Goal: Task Accomplishment & Management: Manage account settings

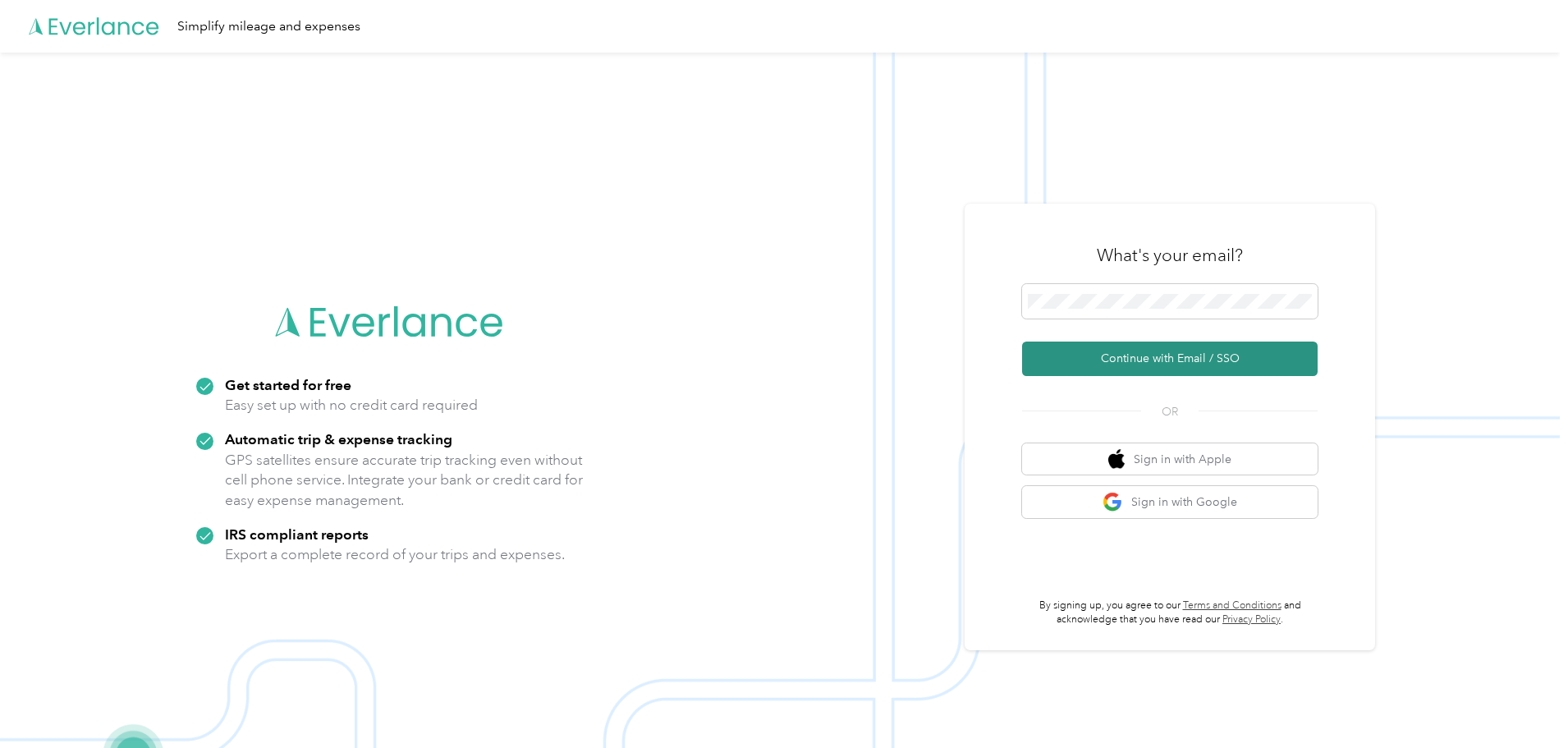
click at [1208, 343] on button "Continue with Email / SSO" at bounding box center [1169, 358] width 295 height 35
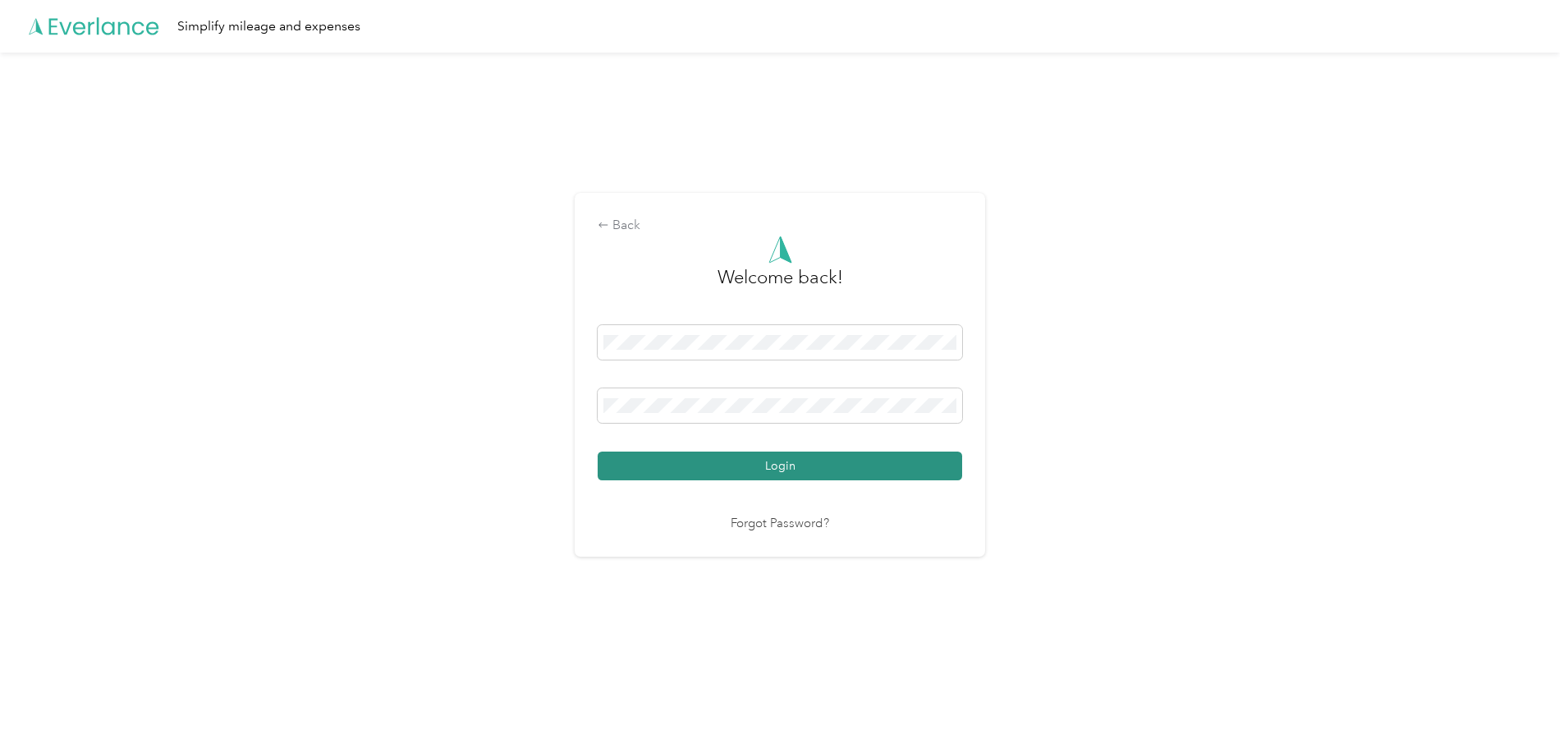
click at [813, 463] on button "Login" at bounding box center [780, 466] width 364 height 29
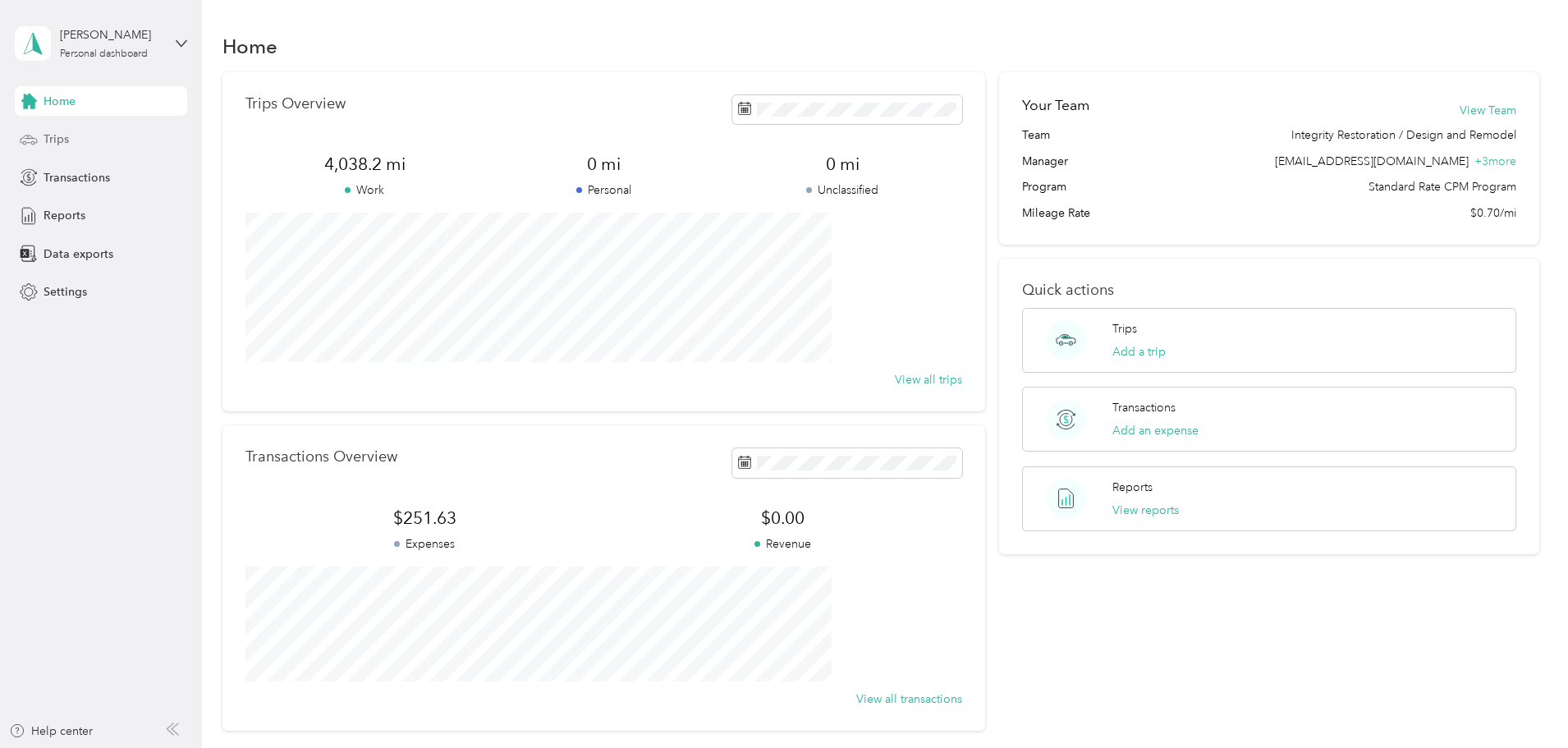
click at [82, 134] on div "Trips" at bounding box center [100, 139] width 172 height 30
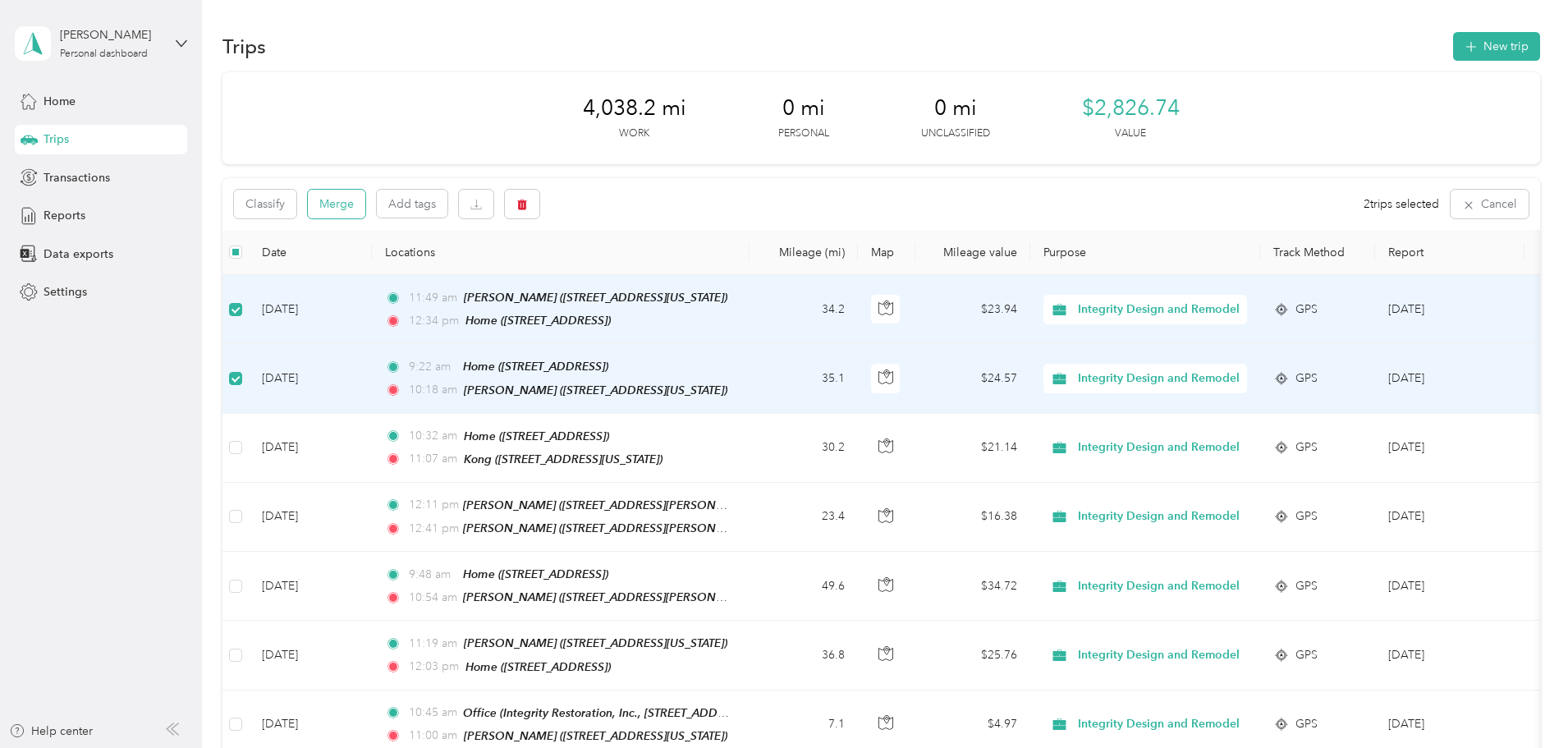
click at [365, 198] on button "Merge" at bounding box center [336, 204] width 58 height 29
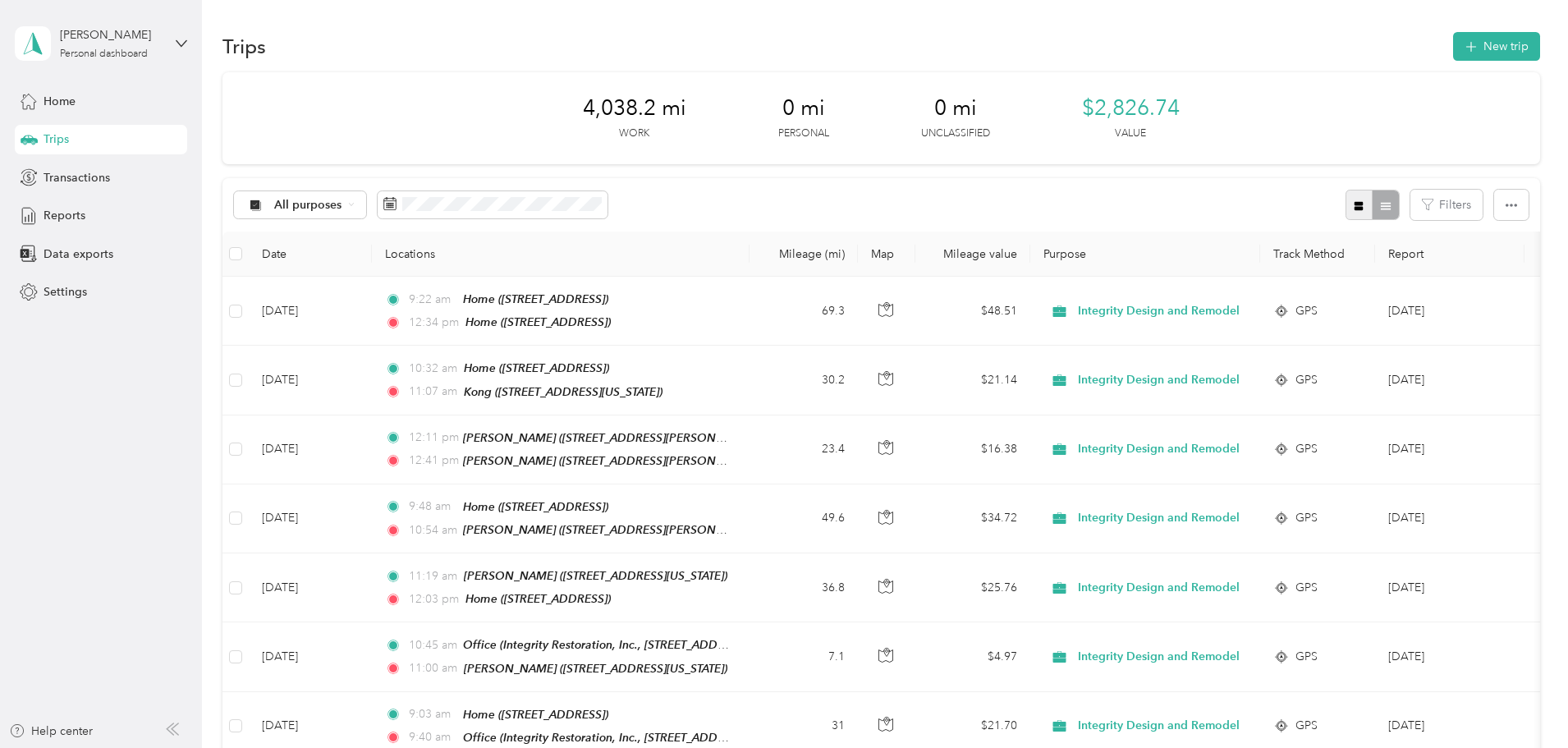
click at [1345, 209] on button "button" at bounding box center [1359, 205] width 28 height 31
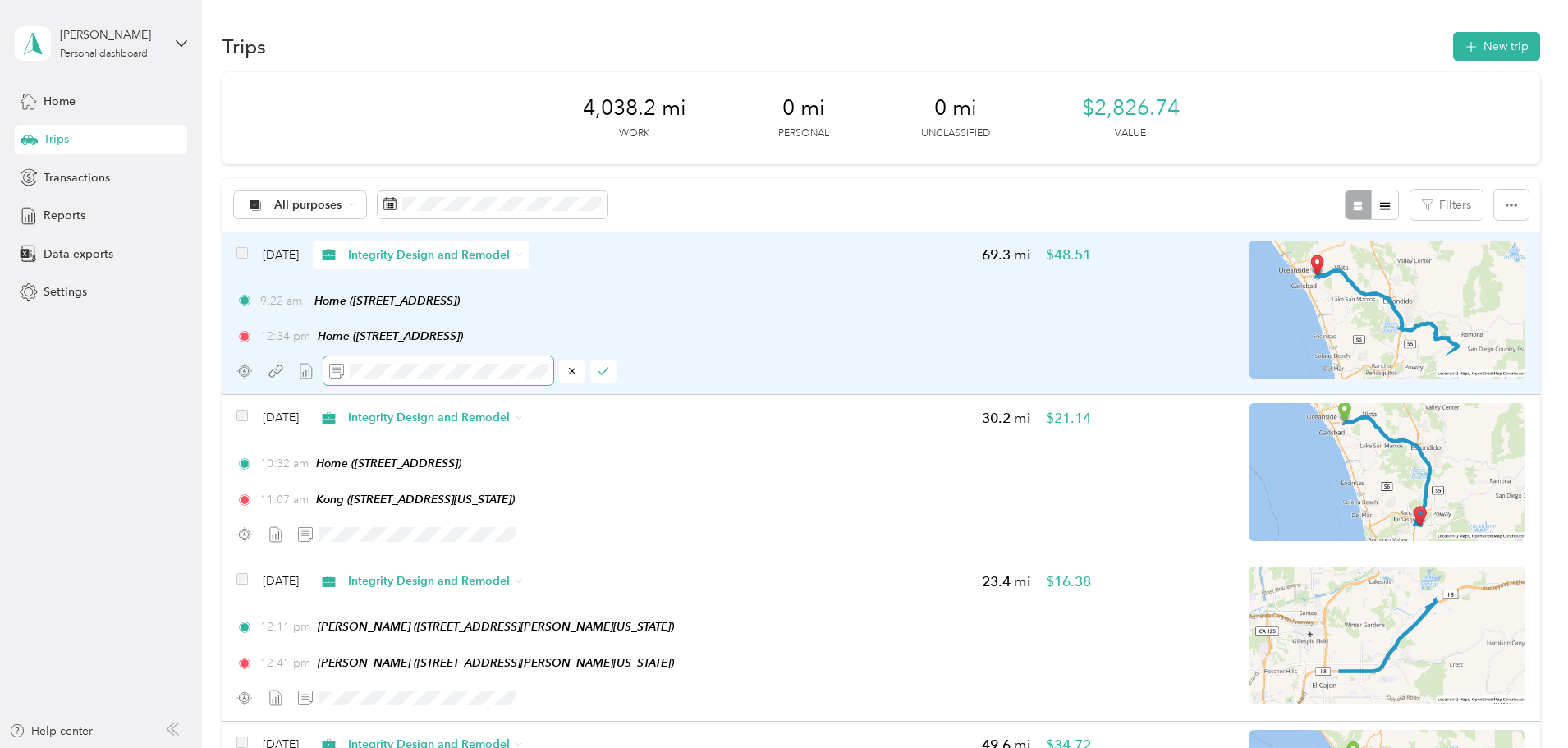
scroll to position [0, 132]
click at [608, 371] on icon "button" at bounding box center [602, 371] width 9 height 7
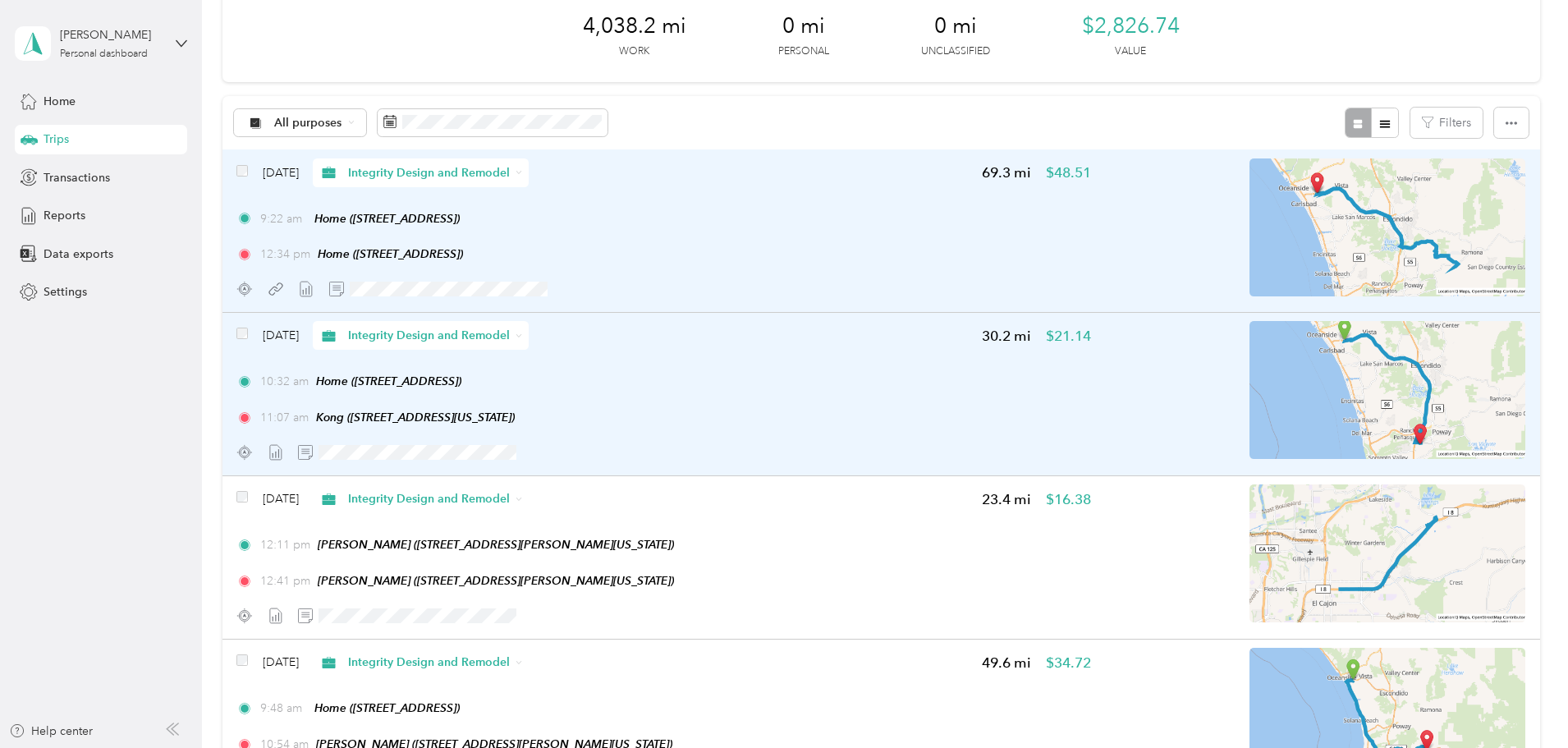
scroll to position [0, 0]
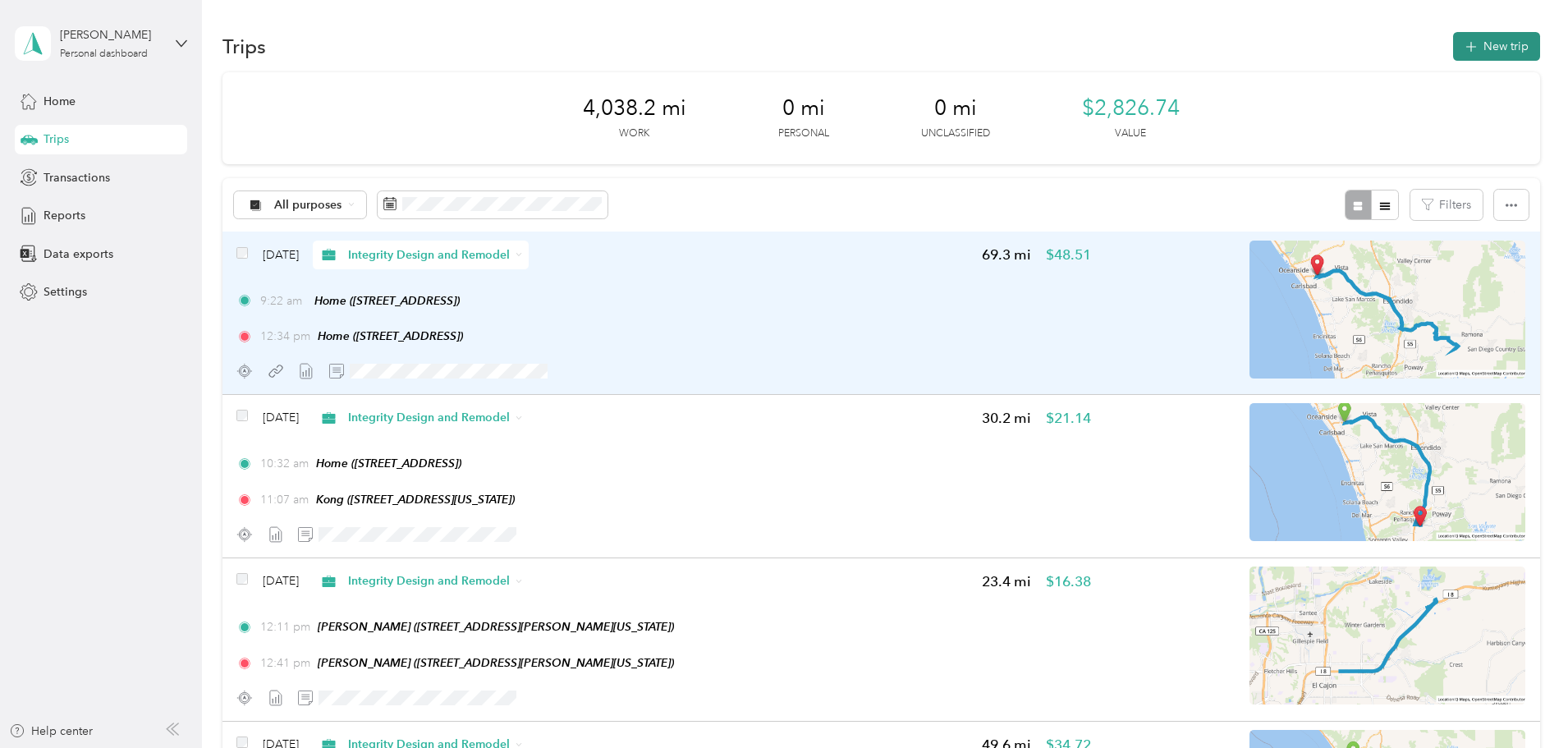
click at [1453, 48] on button "New trip" at bounding box center [1495, 46] width 87 height 29
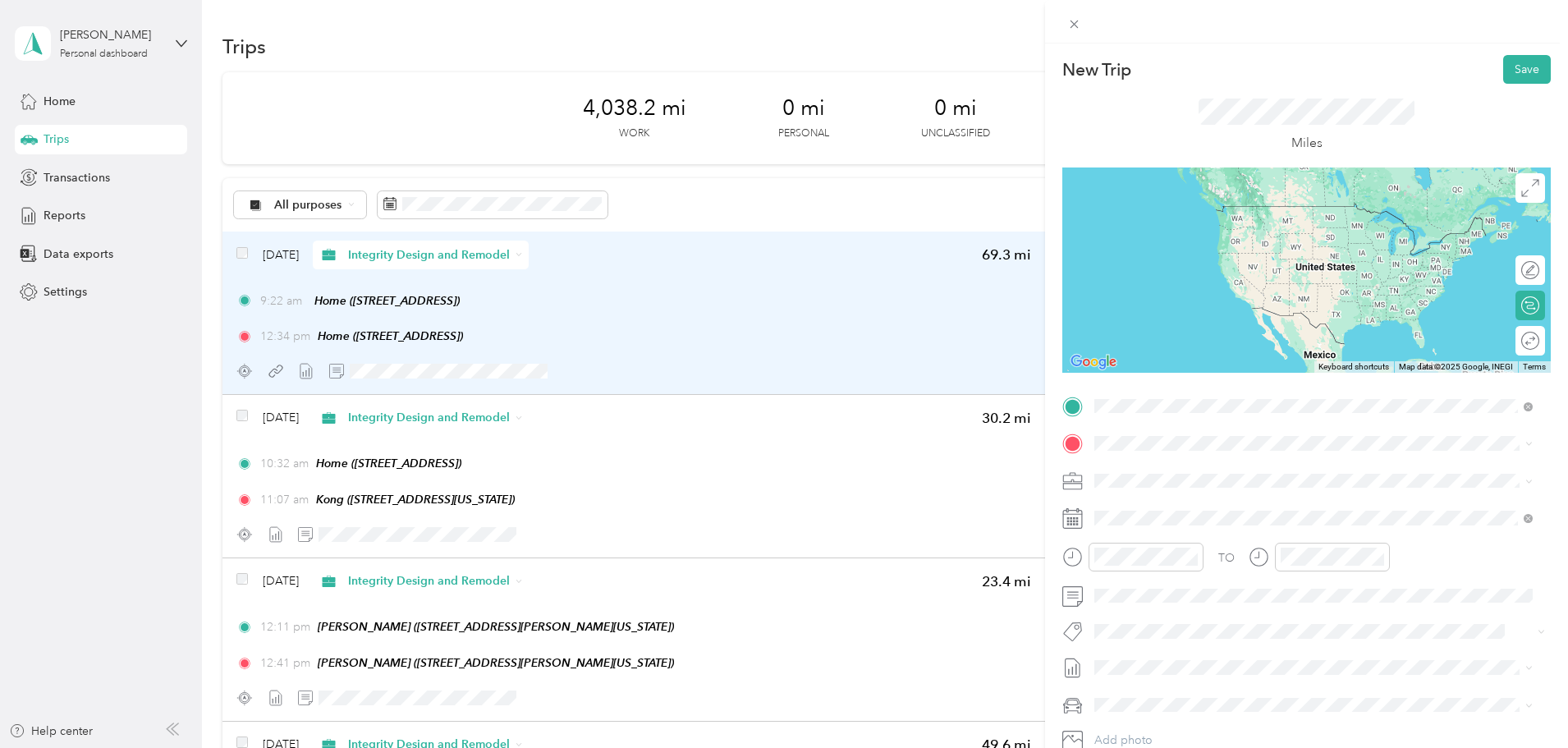
click at [1235, 473] on div "TEAM Kong" at bounding box center [1325, 473] width 401 height 21
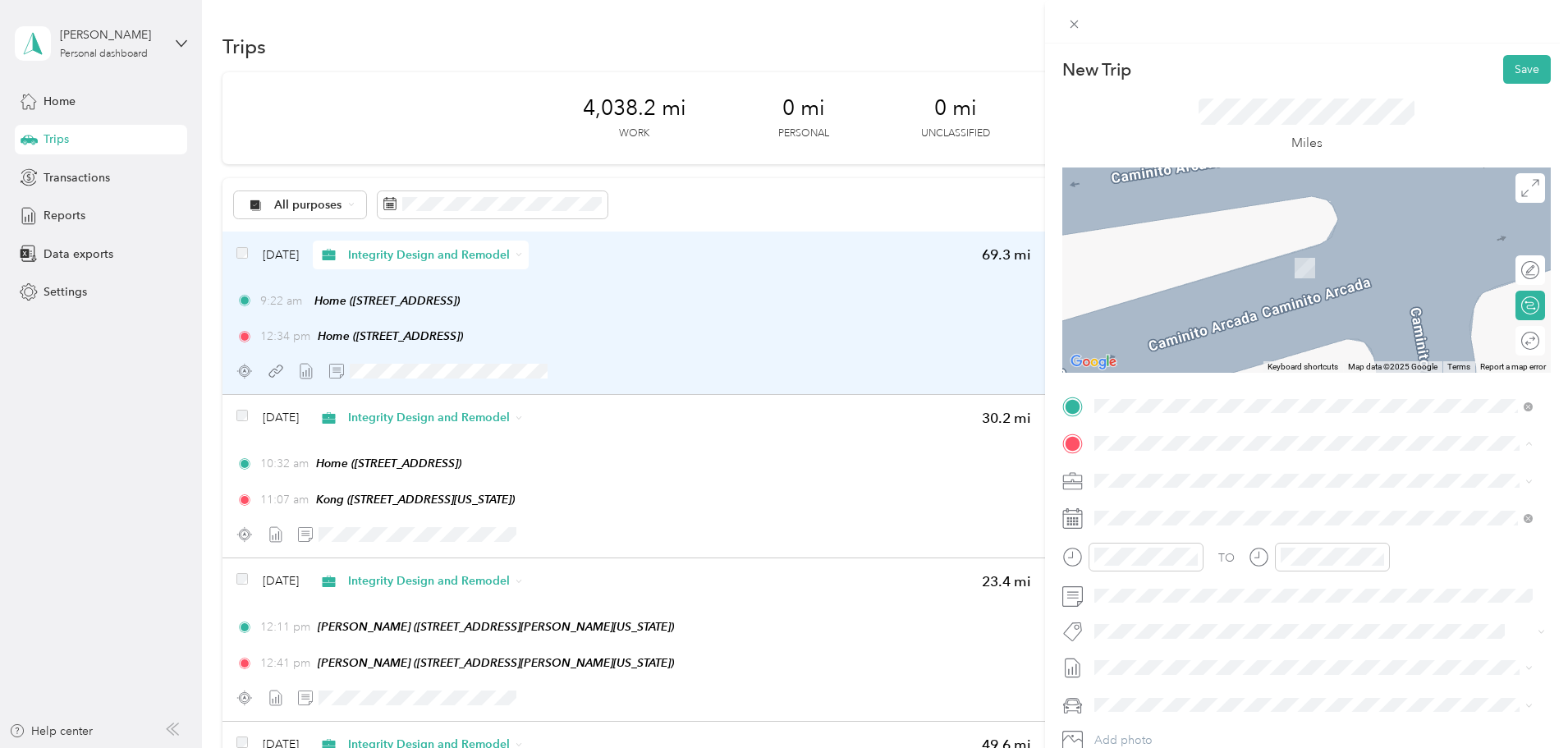
click at [1162, 499] on div "Home [STREET_ADDRESS]" at bounding box center [1313, 518] width 427 height 40
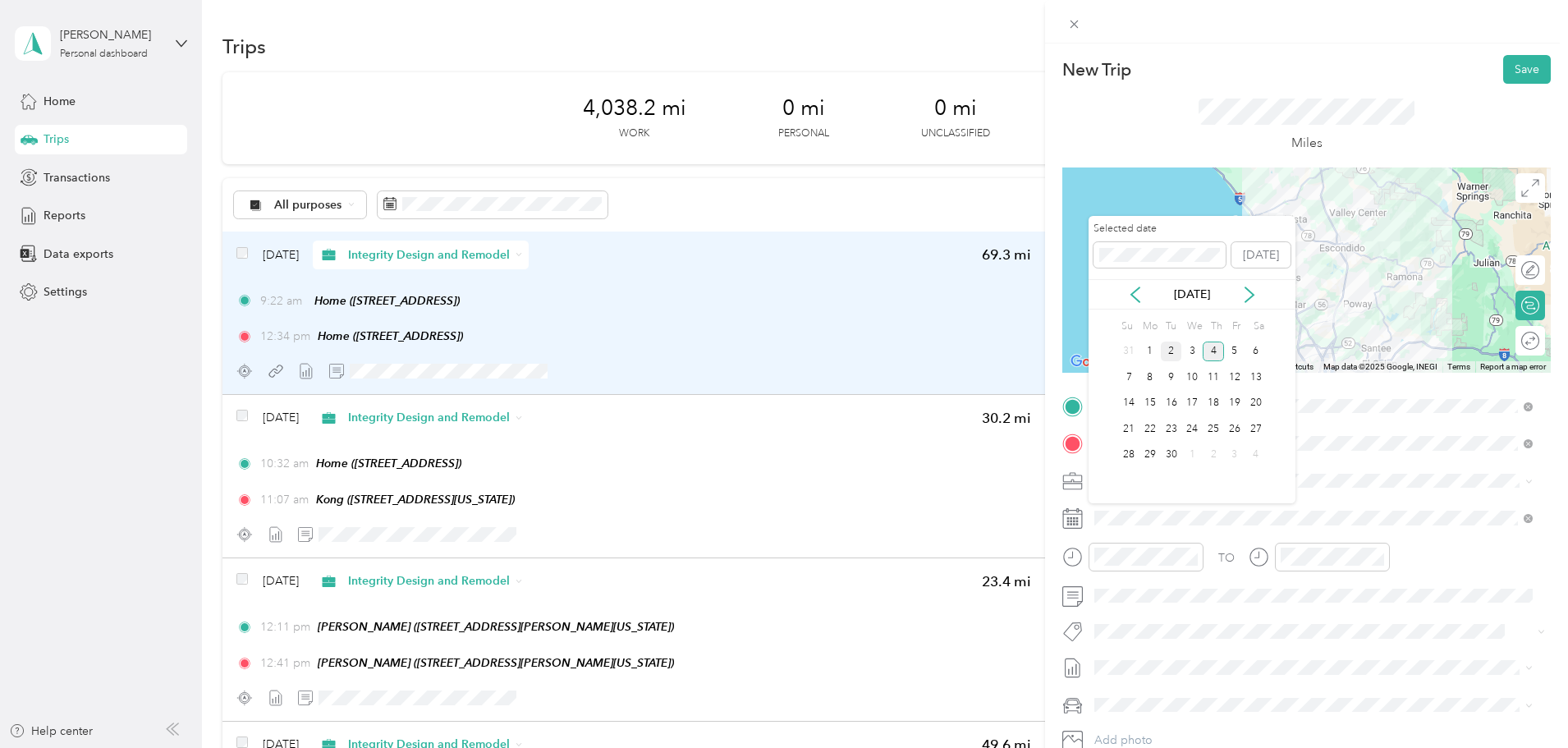
click at [1165, 350] on div "2" at bounding box center [1171, 351] width 21 height 21
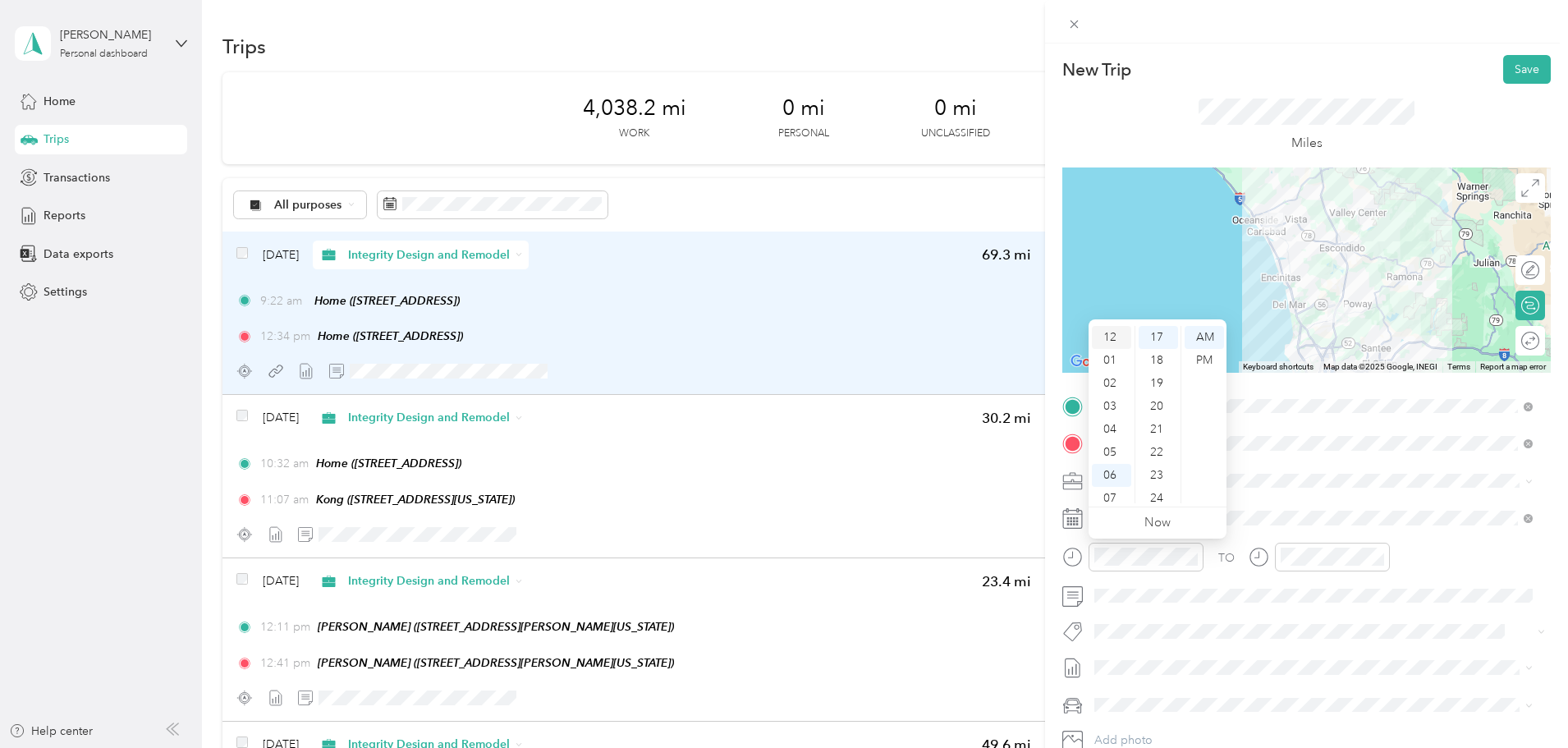
click at [1112, 343] on div "12" at bounding box center [1111, 337] width 40 height 23
click at [1163, 373] on div "15" at bounding box center [1158, 373] width 40 height 23
click at [1208, 359] on div "PM" at bounding box center [1205, 360] width 40 height 23
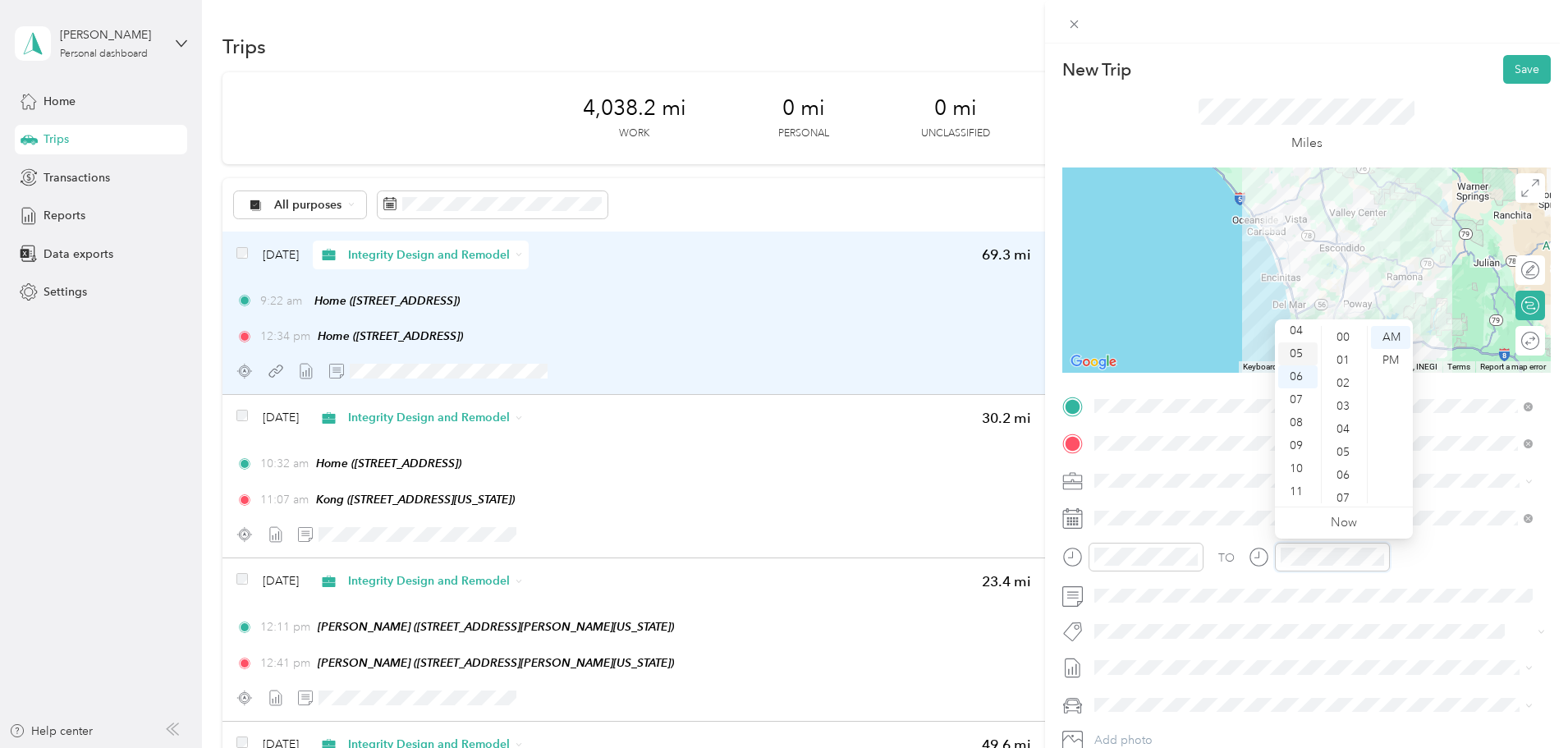
scroll to position [0, 0]
click at [1292, 342] on div "12" at bounding box center [1298, 337] width 40 height 23
click at [1341, 489] on div "45" at bounding box center [1345, 487] width 40 height 23
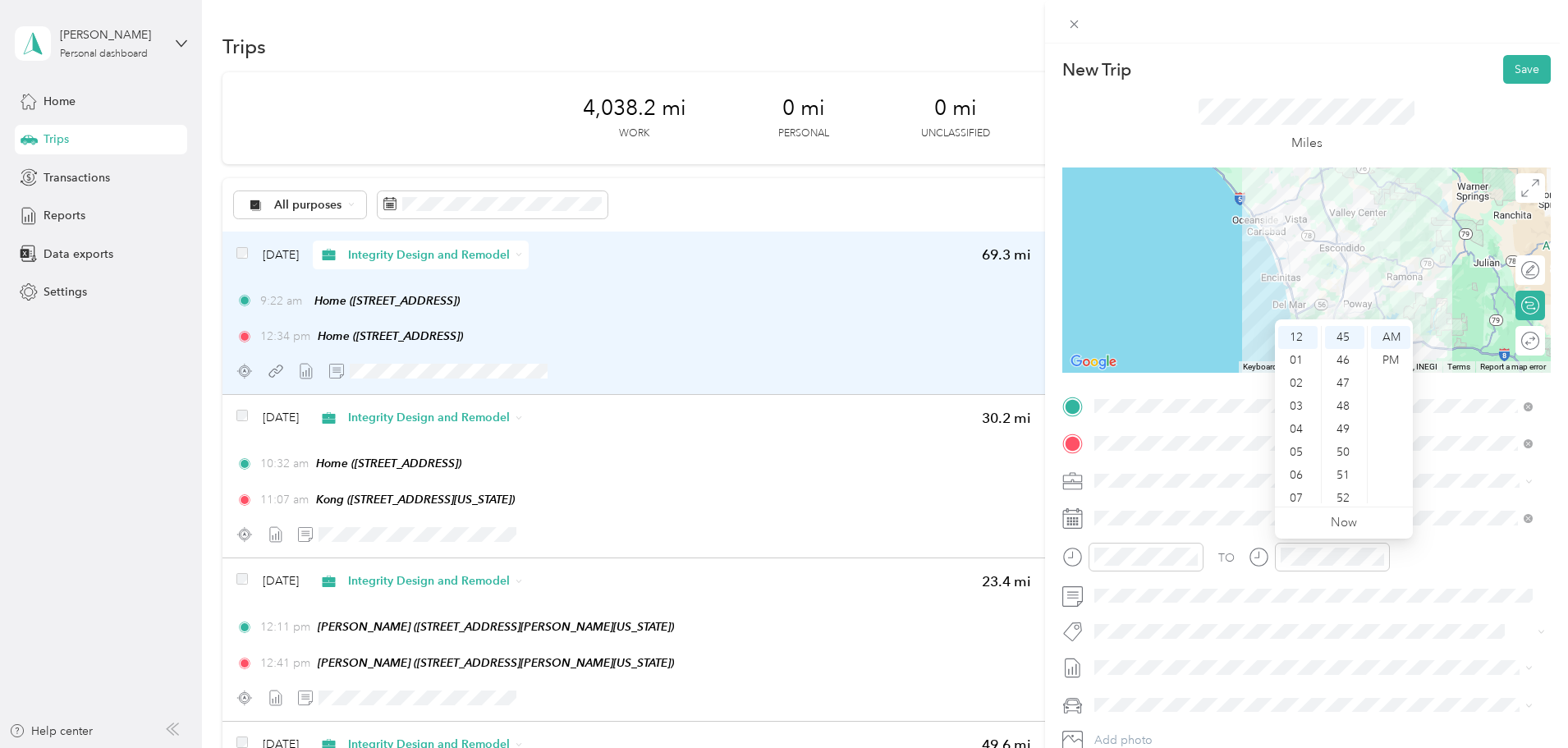
click at [1459, 561] on div "TO" at bounding box center [1306, 562] width 489 height 40
click at [1297, 332] on div "12" at bounding box center [1298, 337] width 40 height 23
click at [1344, 411] on div "45" at bounding box center [1345, 406] width 40 height 23
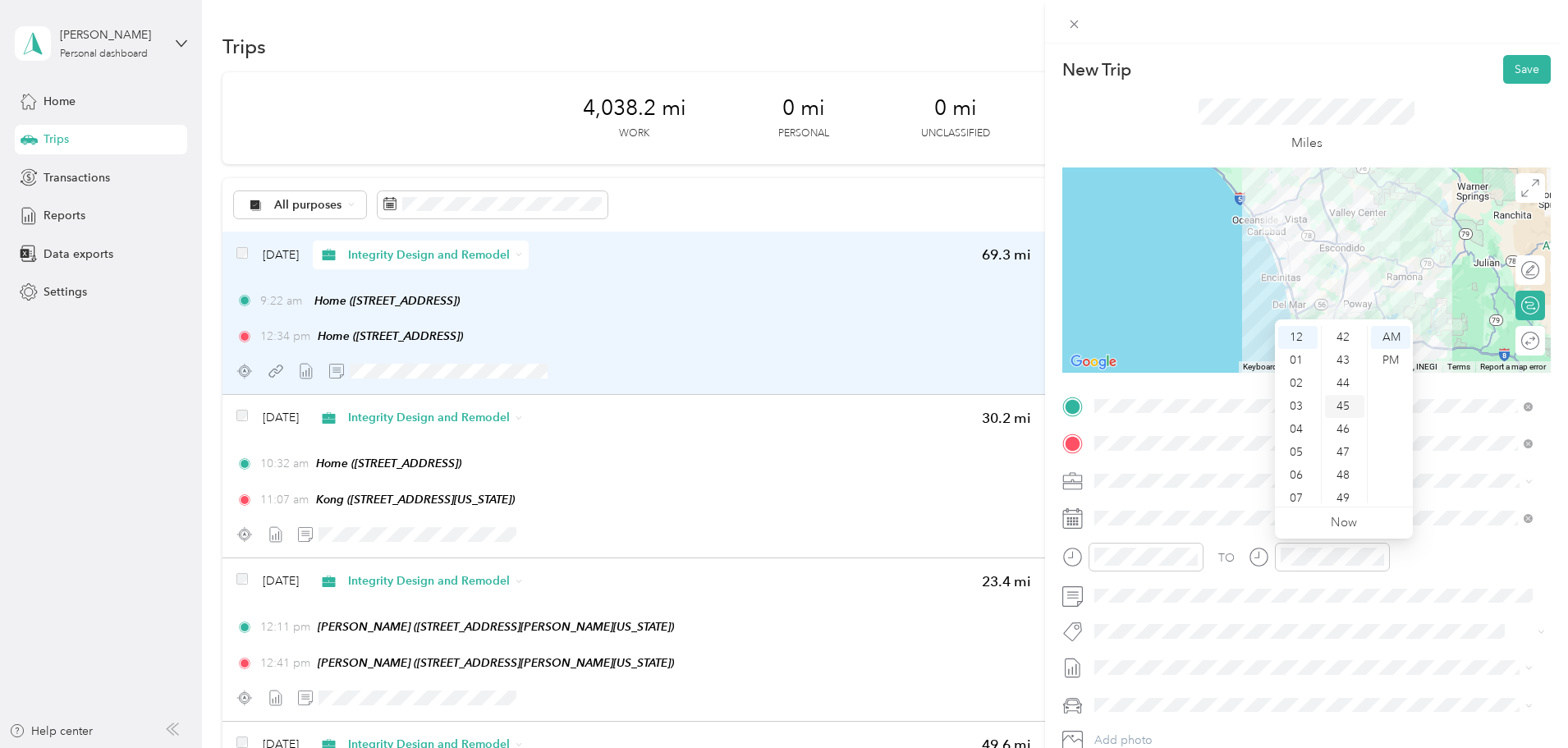
scroll to position [1034, 0]
click at [1382, 362] on div "PM" at bounding box center [1391, 360] width 40 height 23
click at [1424, 568] on div "TO" at bounding box center [1306, 562] width 489 height 40
click at [1130, 637] on span "[DATE]" at bounding box center [1112, 636] width 36 height 17
click at [1513, 71] on button "Save" at bounding box center [1527, 69] width 48 height 29
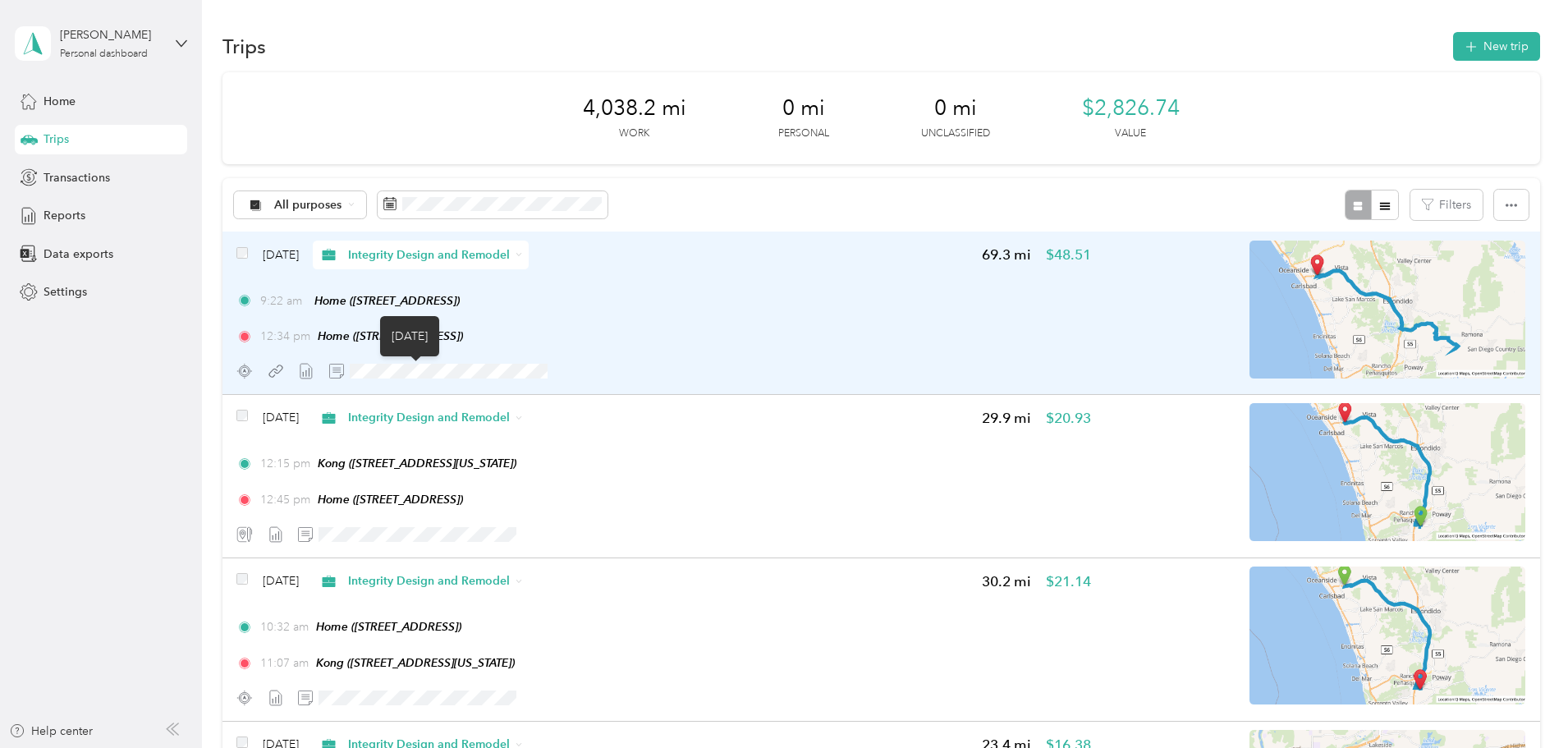
click at [314, 369] on icon at bounding box center [305, 371] width 17 height 17
click at [739, 272] on div "[DATE] Integrity Design and Remodel 69.3 mi $48.51 9:22 am Home ([STREET_ADDRES…" at bounding box center [664, 313] width 855 height 145
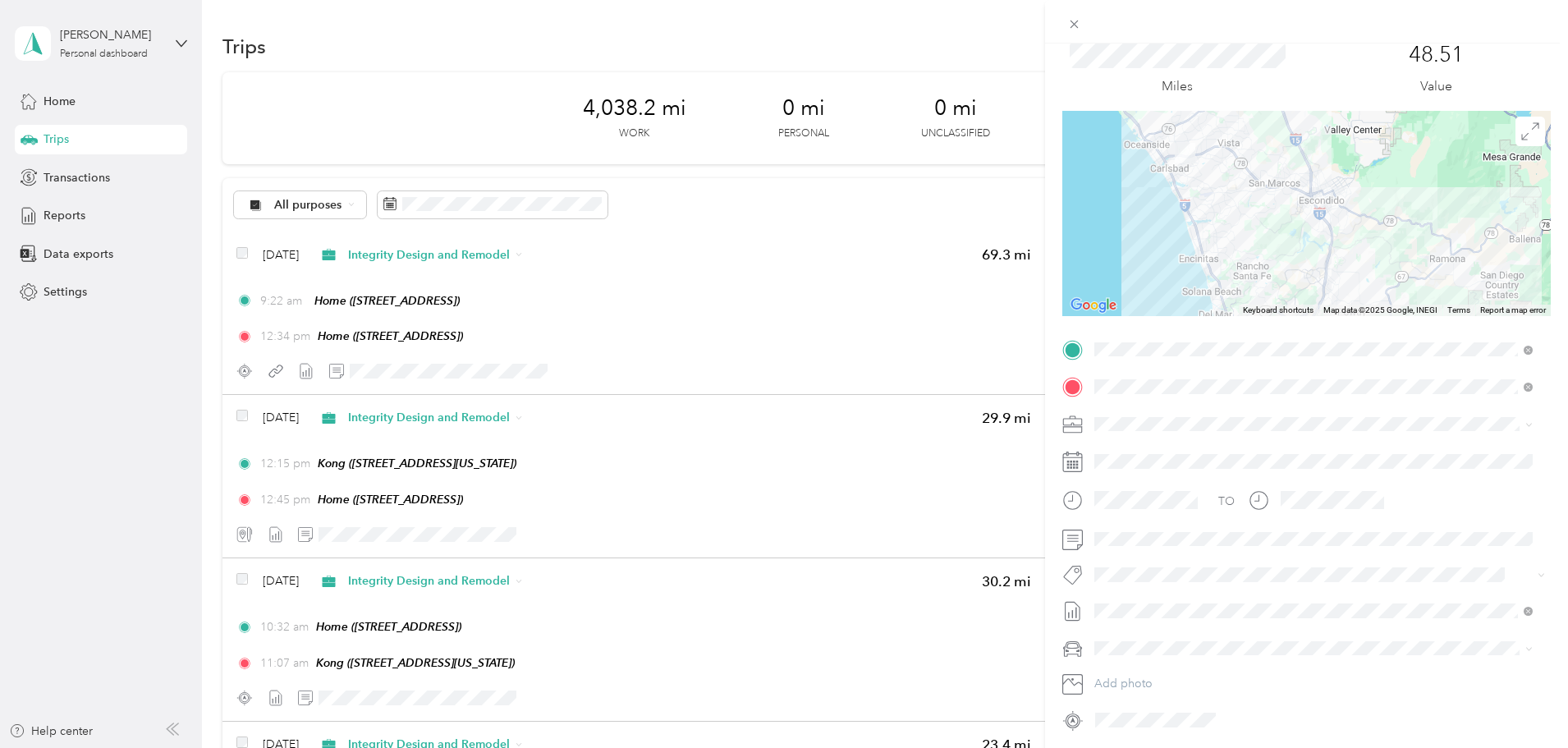
scroll to position [151, 0]
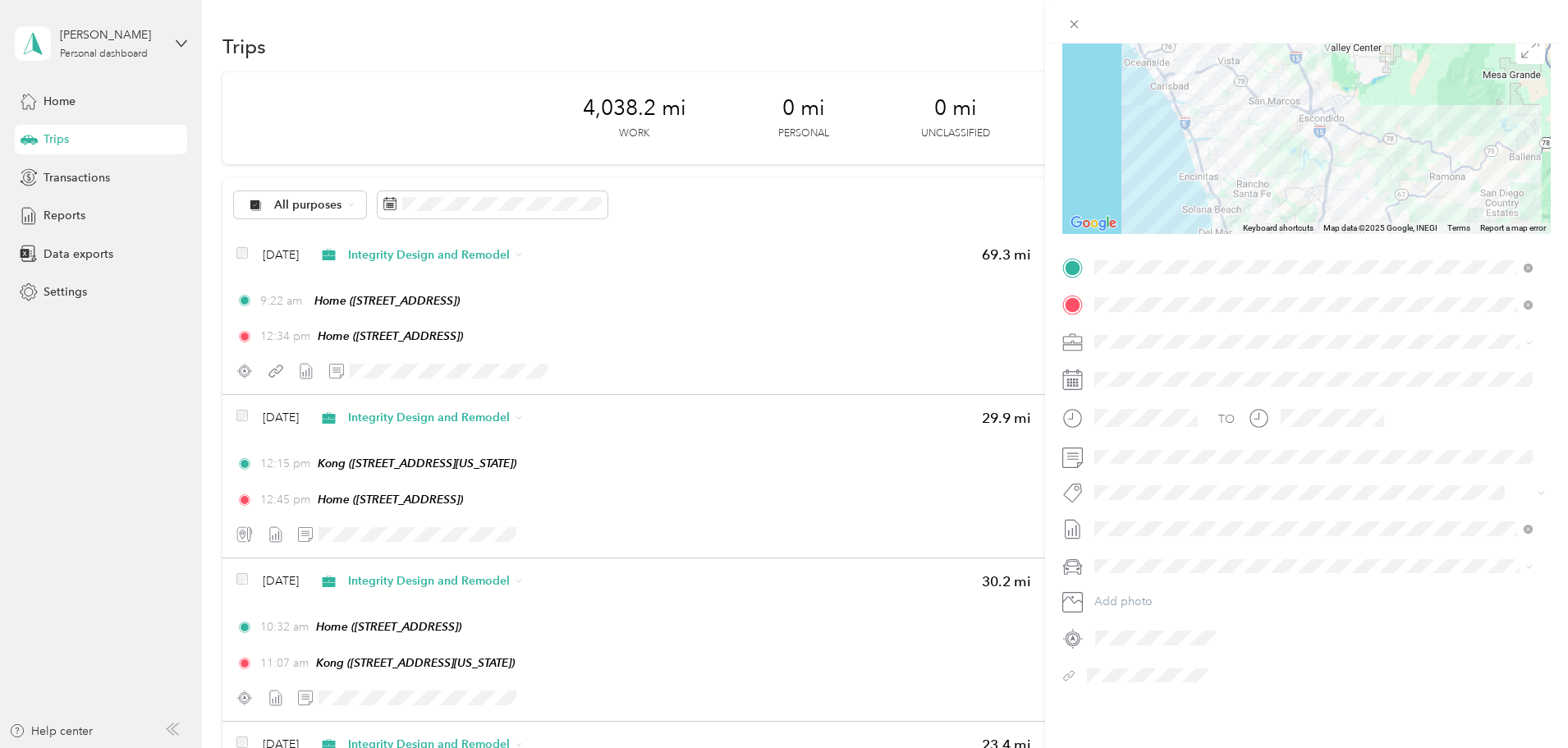
click at [1126, 590] on span "[DATE]" at bounding box center [1112, 597] width 36 height 17
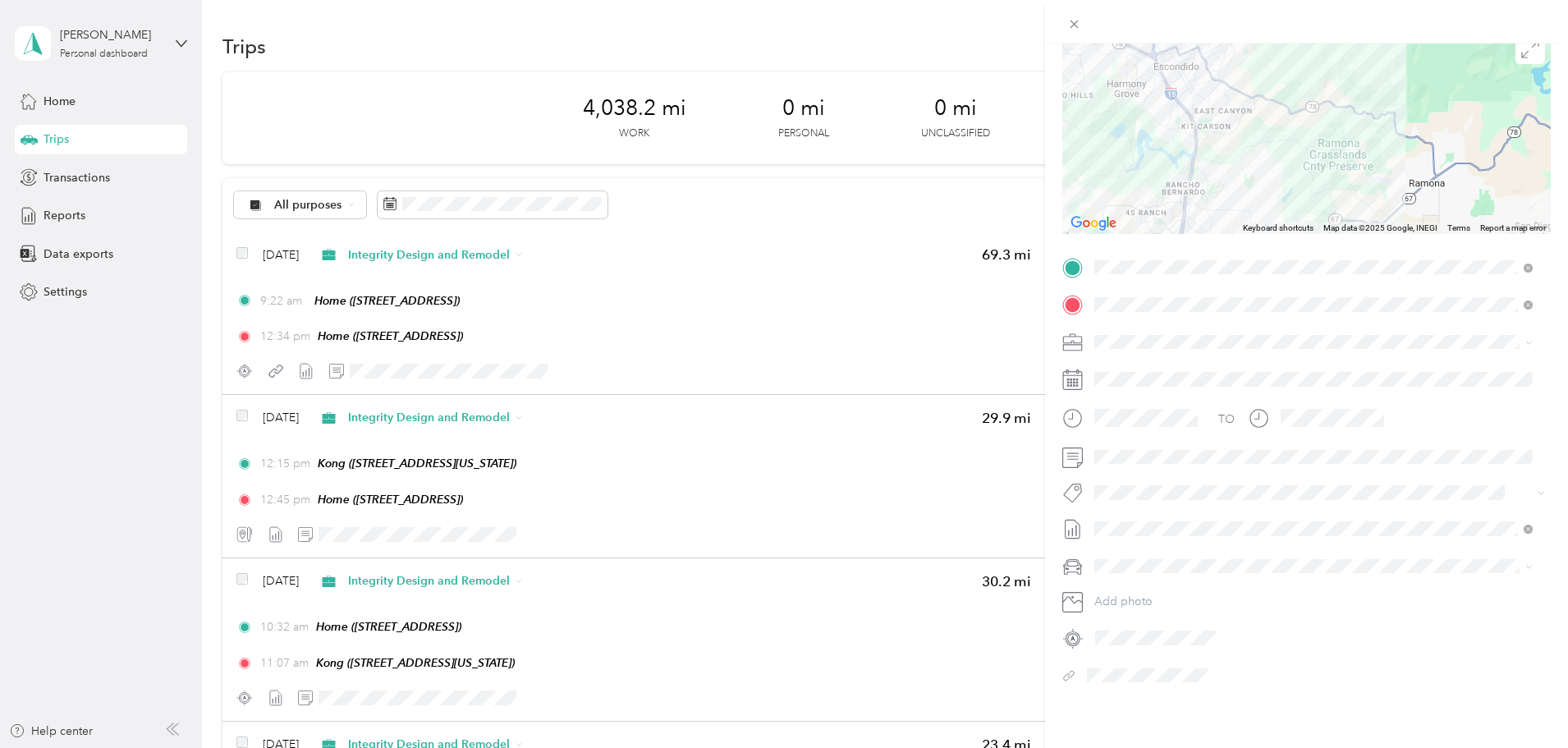
scroll to position [0, 0]
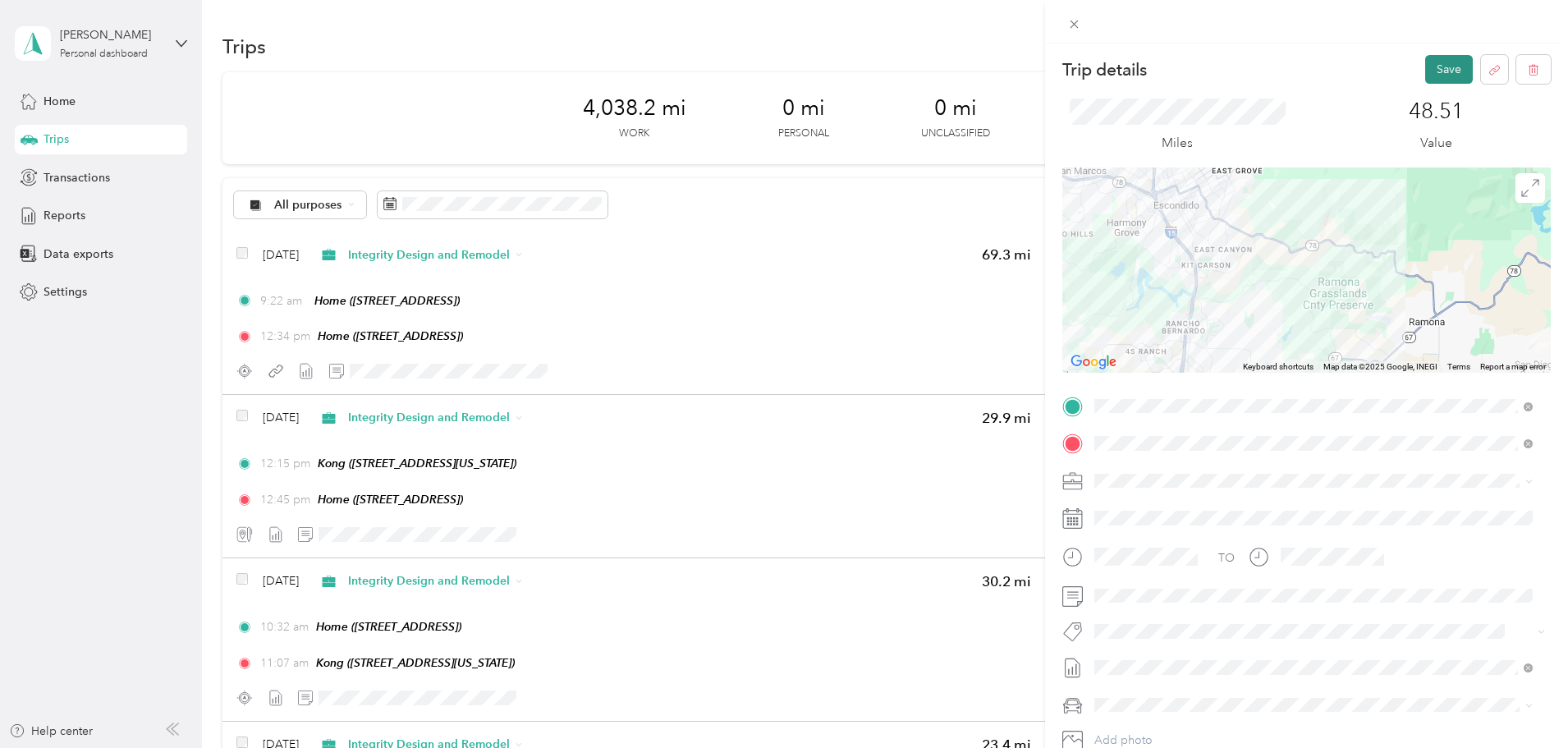
click at [1425, 68] on button "Save" at bounding box center [1449, 69] width 48 height 29
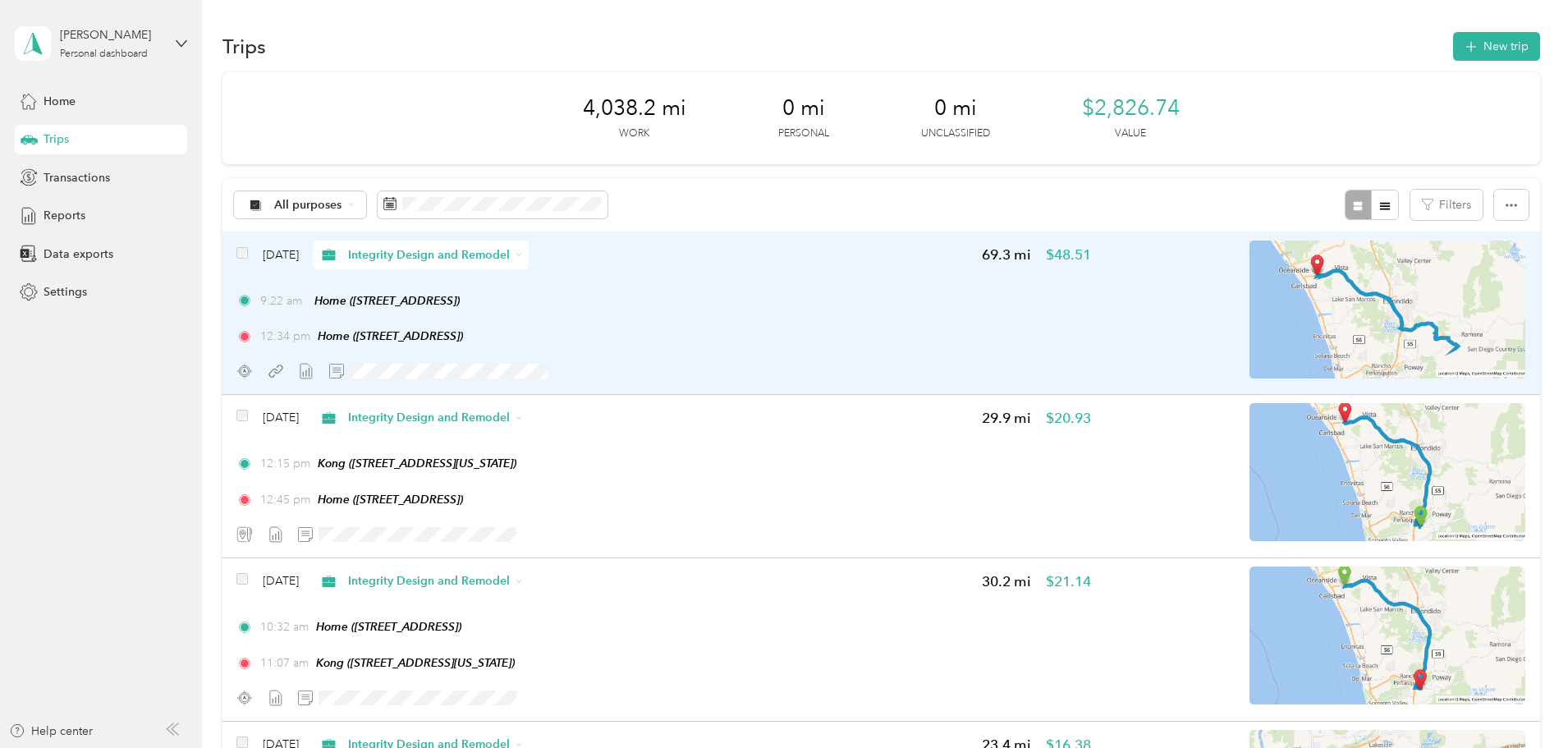
click at [1009, 324] on div "9:22 am Home ([STREET_ADDRESS] , [GEOGRAPHIC_DATA], [GEOGRAPHIC_DATA]) 12:34 pm…" at bounding box center [664, 319] width 855 height 54
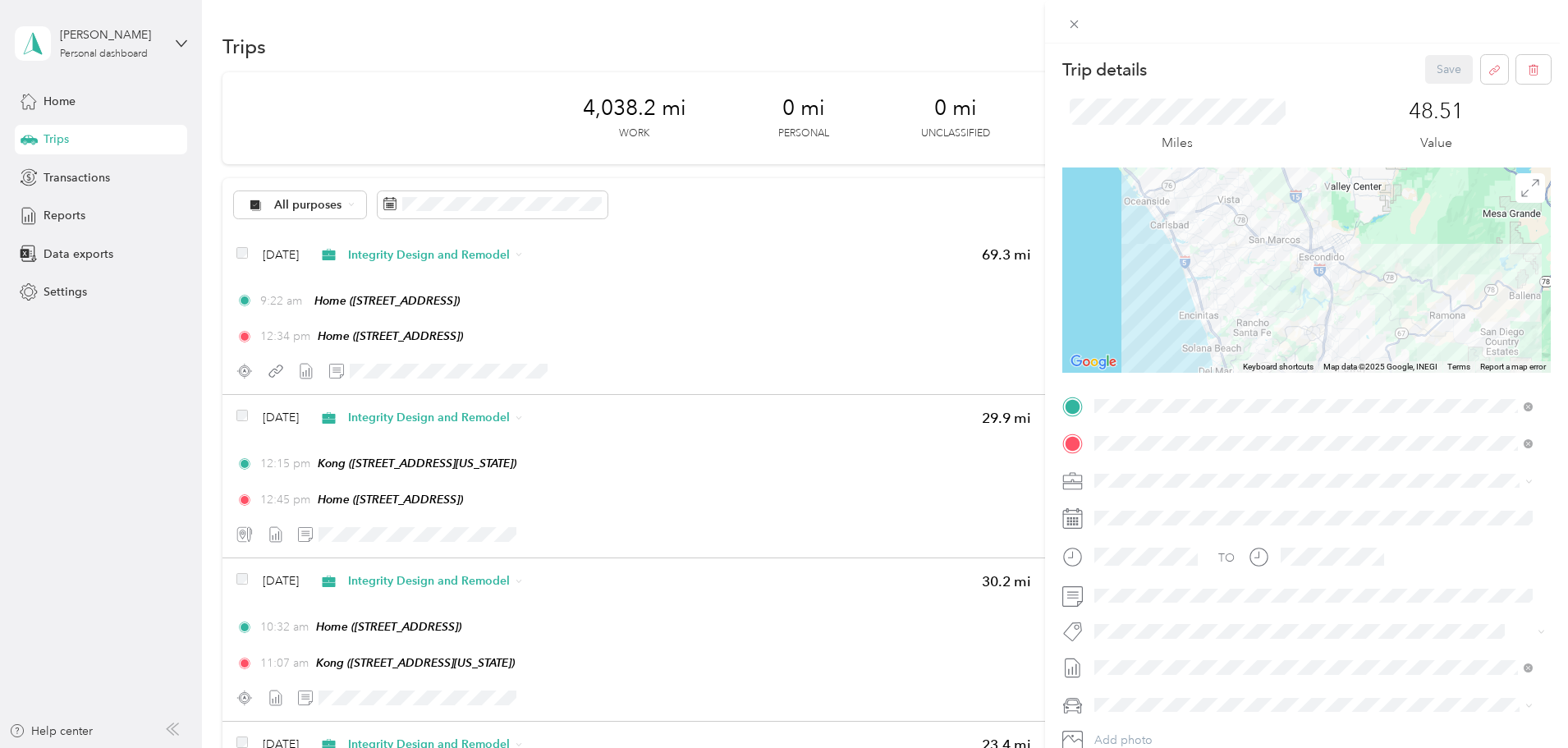
click at [1123, 633] on span "[DATE]" at bounding box center [1112, 639] width 36 height 17
click at [1436, 65] on button "Save" at bounding box center [1449, 69] width 48 height 29
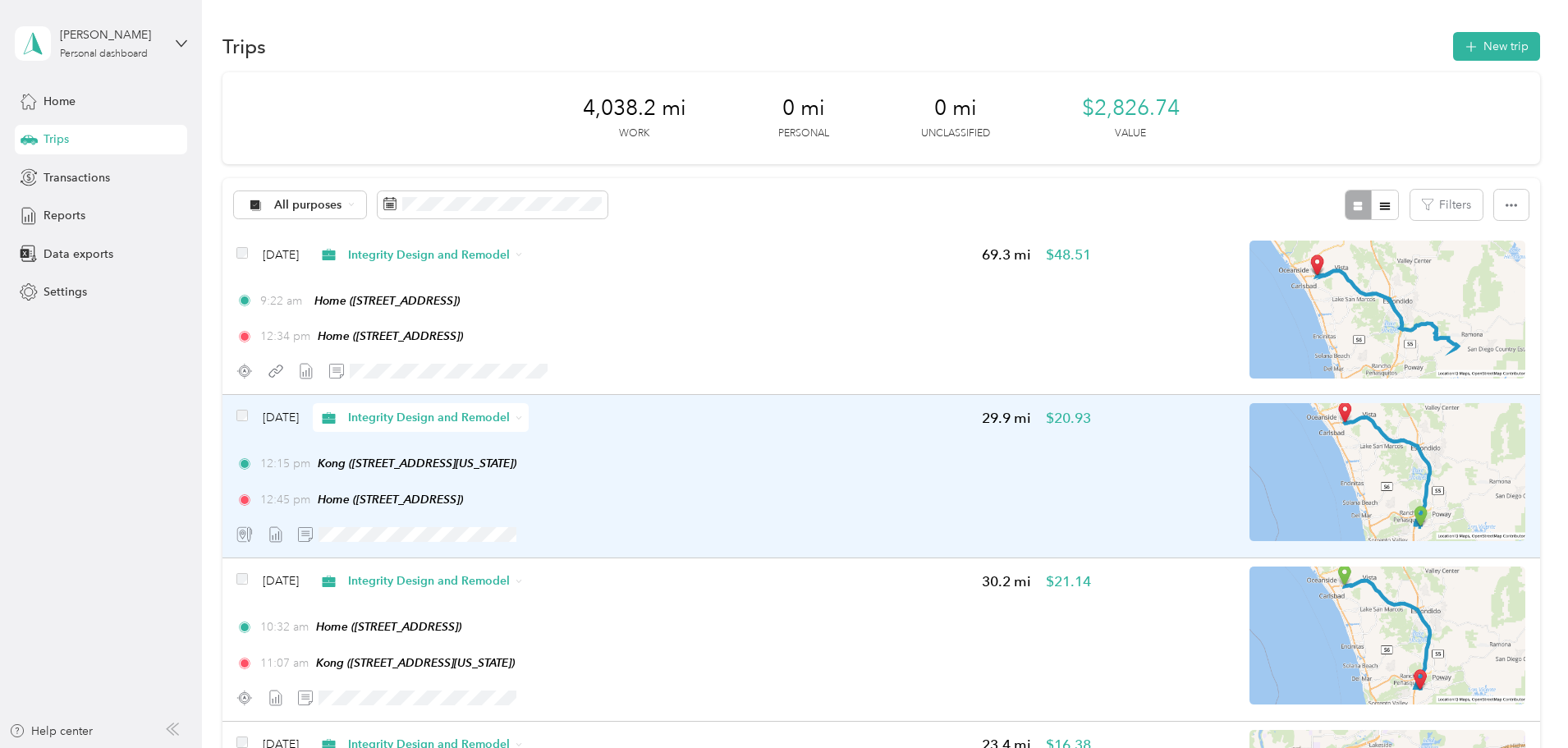
click at [861, 480] on div "12:15 pm Kong ([STREET_ADDRESS][US_STATE]) 12:45 pm Home ([STREET_ADDRESS])" at bounding box center [664, 481] width 855 height 54
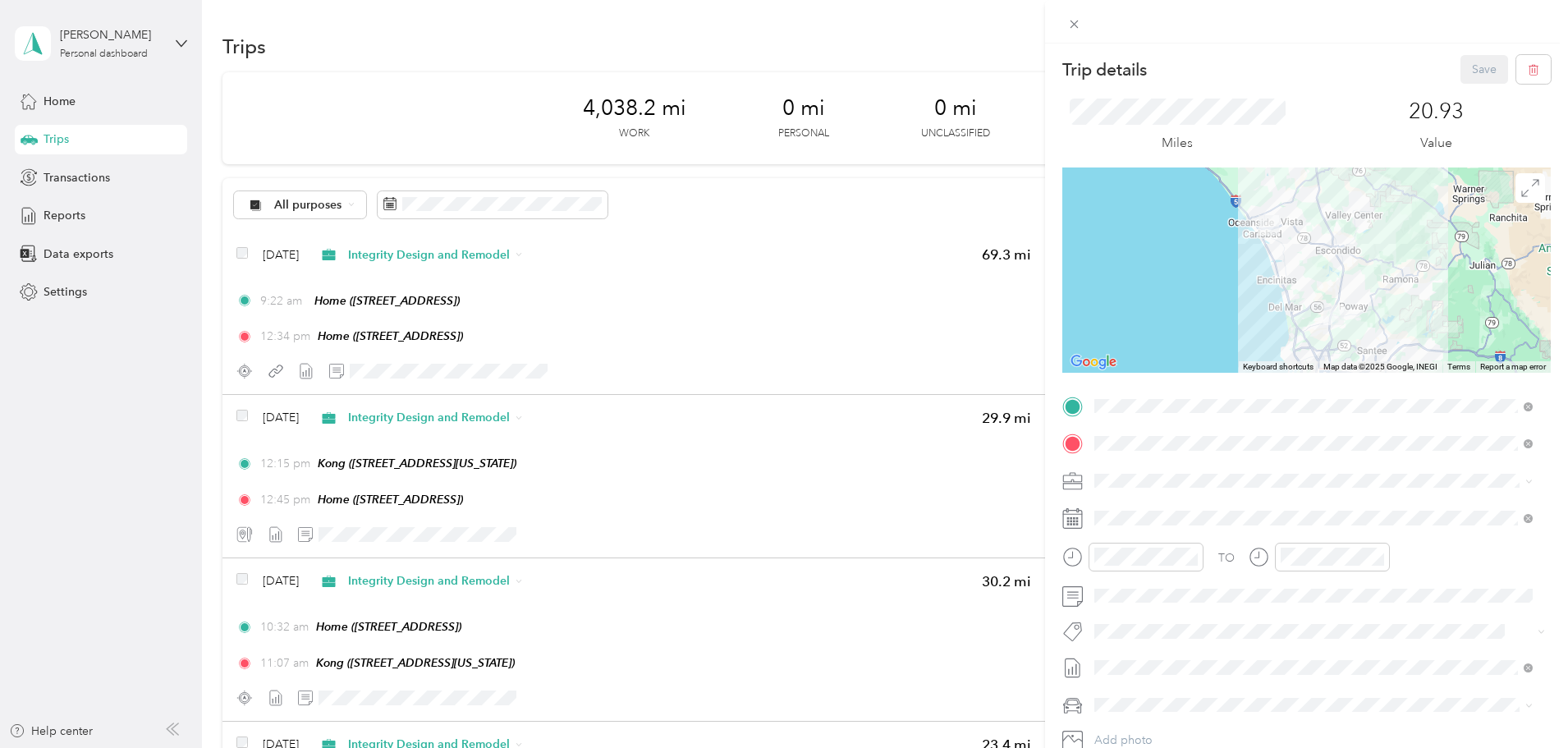
click at [1126, 747] on div "Trip details Save This trip cannot be edited because it is either under review,…" at bounding box center [780, 748] width 1560 height 0
click at [1154, 677] on span at bounding box center [1319, 667] width 462 height 26
click at [1130, 638] on span "[DATE]" at bounding box center [1112, 639] width 36 height 17
click at [1462, 71] on button "Save" at bounding box center [1484, 69] width 48 height 29
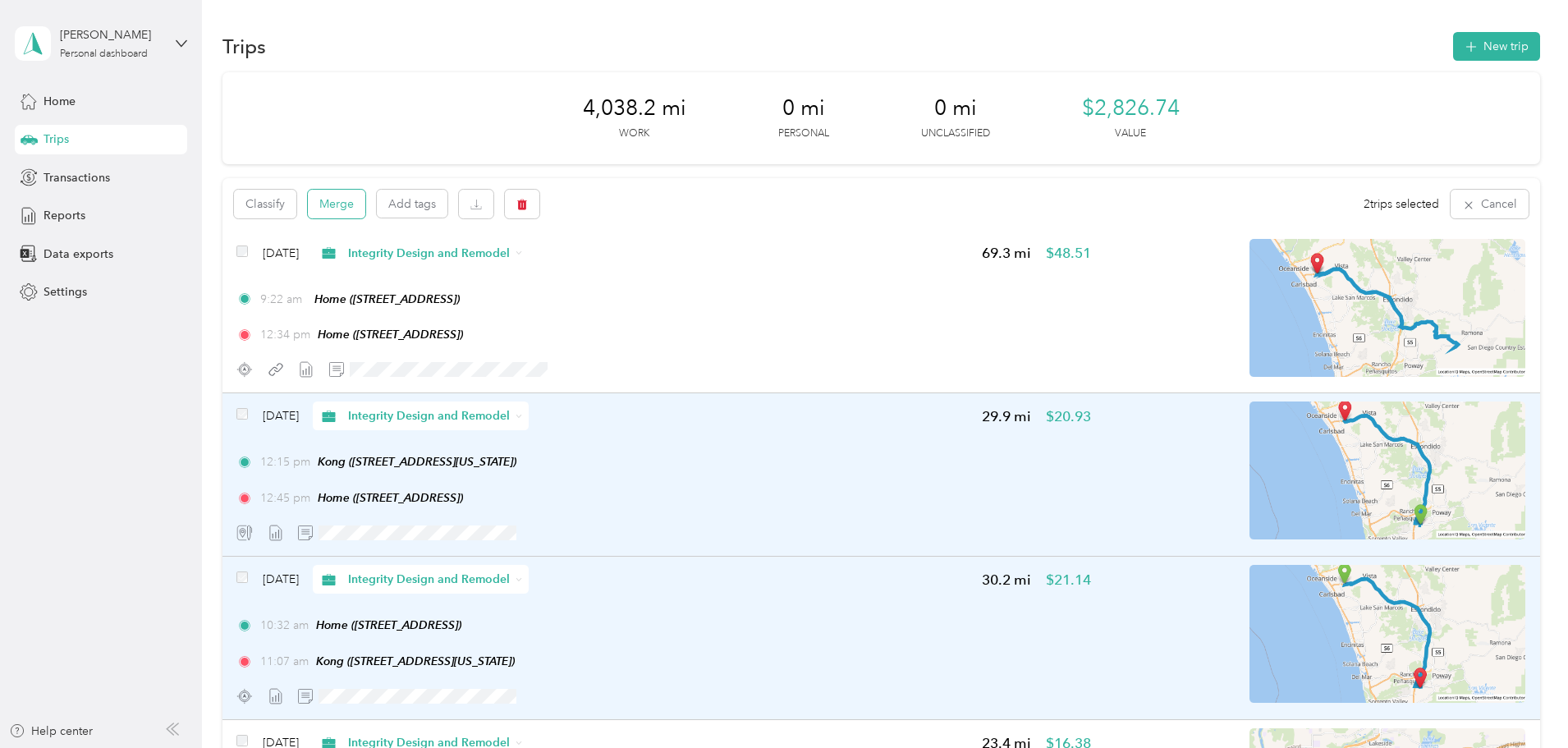
click at [365, 210] on button "Merge" at bounding box center [336, 204] width 58 height 29
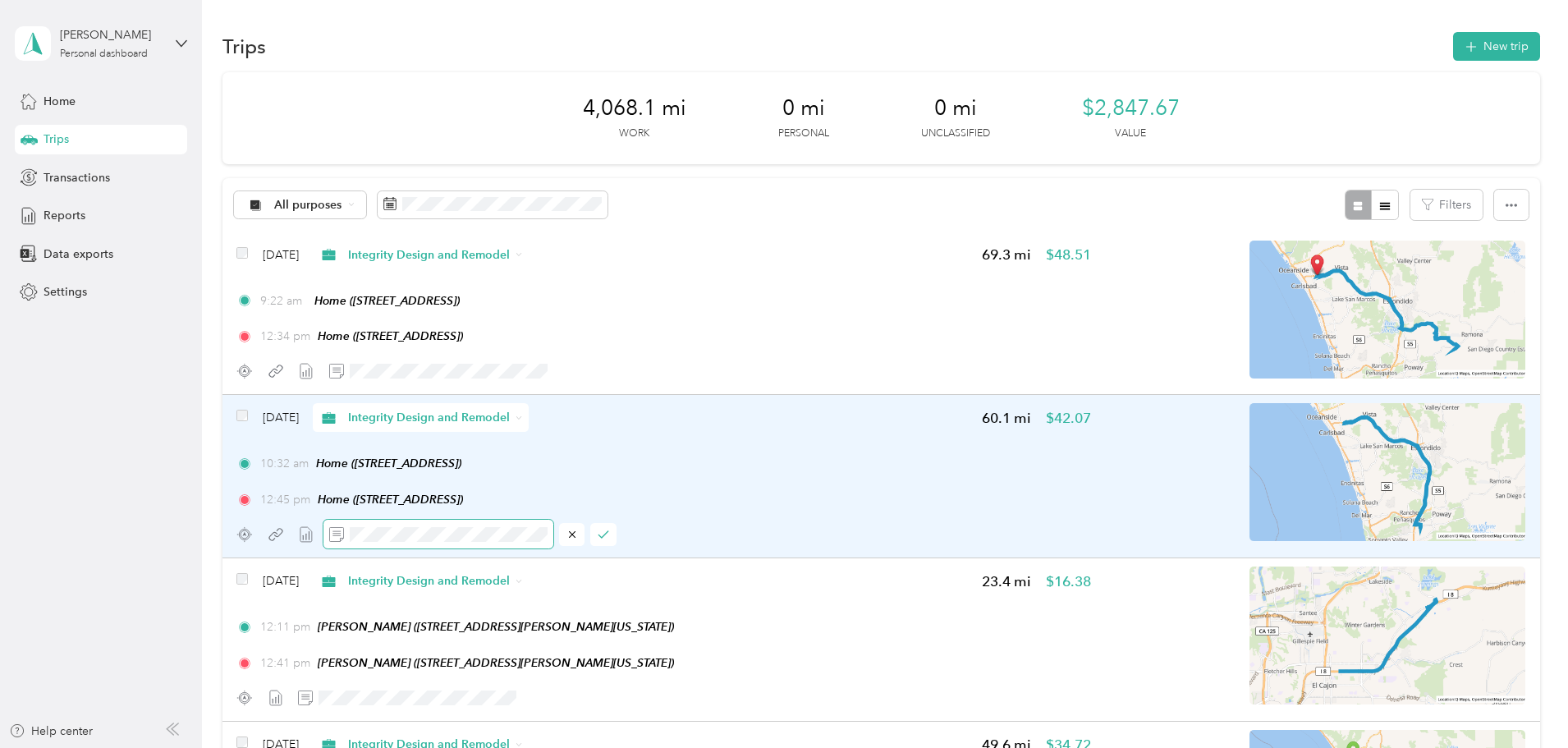
scroll to position [0, 133]
click at [609, 537] on icon "button" at bounding box center [604, 534] width 12 height 12
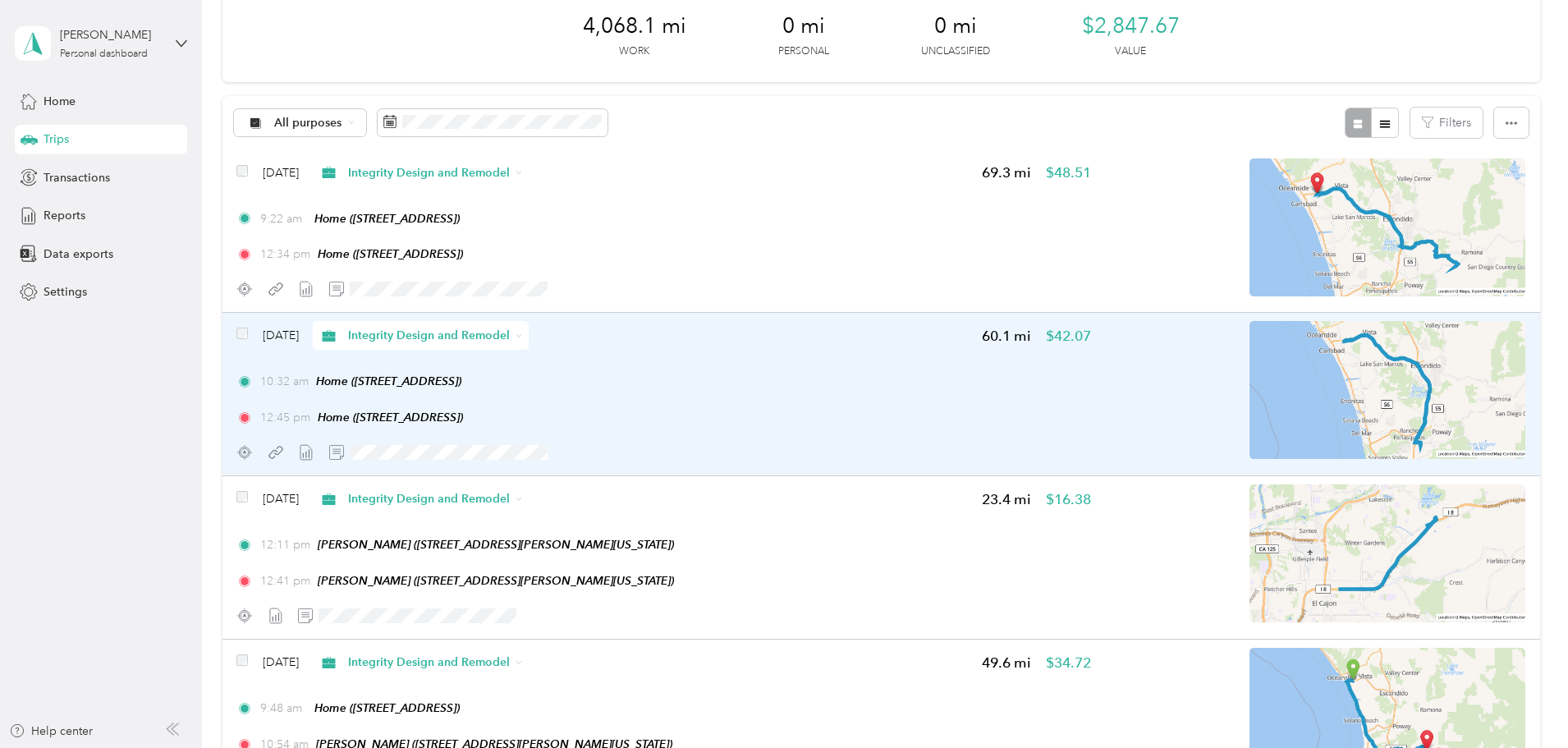
scroll to position [0, 0]
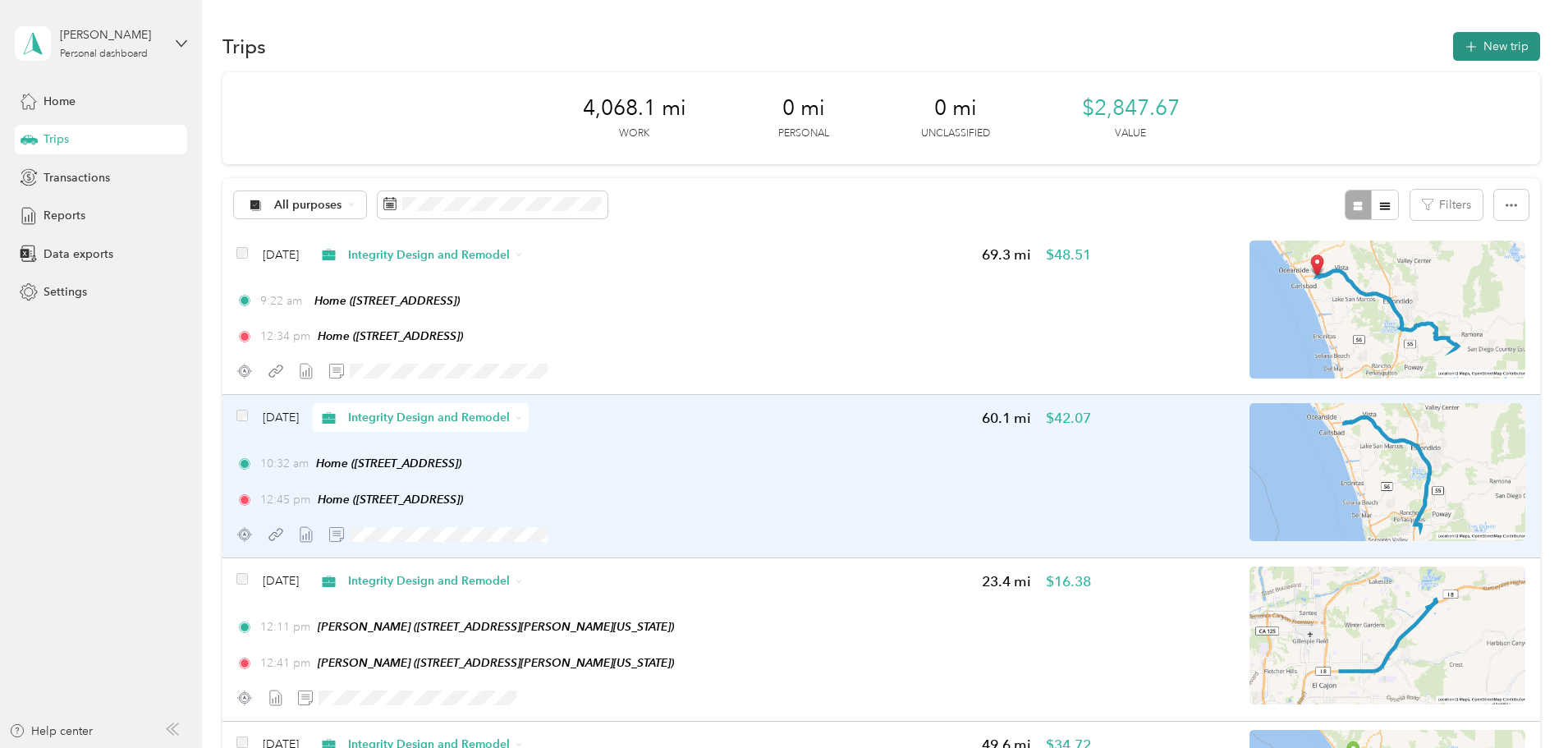
click at [1453, 42] on button "New trip" at bounding box center [1495, 46] width 87 height 29
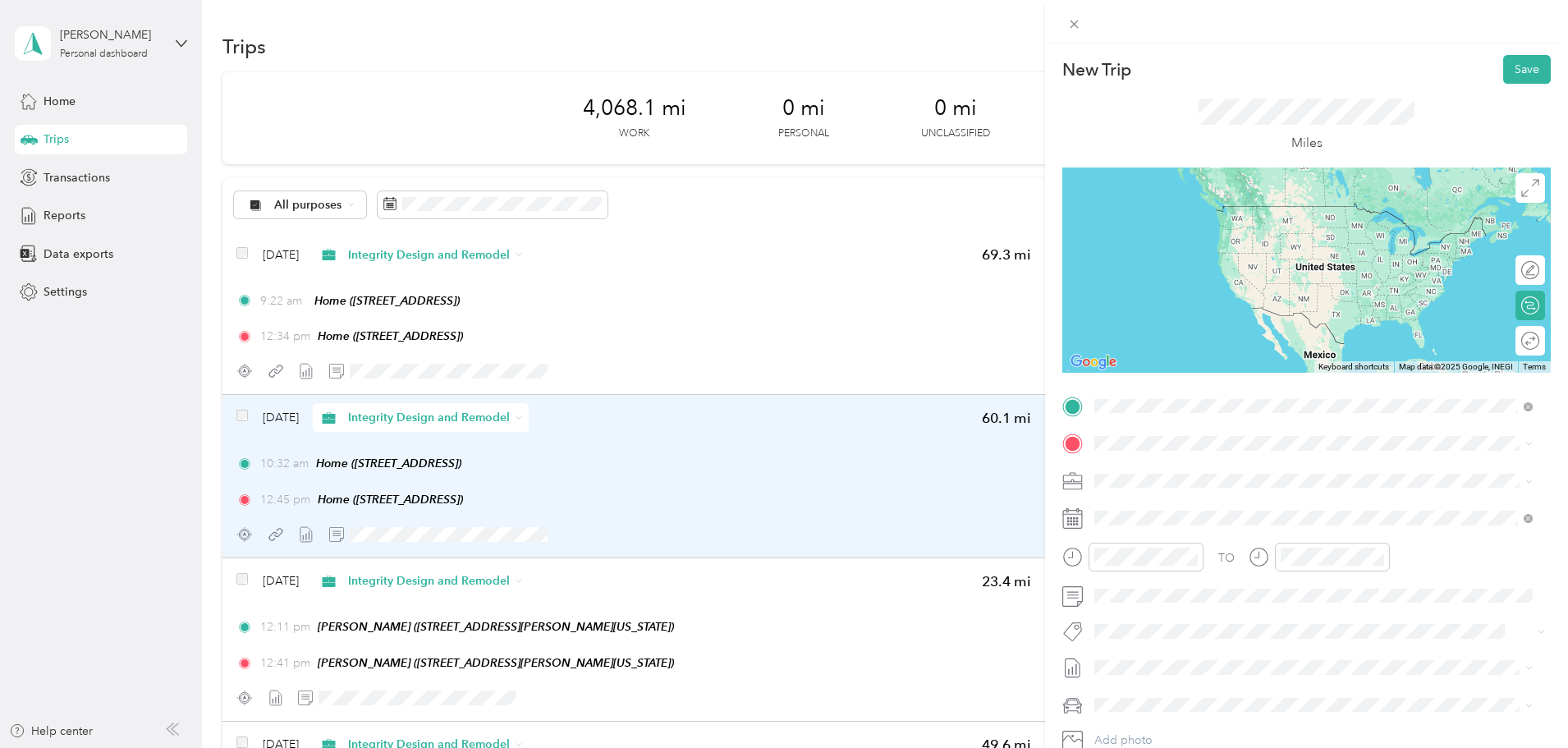
click at [1256, 539] on div "TEAM [PERSON_NAME] [STREET_ADDRESS][PERSON_NAME][US_STATE]" at bounding box center [1253, 541] width 256 height 40
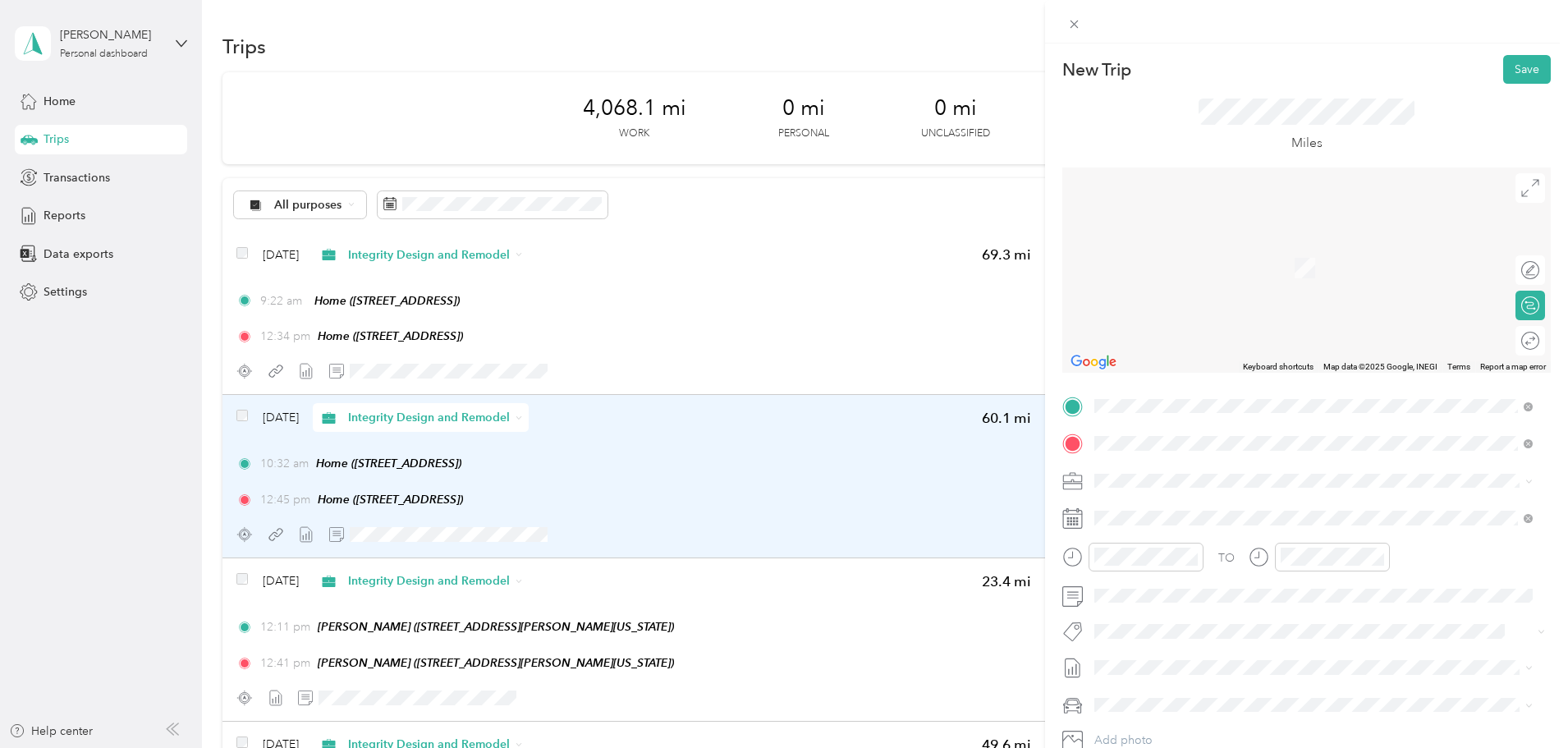
click at [1217, 527] on span "[STREET_ADDRESS]" at bounding box center [1177, 526] width 104 height 14
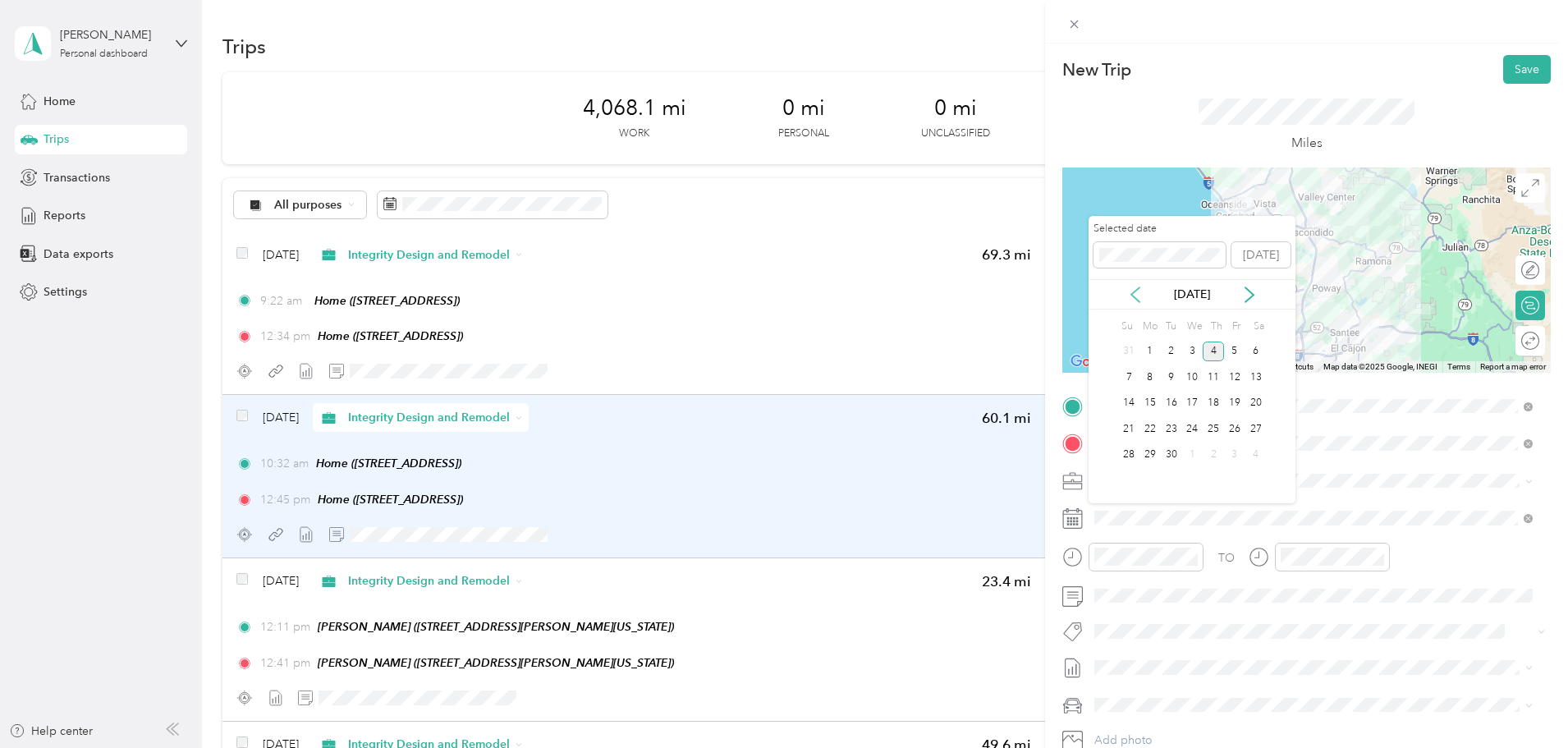
click at [1131, 288] on icon at bounding box center [1135, 294] width 17 height 17
click at [1231, 452] on div "29" at bounding box center [1234, 455] width 21 height 21
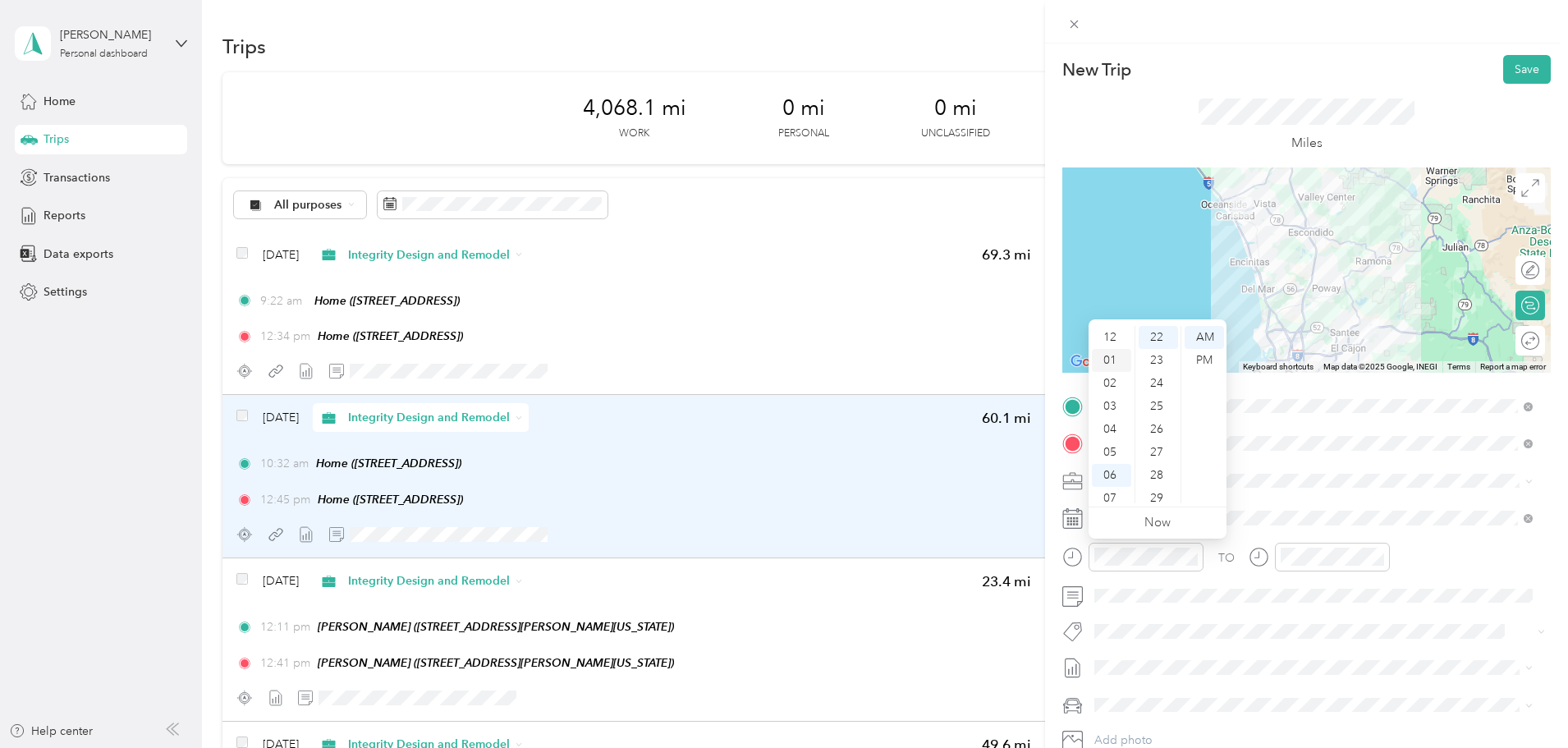
click at [1112, 362] on div "01" at bounding box center [1111, 360] width 40 height 23
click at [1157, 369] on div "45" at bounding box center [1158, 373] width 40 height 23
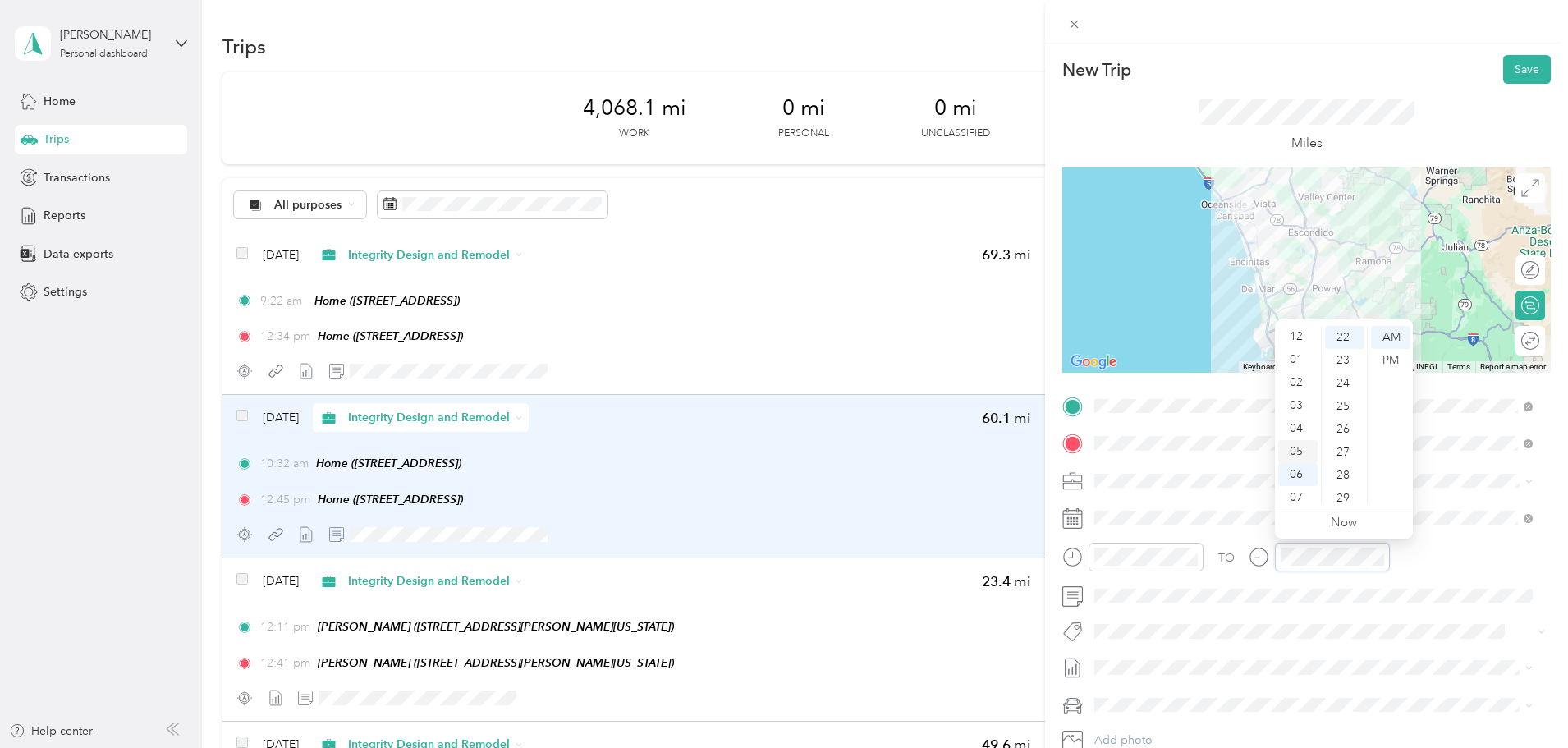
scroll to position [0, 0]
click at [1294, 379] on div "02" at bounding box center [1298, 383] width 40 height 23
click at [1339, 372] on div "45" at bounding box center [1345, 373] width 40 height 23
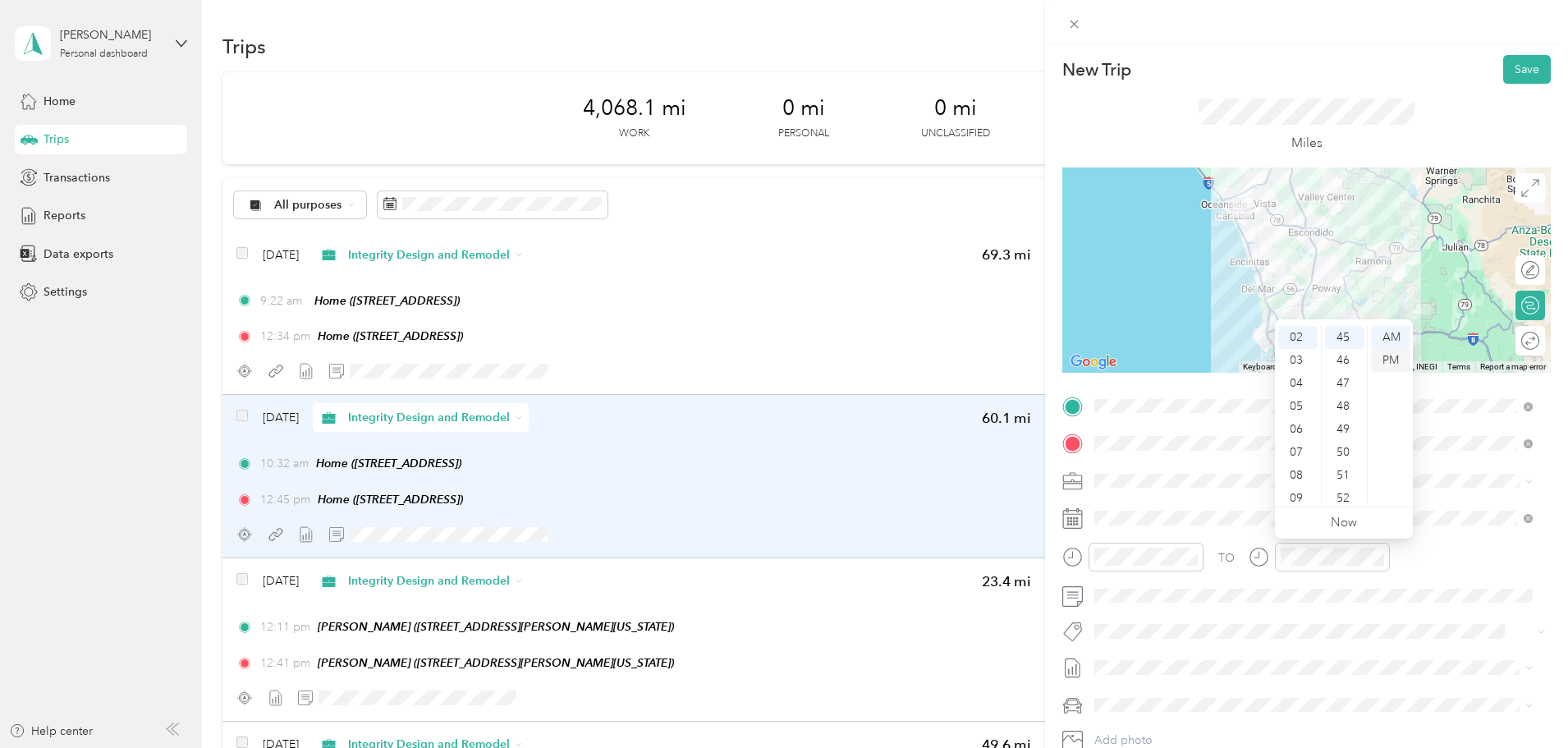
click at [1388, 357] on div "PM" at bounding box center [1391, 360] width 40 height 23
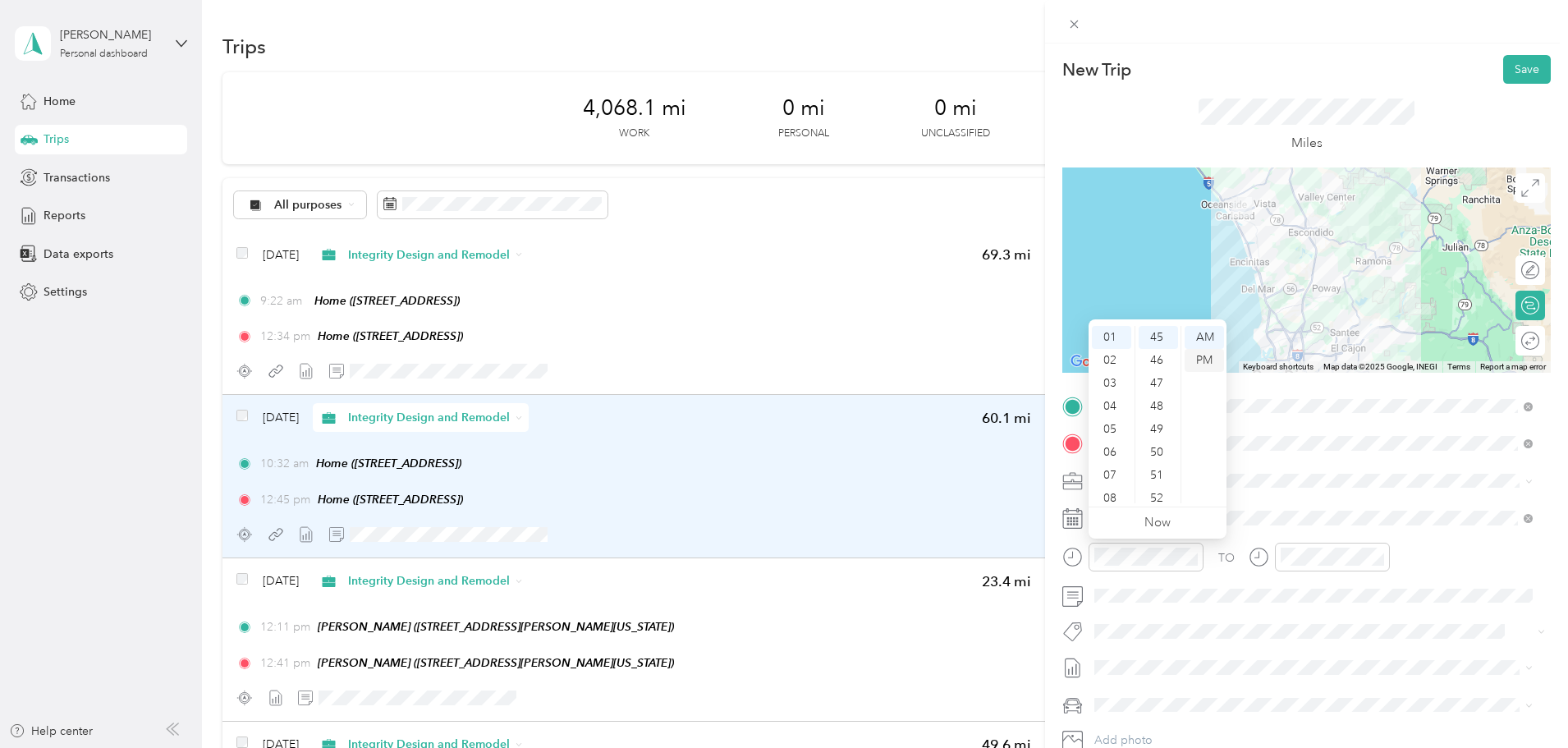
click at [1213, 350] on div "PM" at bounding box center [1205, 360] width 40 height 23
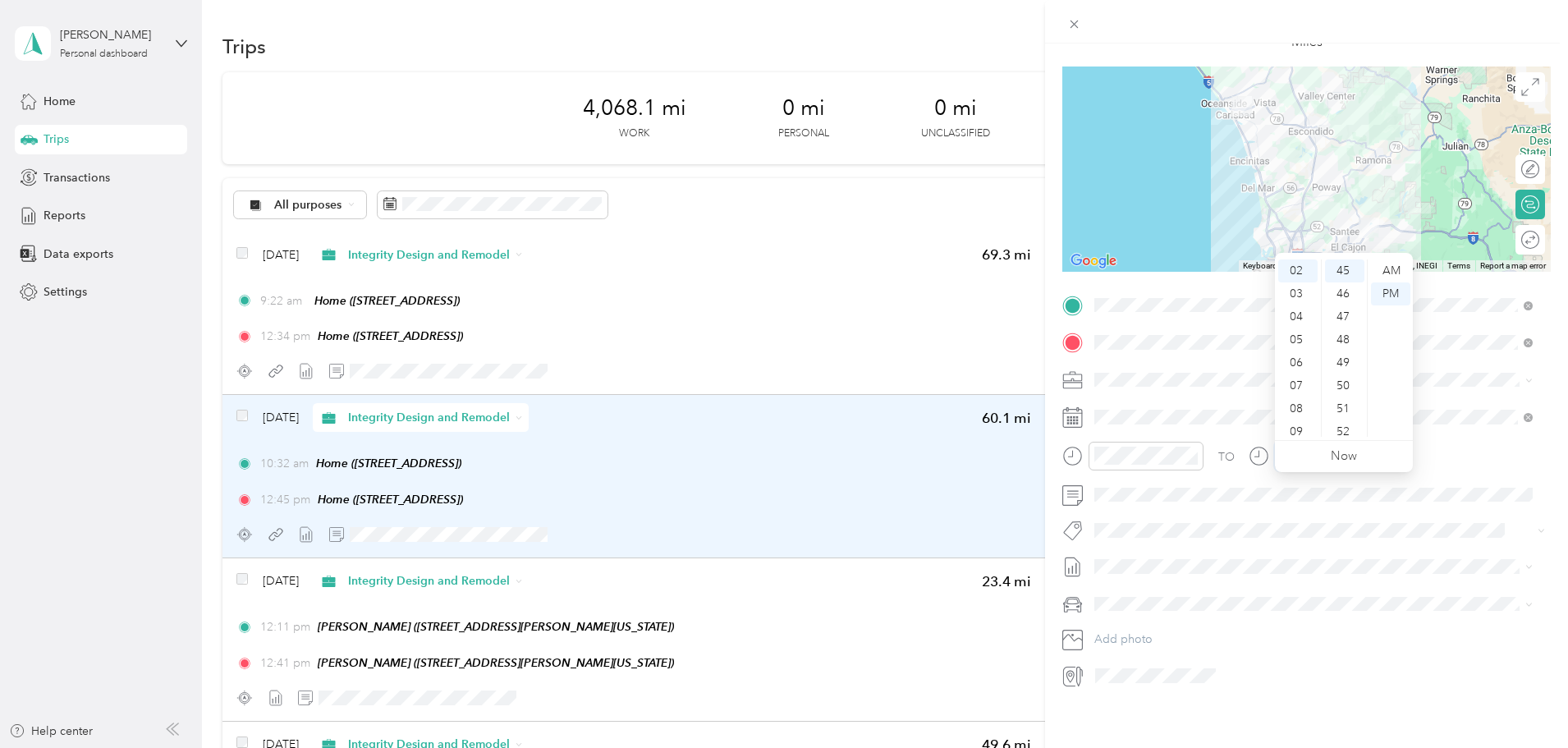
scroll to position [114, 0]
click at [1128, 601] on span "[DATE]" at bounding box center [1112, 607] width 36 height 17
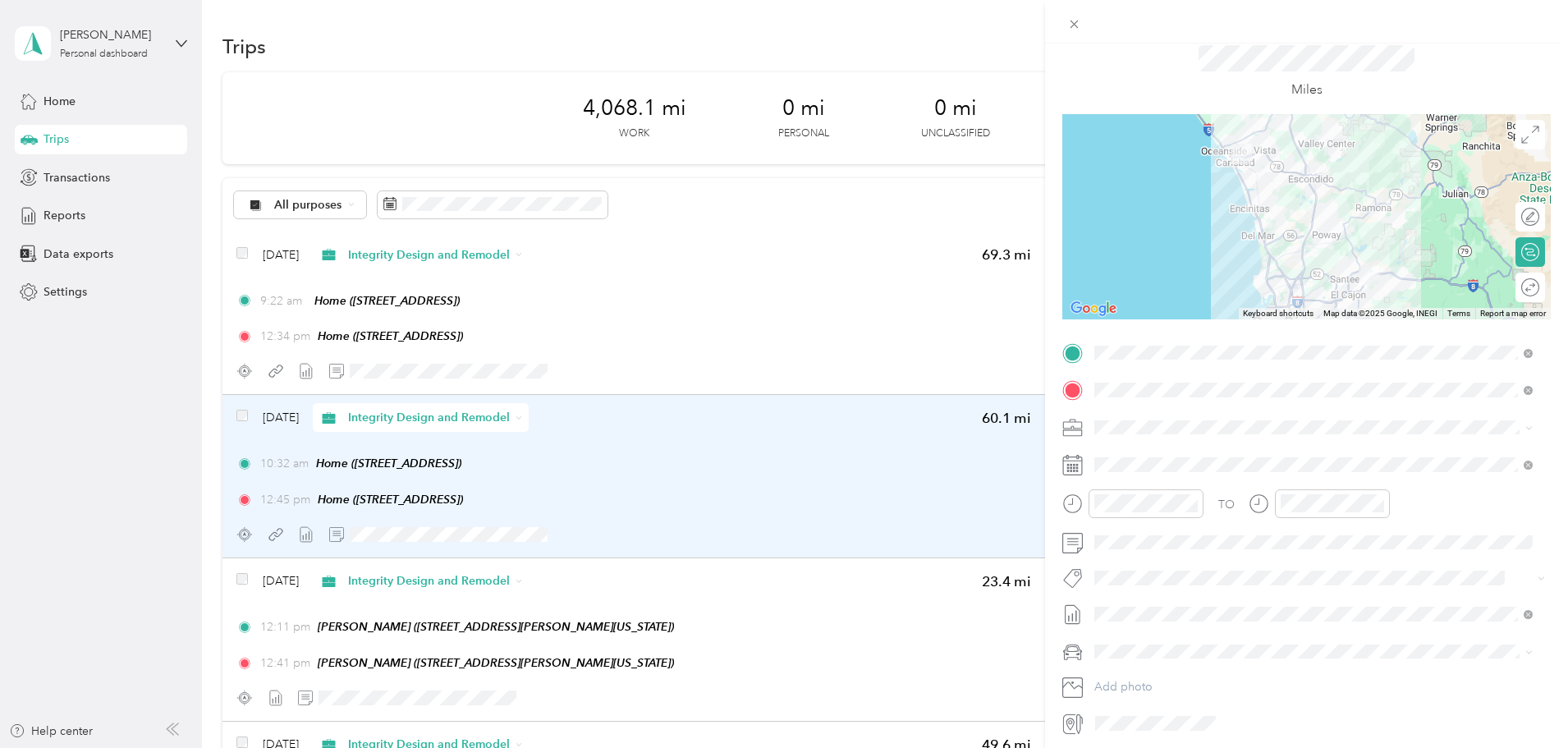
scroll to position [0, 0]
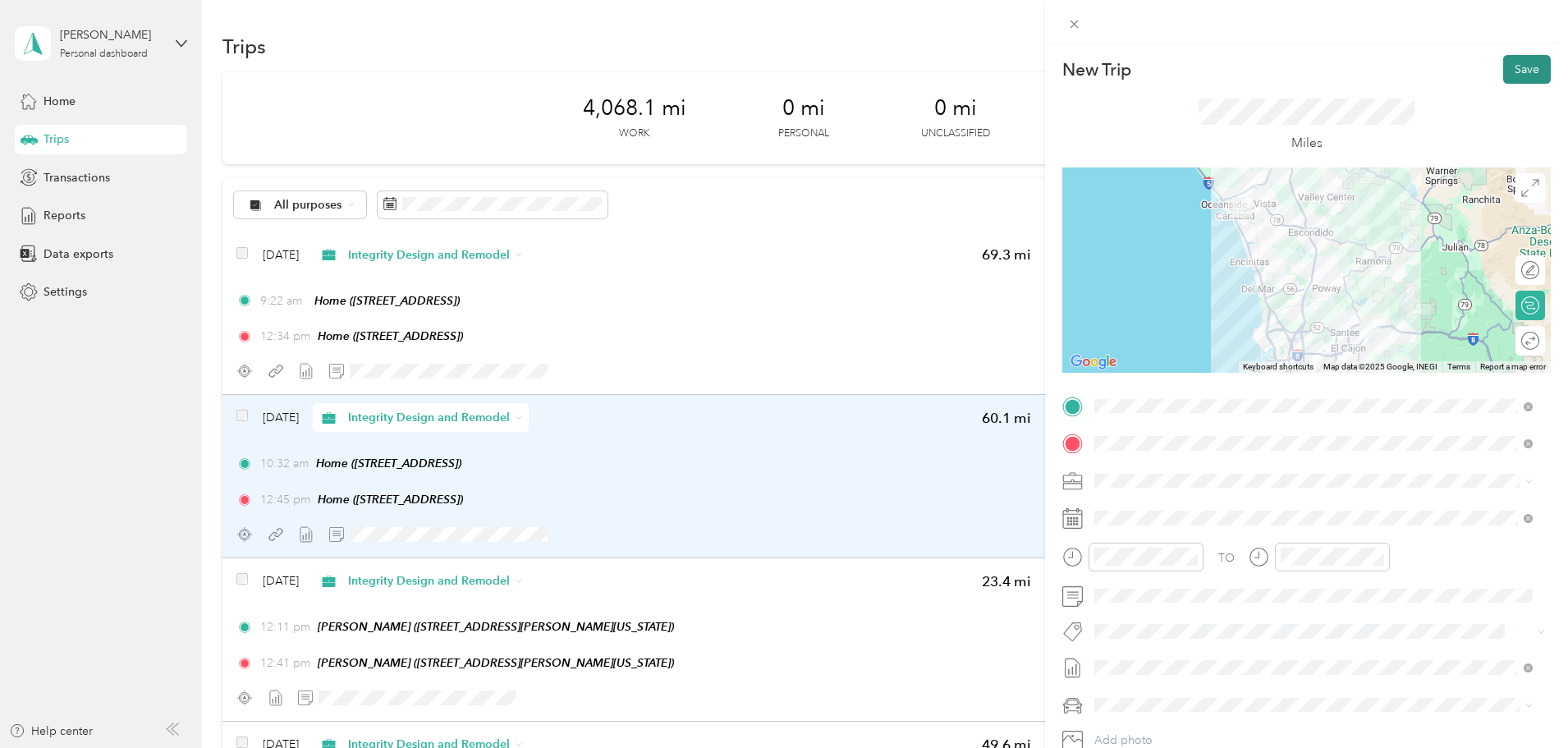
click at [1531, 73] on button "Save" at bounding box center [1527, 69] width 48 height 29
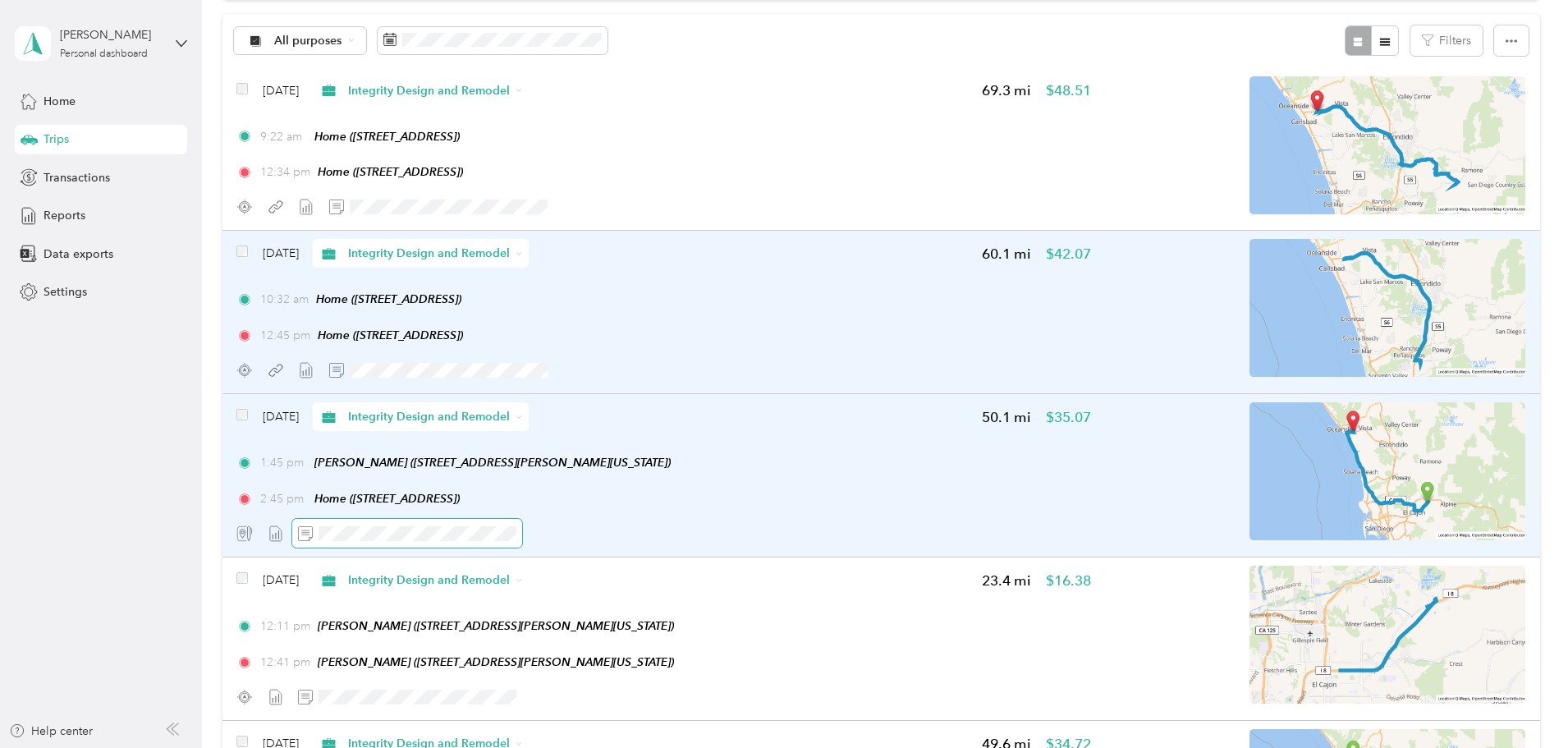
scroll to position [247, 0]
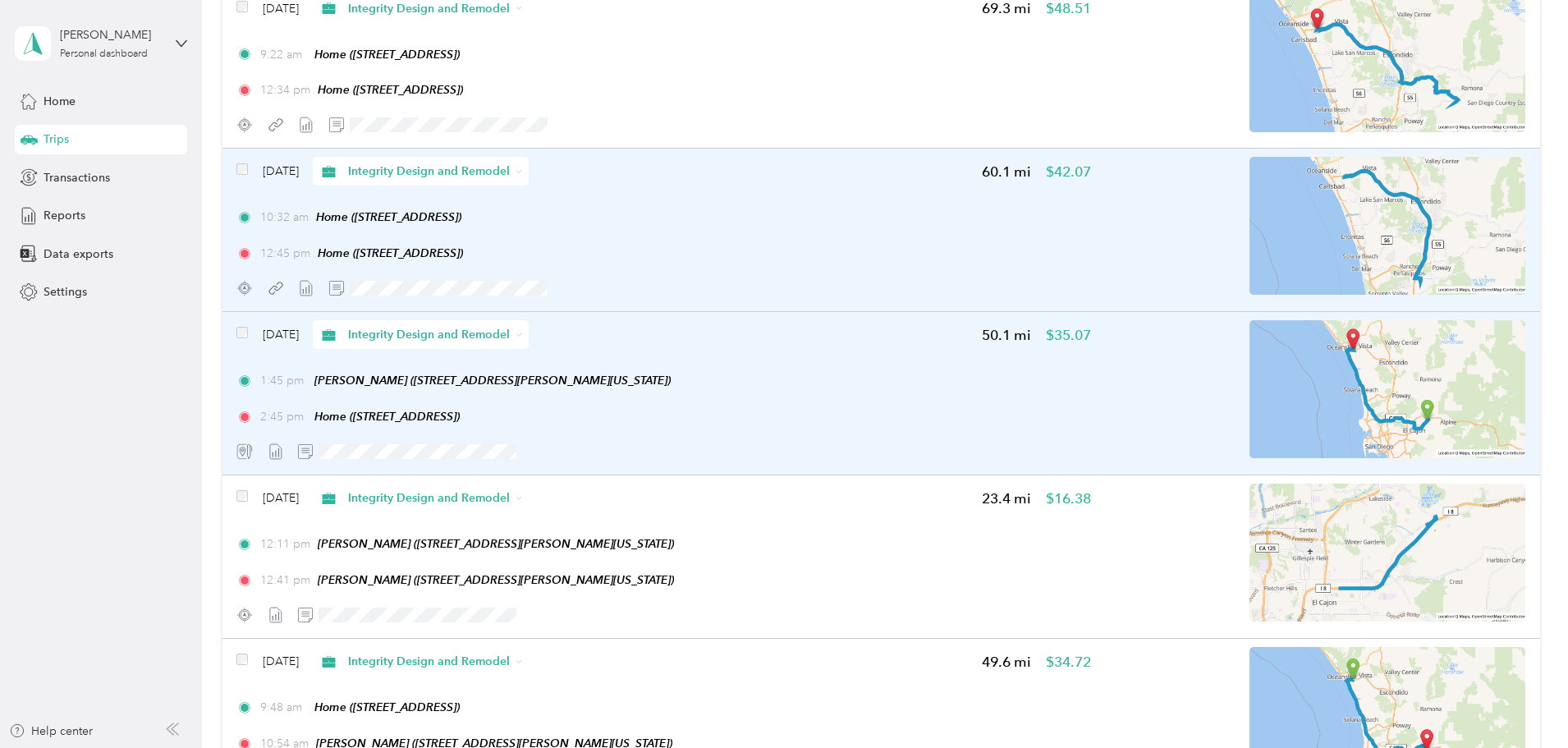
click at [905, 416] on div "2:45 pm Home ([STREET_ADDRESS])" at bounding box center [664, 416] width 855 height 17
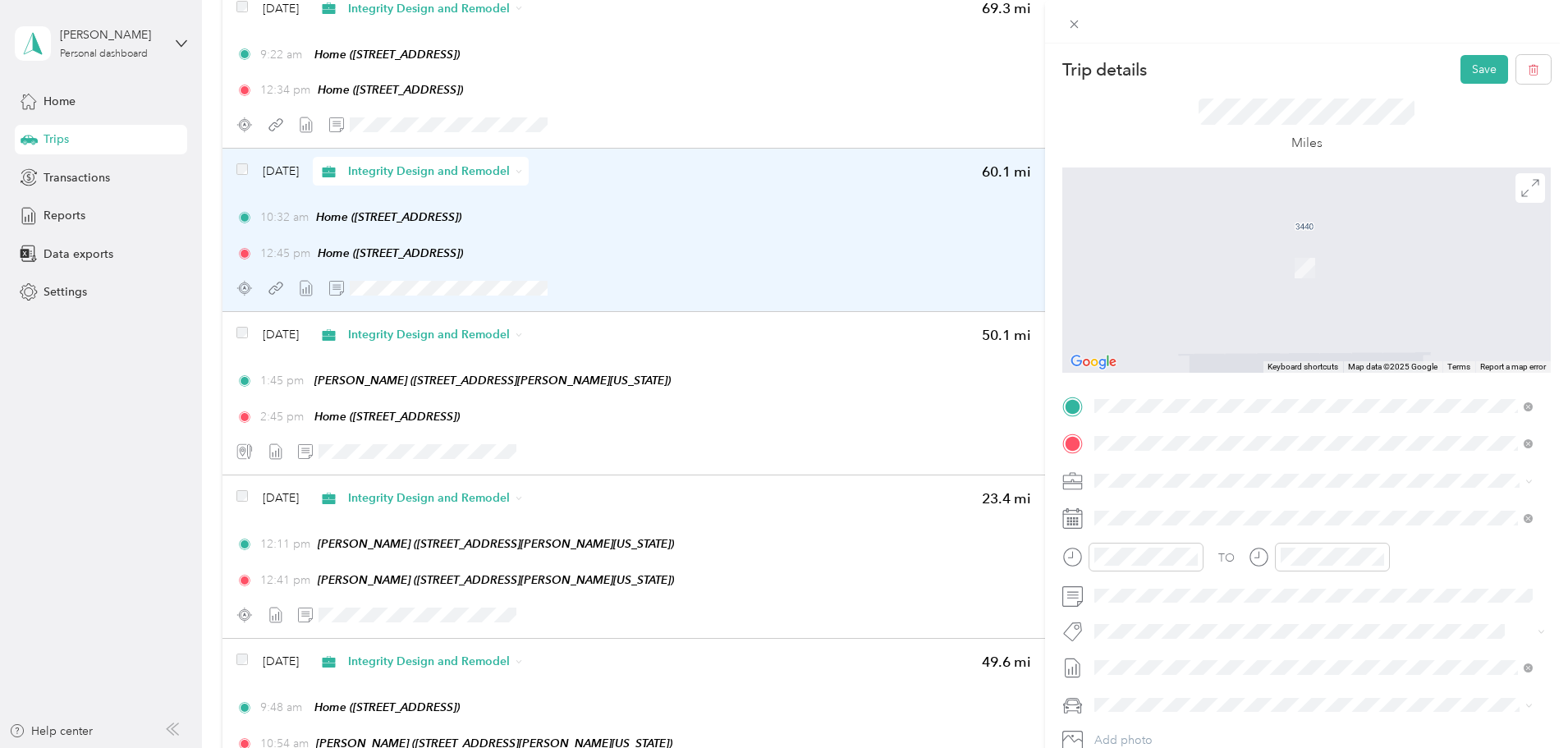
click at [1211, 480] on div "TEAM [PERSON_NAME]" at bounding box center [1207, 473] width 164 height 21
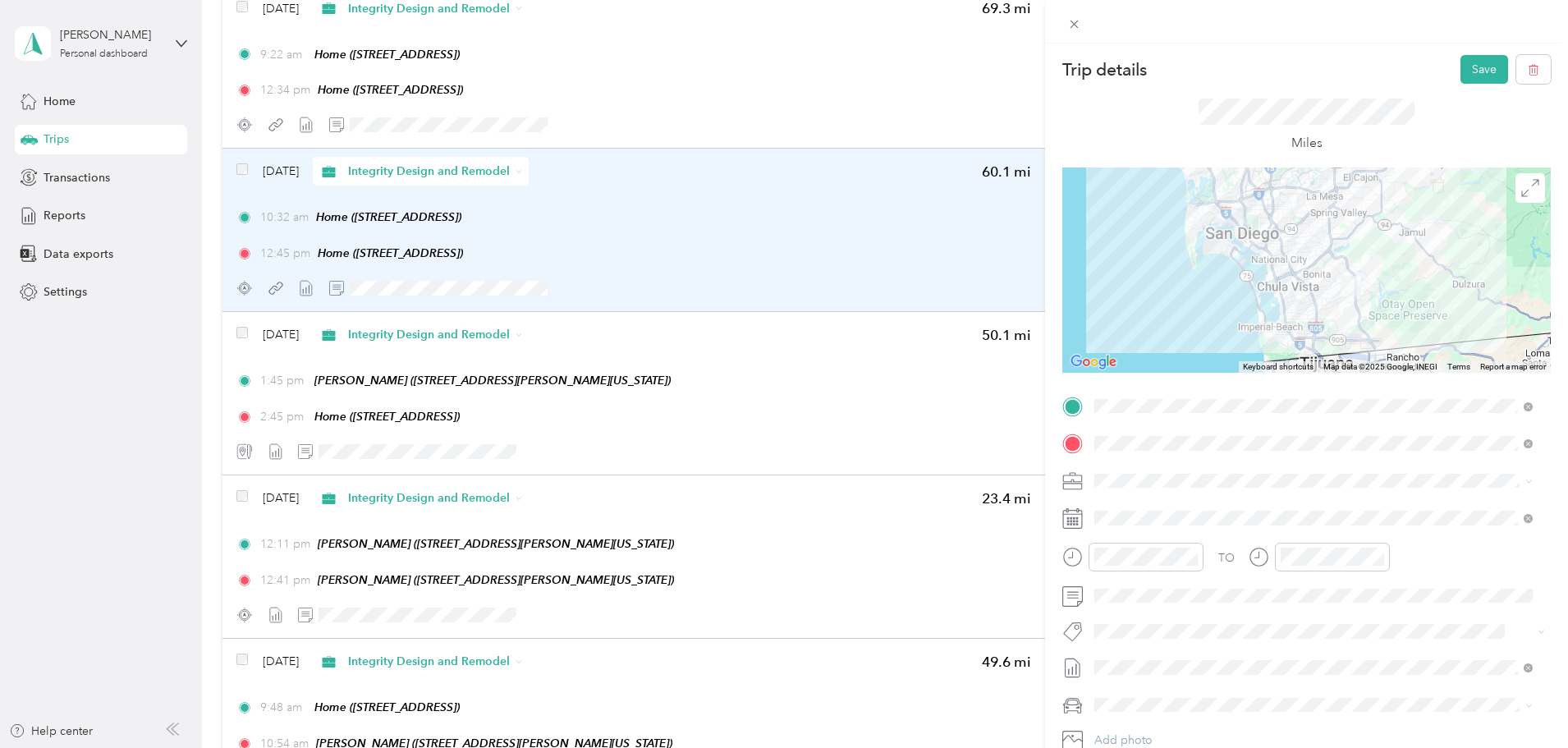
drag, startPoint x: 1387, startPoint y: 306, endPoint x: 1390, endPoint y: 228, distance: 78.1
click at [1390, 228] on div at bounding box center [1306, 270] width 489 height 205
click at [1515, 197] on span at bounding box center [1530, 188] width 30 height 30
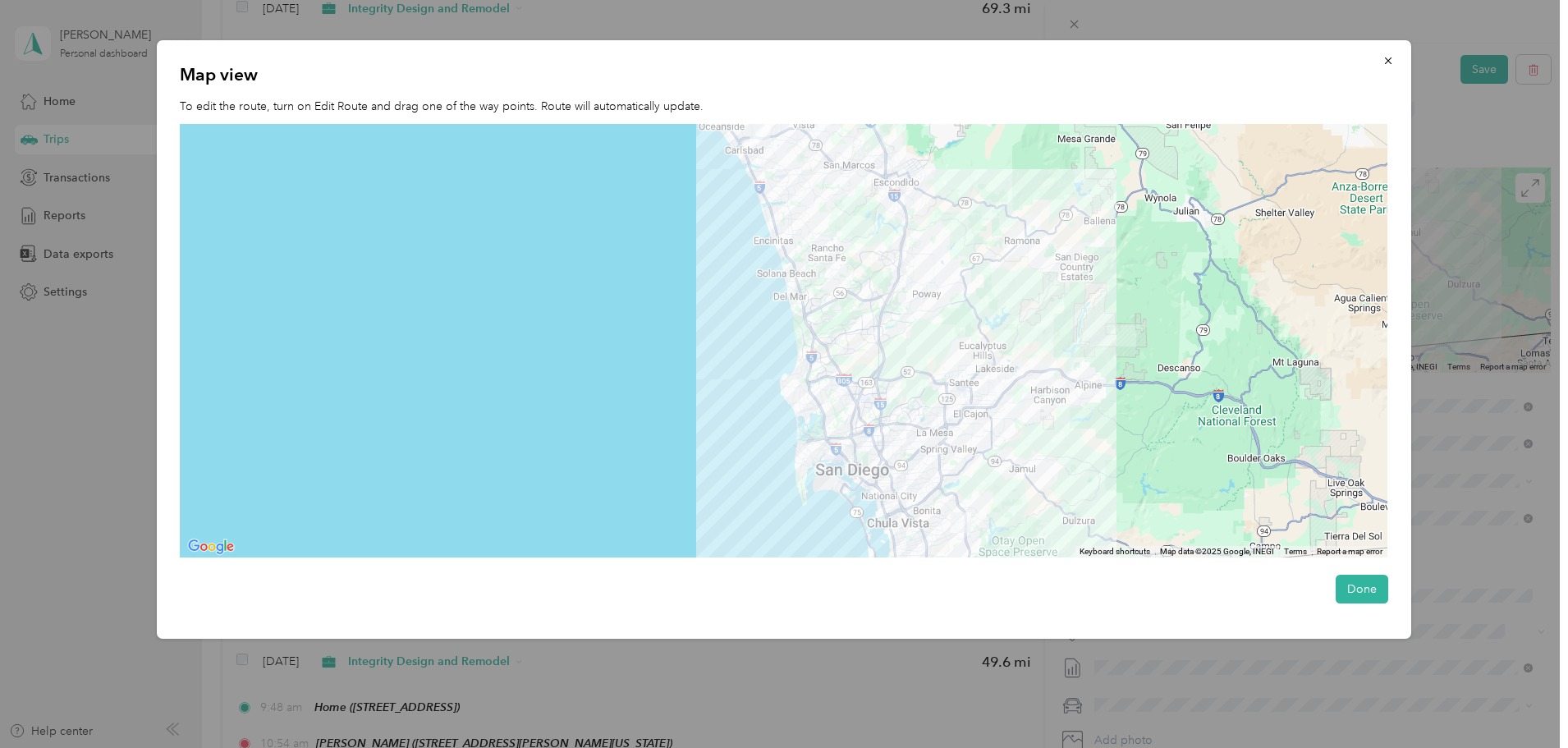
drag, startPoint x: 1069, startPoint y: 337, endPoint x: 1044, endPoint y: 379, distance: 48.9
click at [1044, 379] on div at bounding box center [784, 341] width 1208 height 434
click at [1357, 584] on button "Done" at bounding box center [1361, 589] width 53 height 29
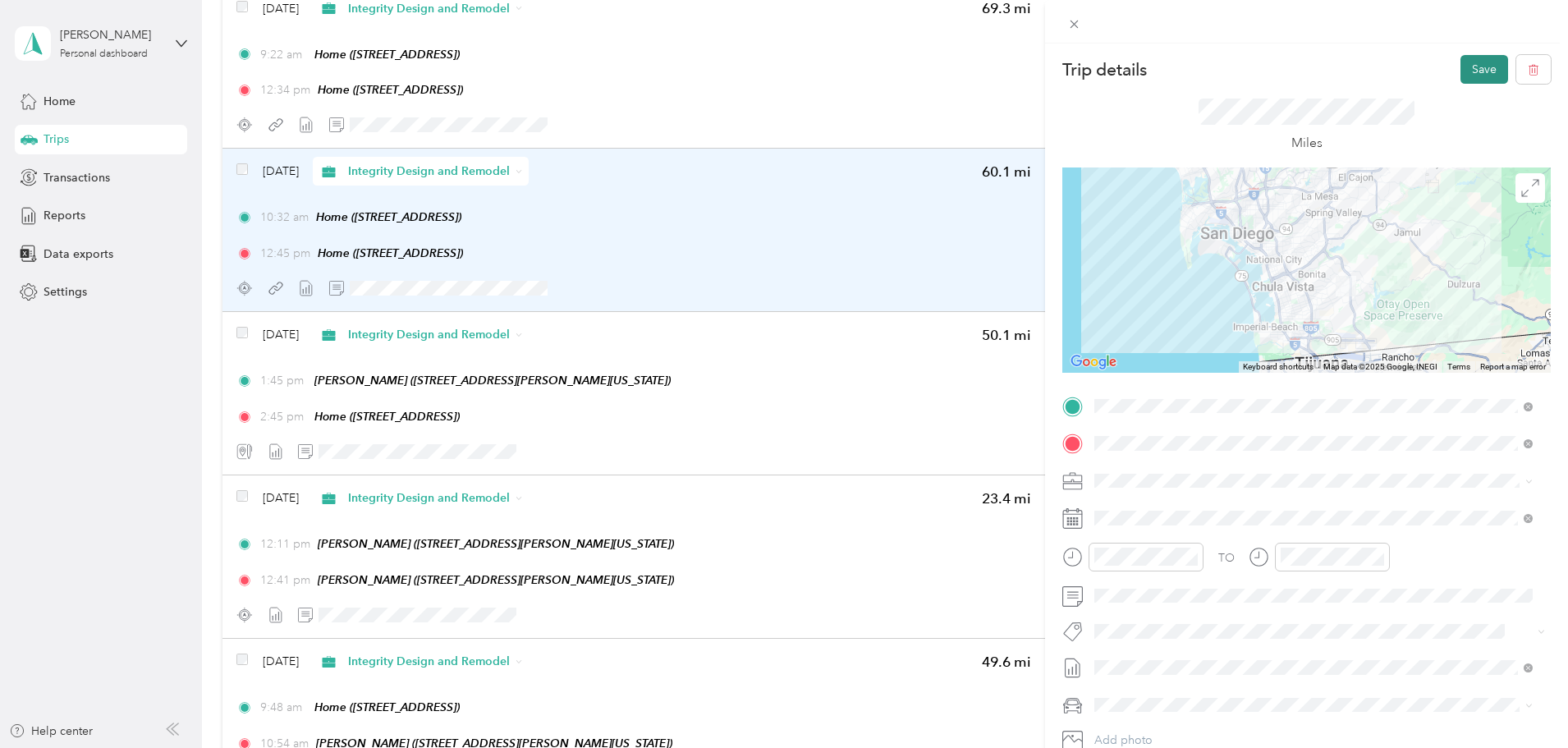
click at [1487, 72] on button "Save" at bounding box center [1484, 69] width 48 height 29
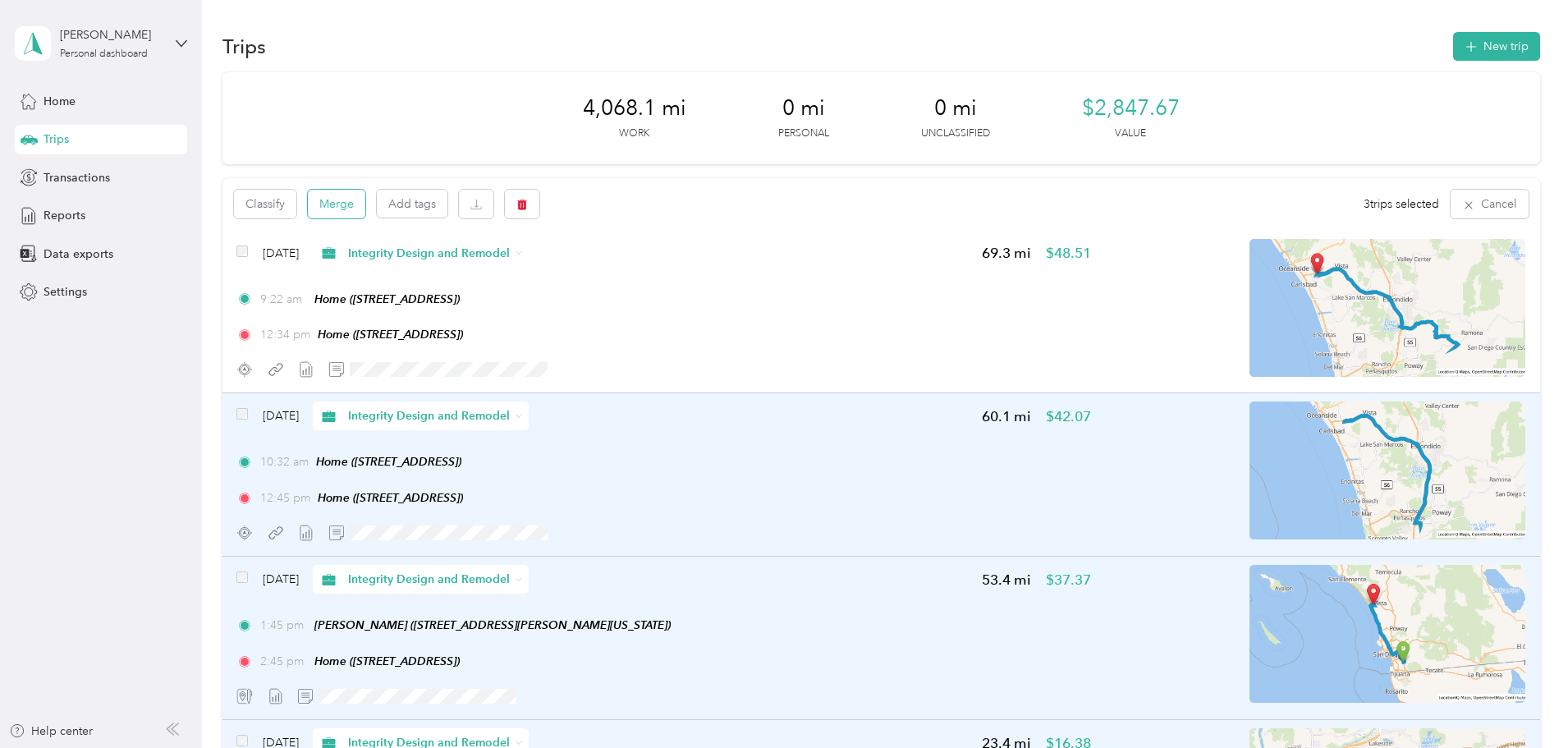
click at [365, 200] on button "Merge" at bounding box center [336, 204] width 58 height 29
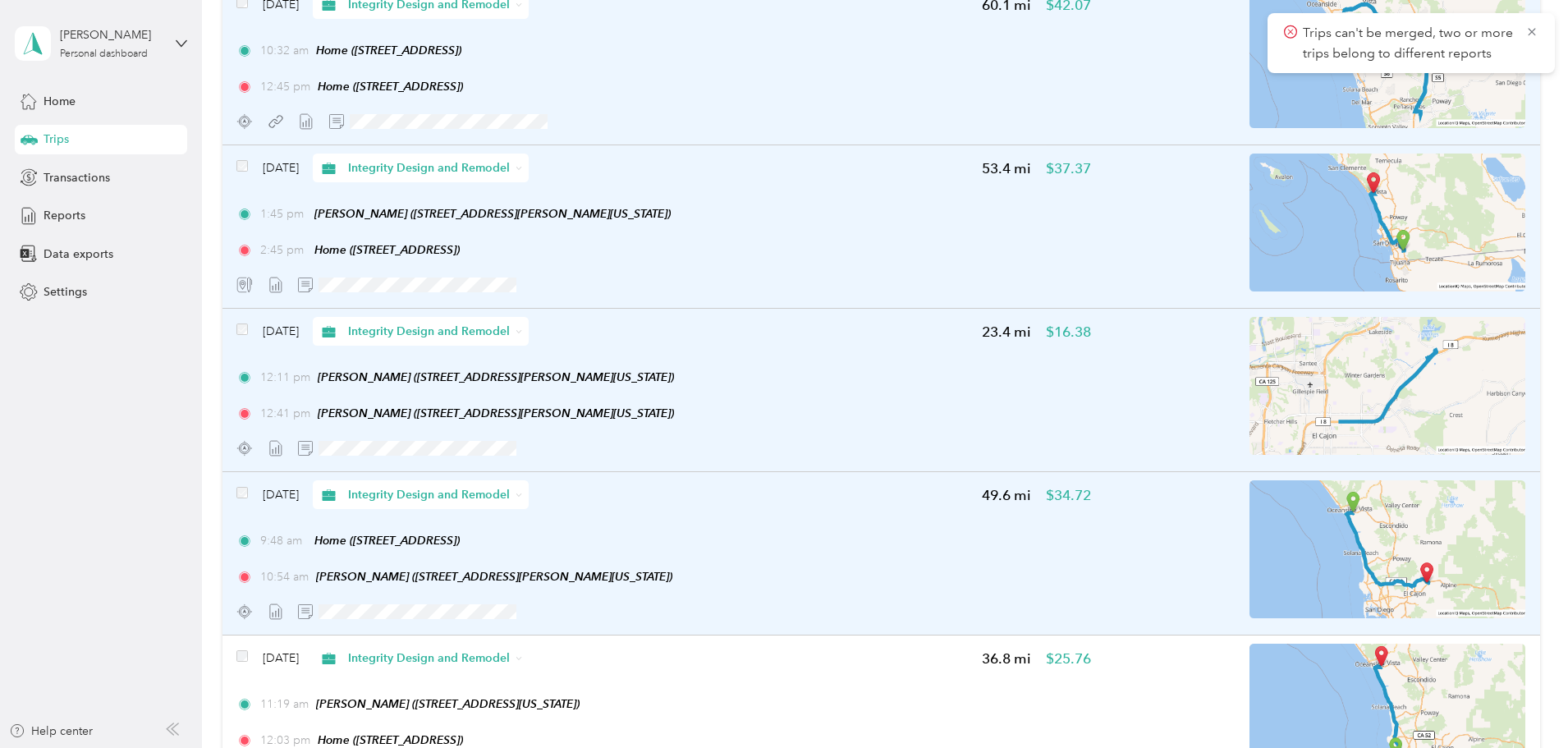
scroll to position [411, 0]
click at [886, 205] on div "[DATE] Integrity Design and Remodel 53.4 mi $37.37 1:45 pm [PERSON_NAME] ([STRE…" at bounding box center [664, 227] width 855 height 145
click at [726, 171] on div "[DATE] Integrity Design and Remodel 53.4 mi $37.37" at bounding box center [664, 168] width 855 height 29
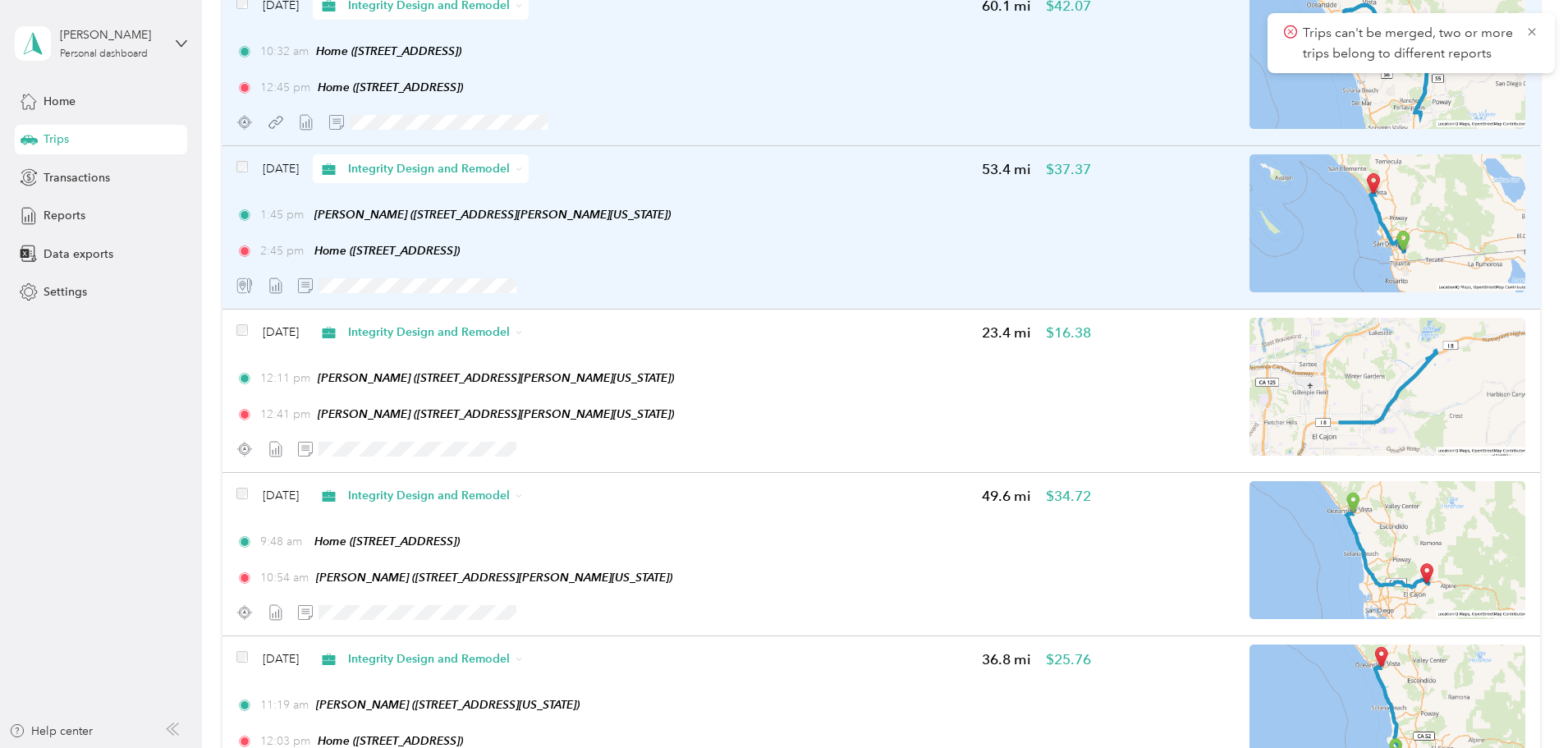
click at [722, 169] on div "[DATE] Integrity Design and Remodel 53.4 mi $37.37" at bounding box center [664, 168] width 855 height 29
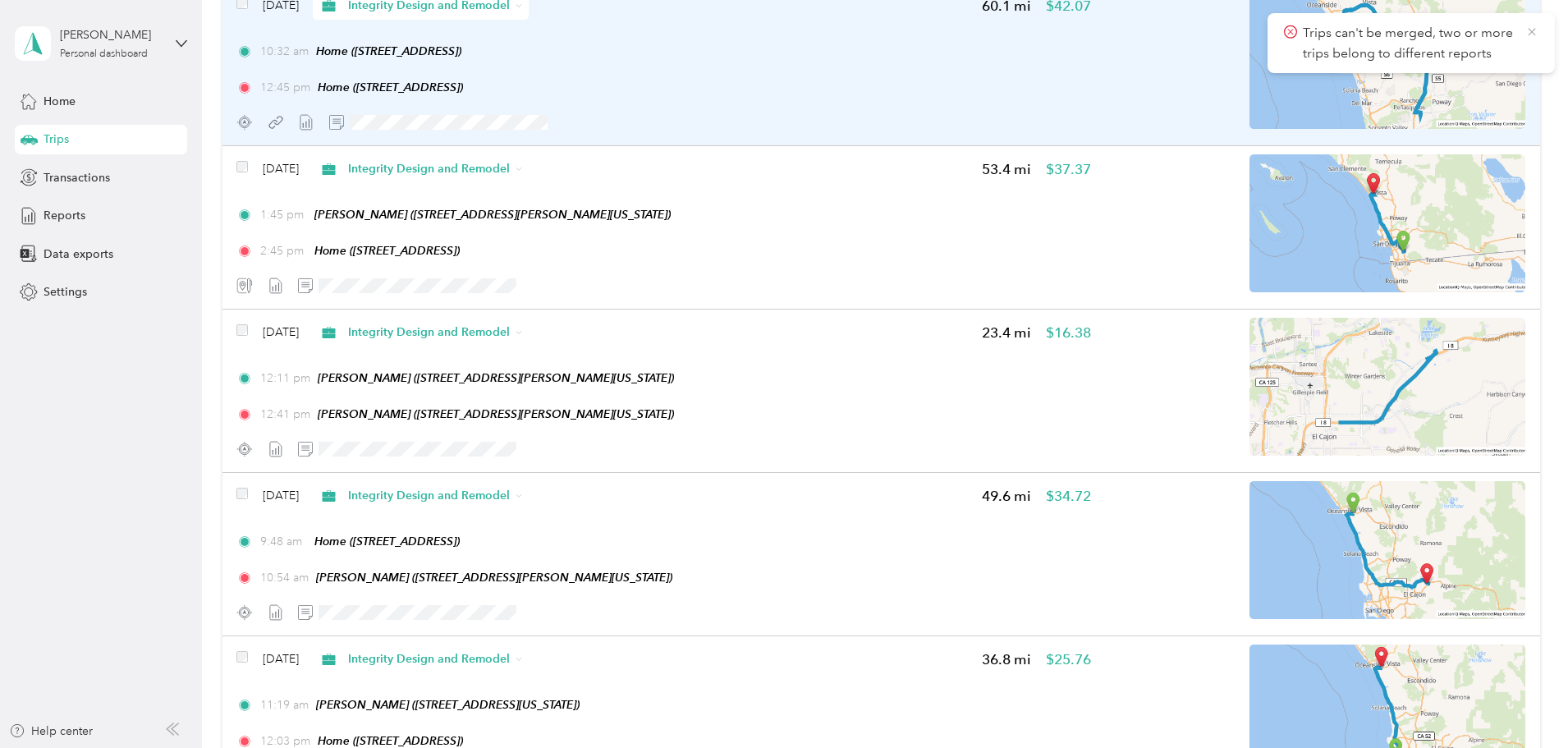
click at [1535, 31] on icon at bounding box center [1531, 32] width 13 height 15
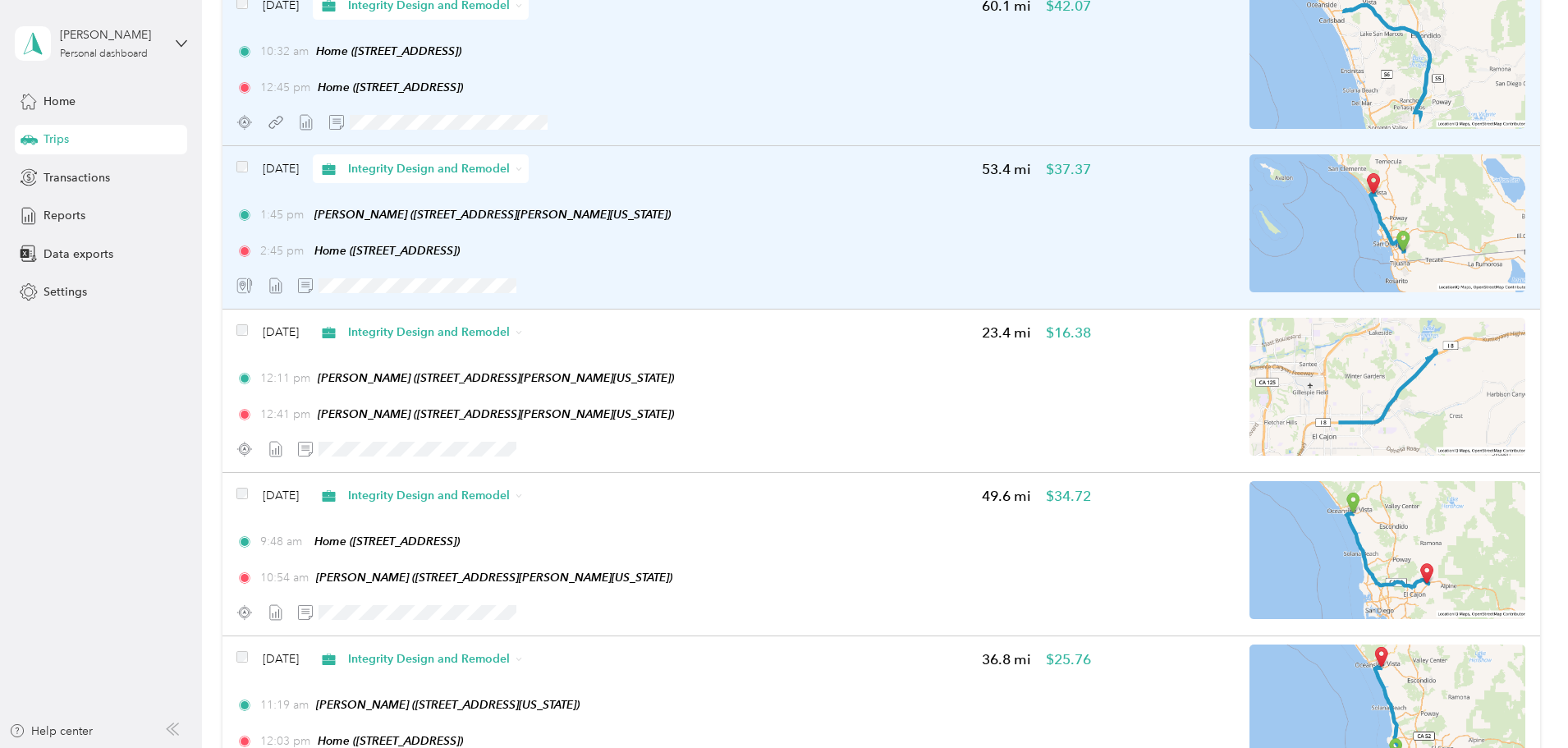
click at [785, 189] on div "[DATE] Integrity Design and Remodel 53.4 mi $37.37 1:45 pm [PERSON_NAME] ([STRE…" at bounding box center [664, 227] width 855 height 145
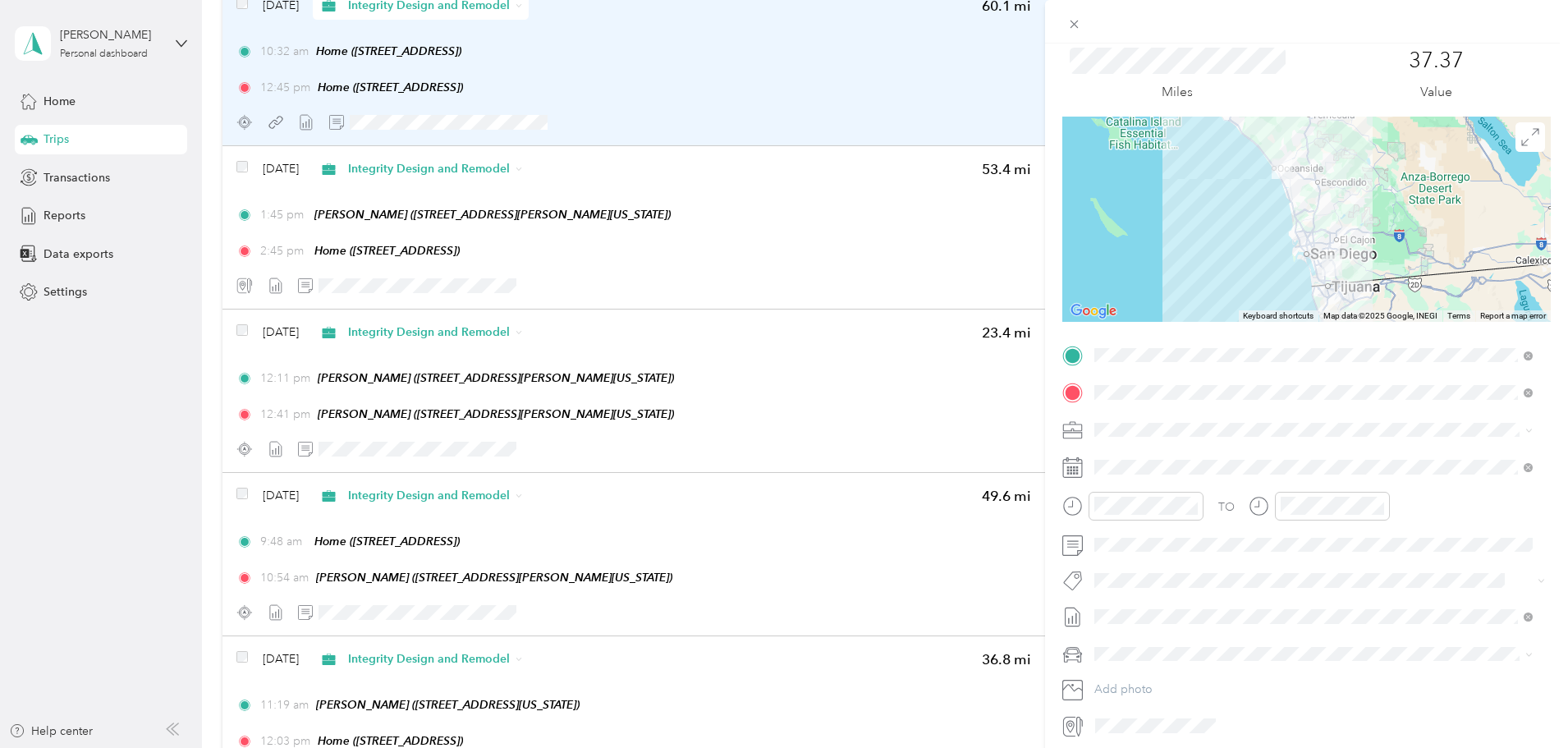
scroll to position [114, 0]
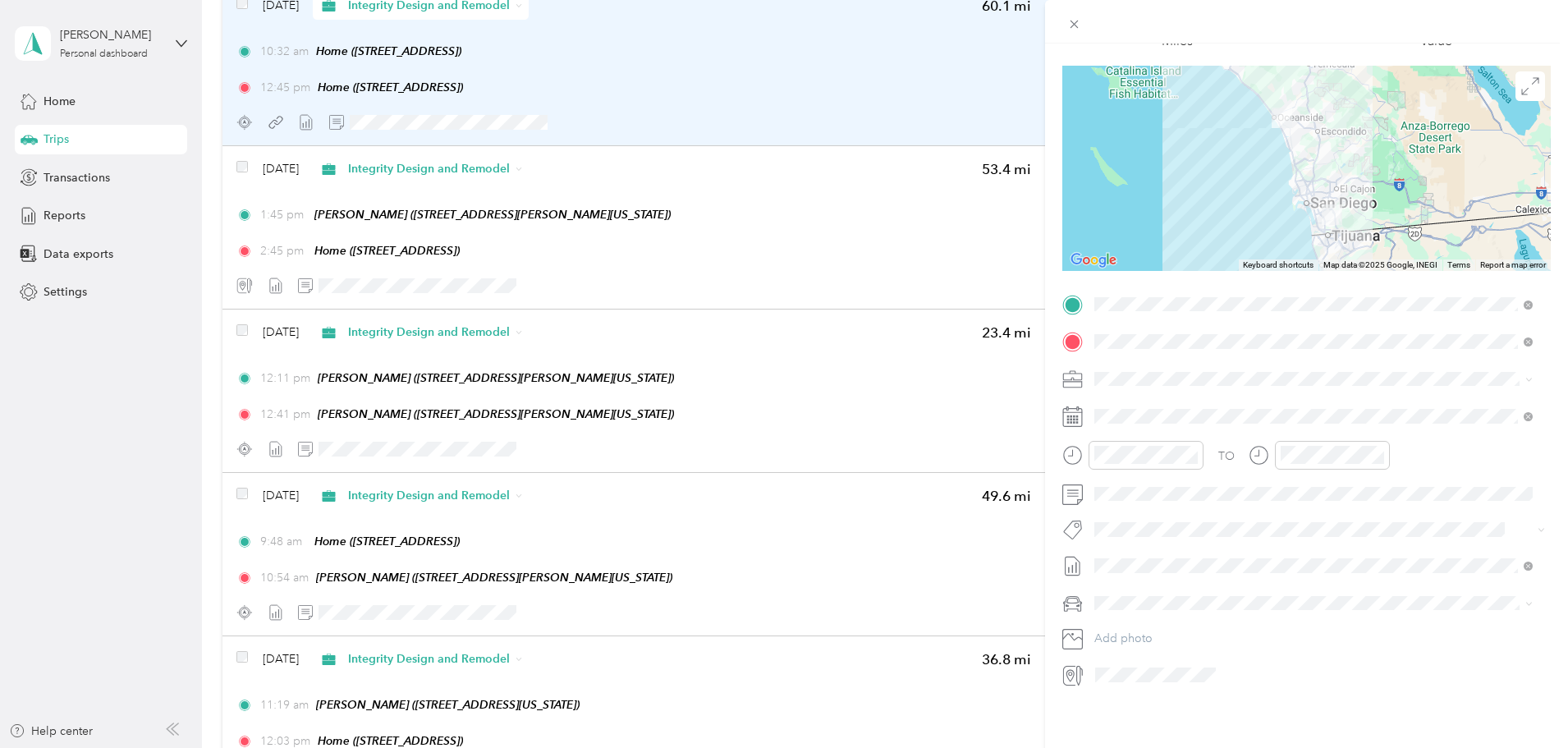
click at [1124, 626] on span "[DATE]" at bounding box center [1112, 634] width 36 height 17
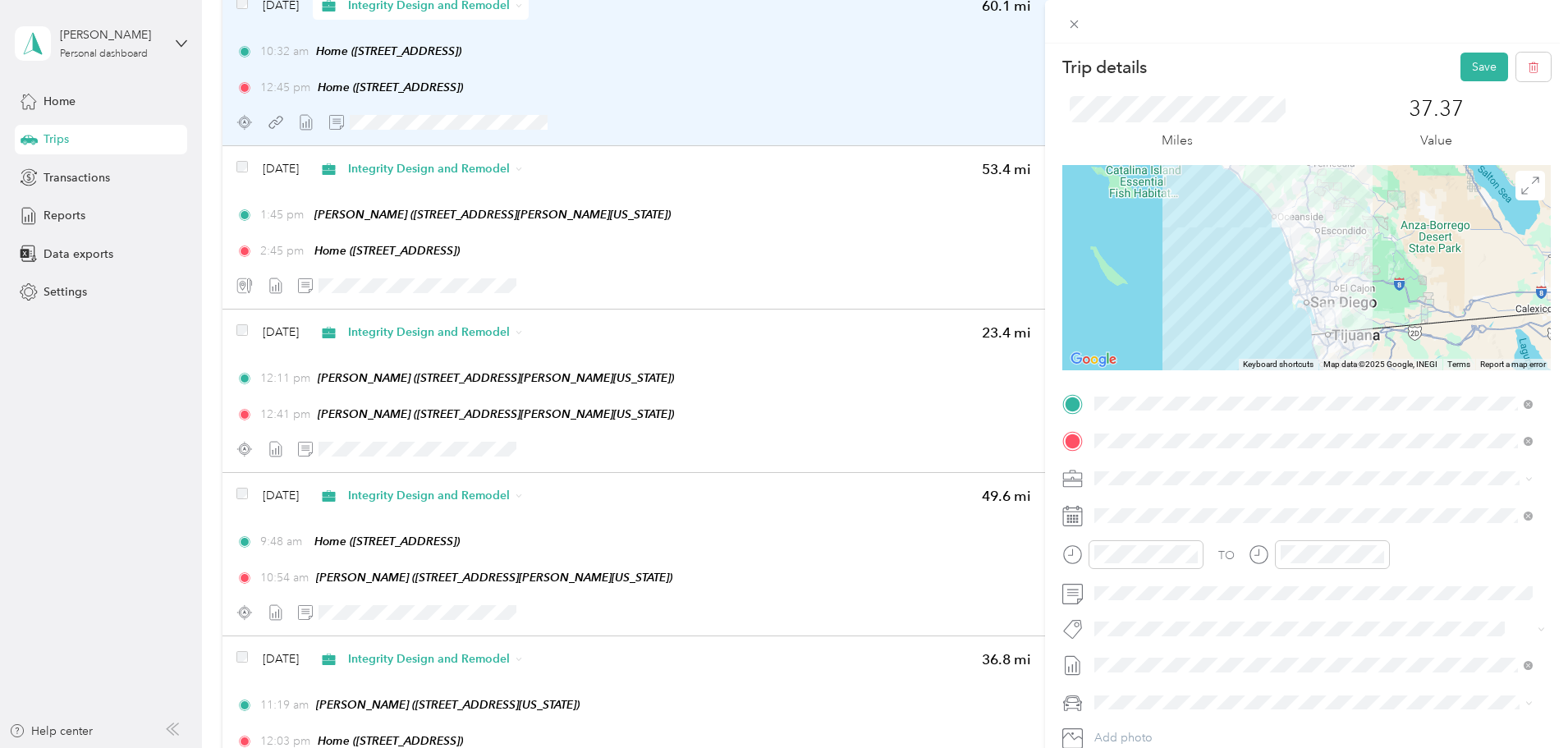
scroll to position [0, 0]
click at [1485, 71] on button "Save" at bounding box center [1484, 69] width 48 height 29
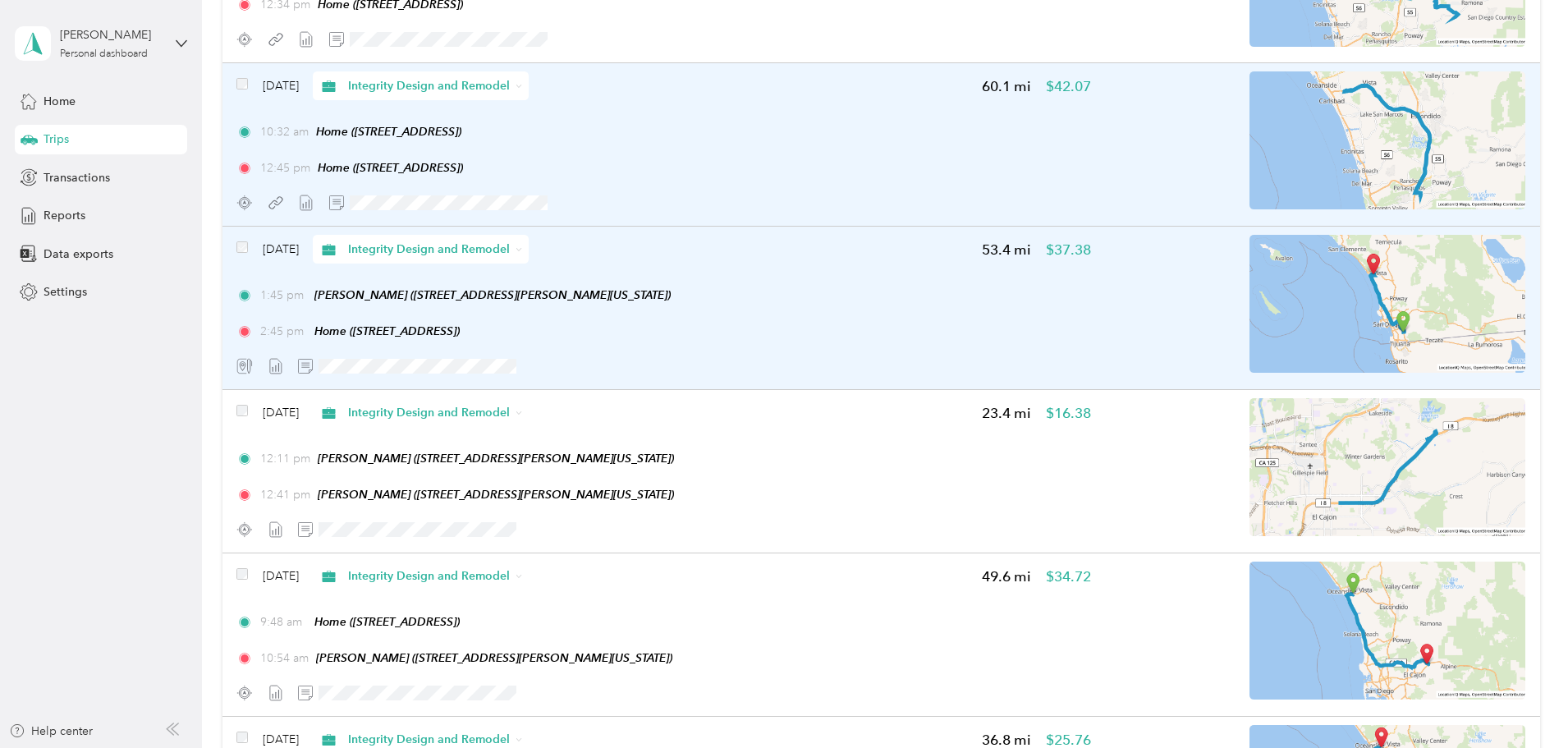
scroll to position [328, 0]
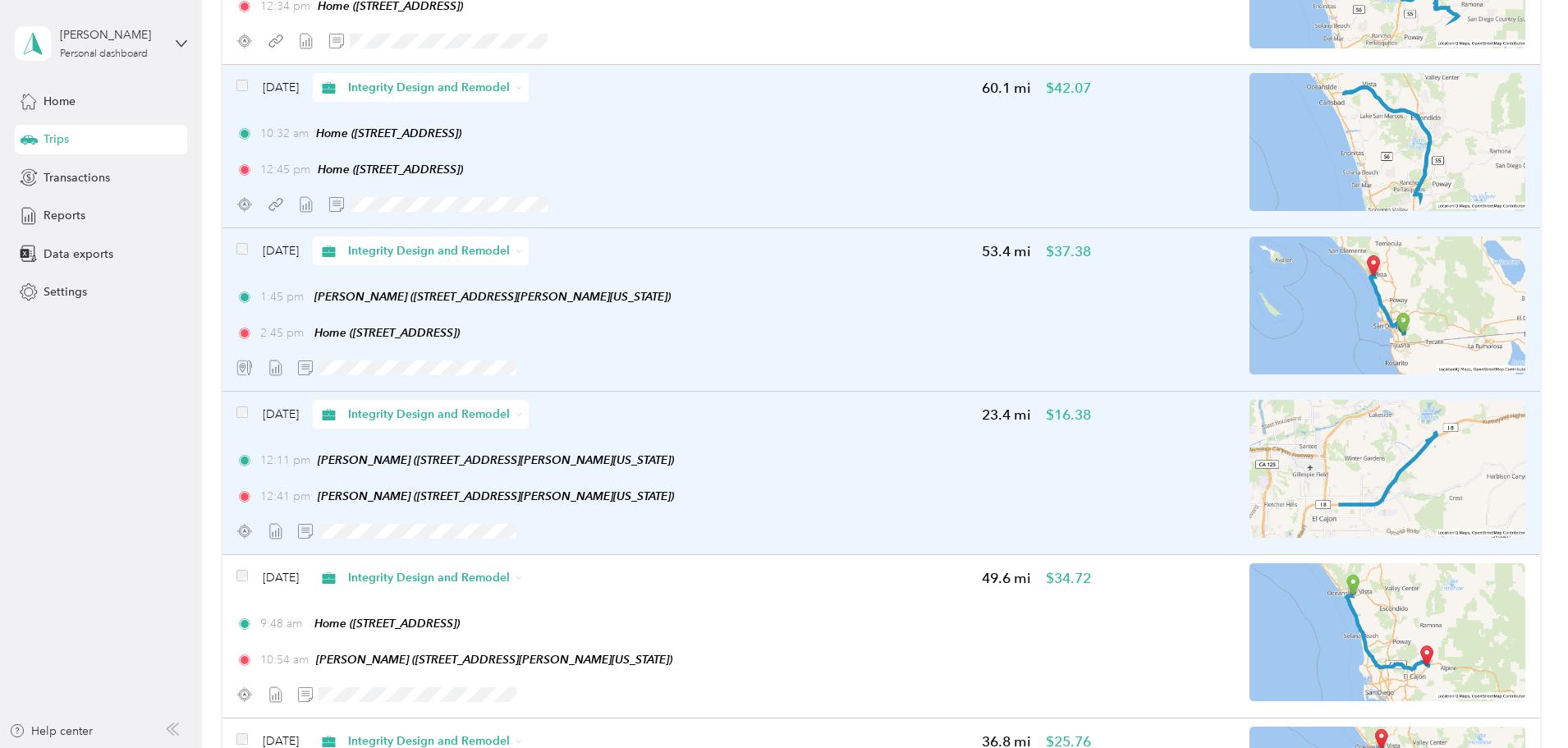
click at [248, 406] on span at bounding box center [243, 414] width 12 height 17
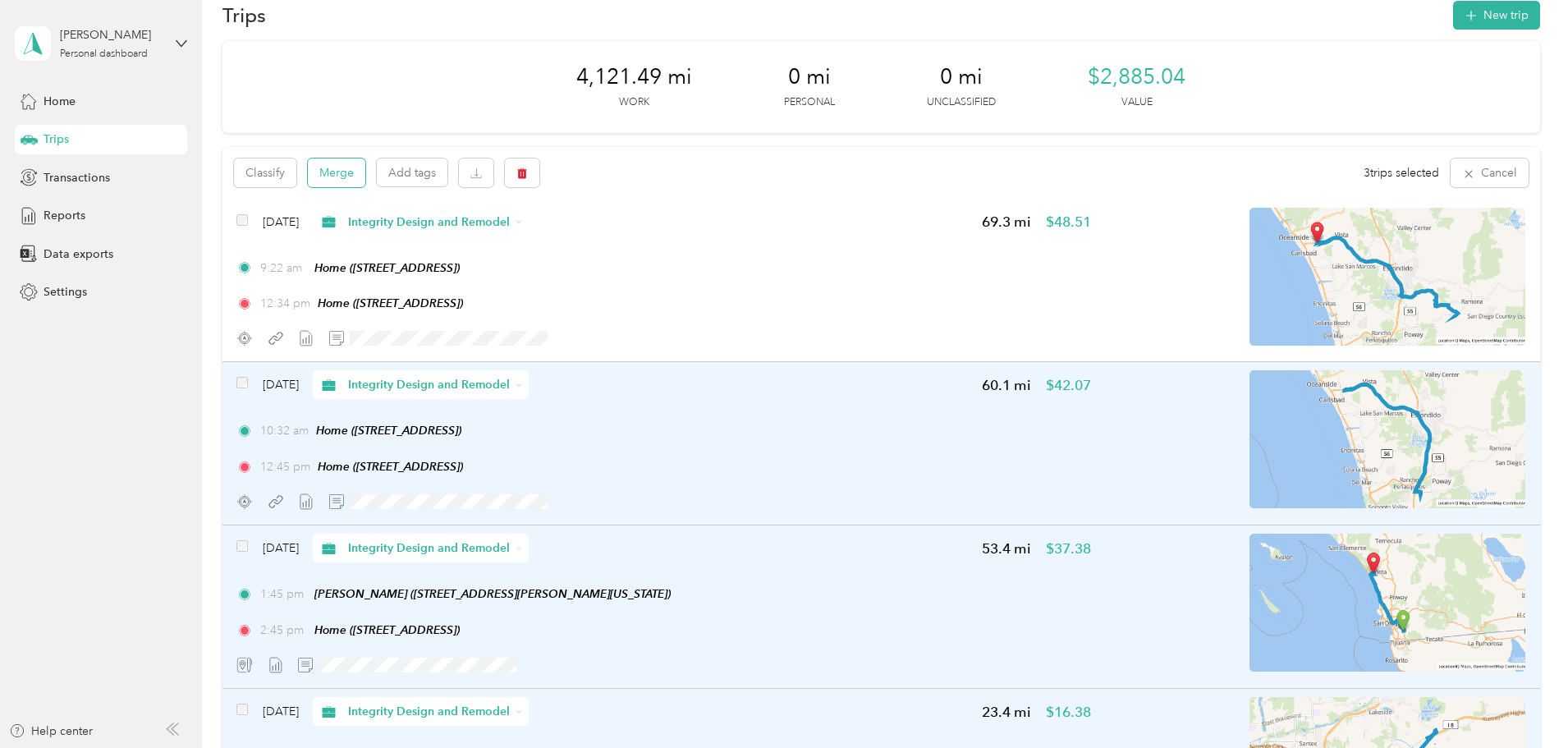
scroll to position [0, 0]
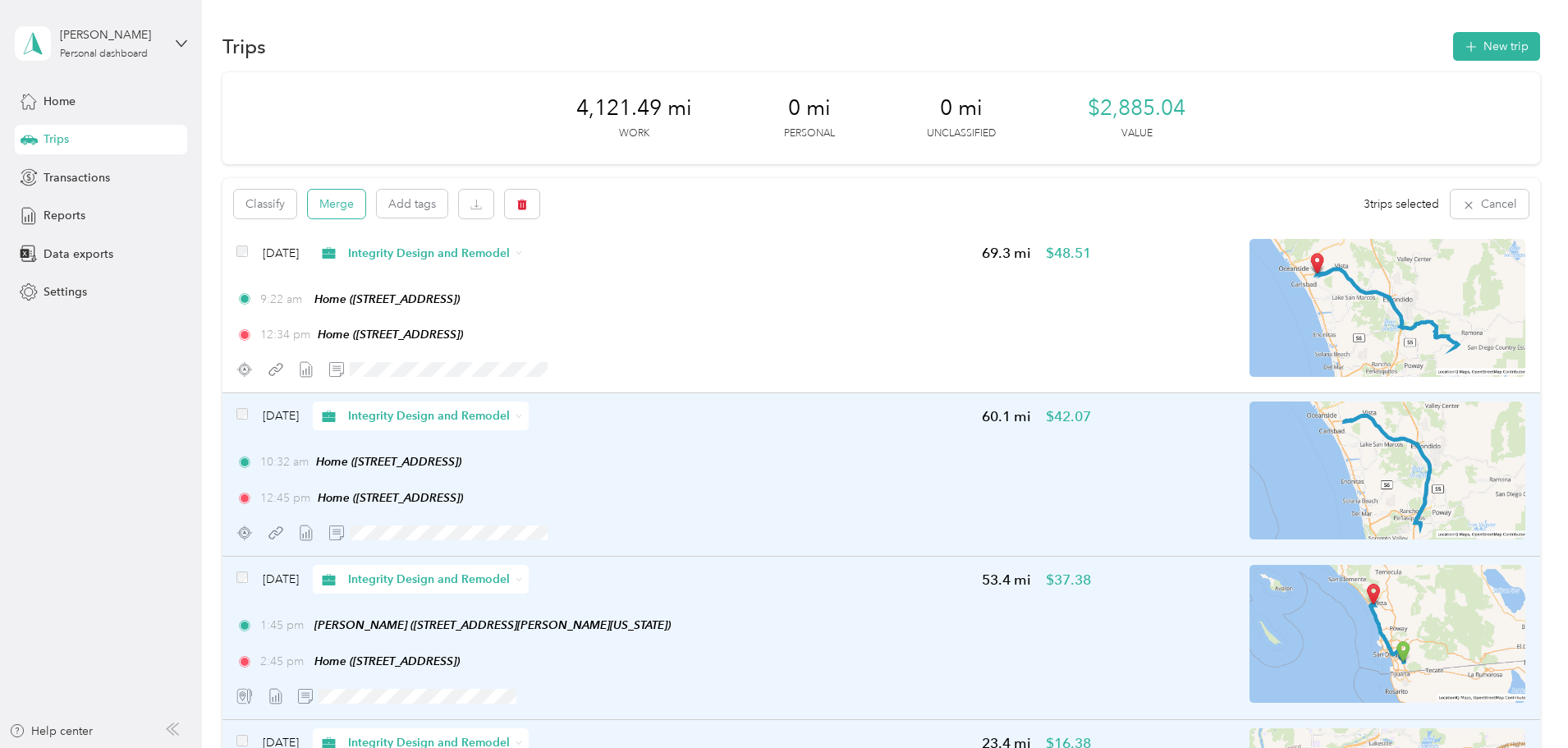
click at [365, 195] on button "Merge" at bounding box center [336, 204] width 58 height 29
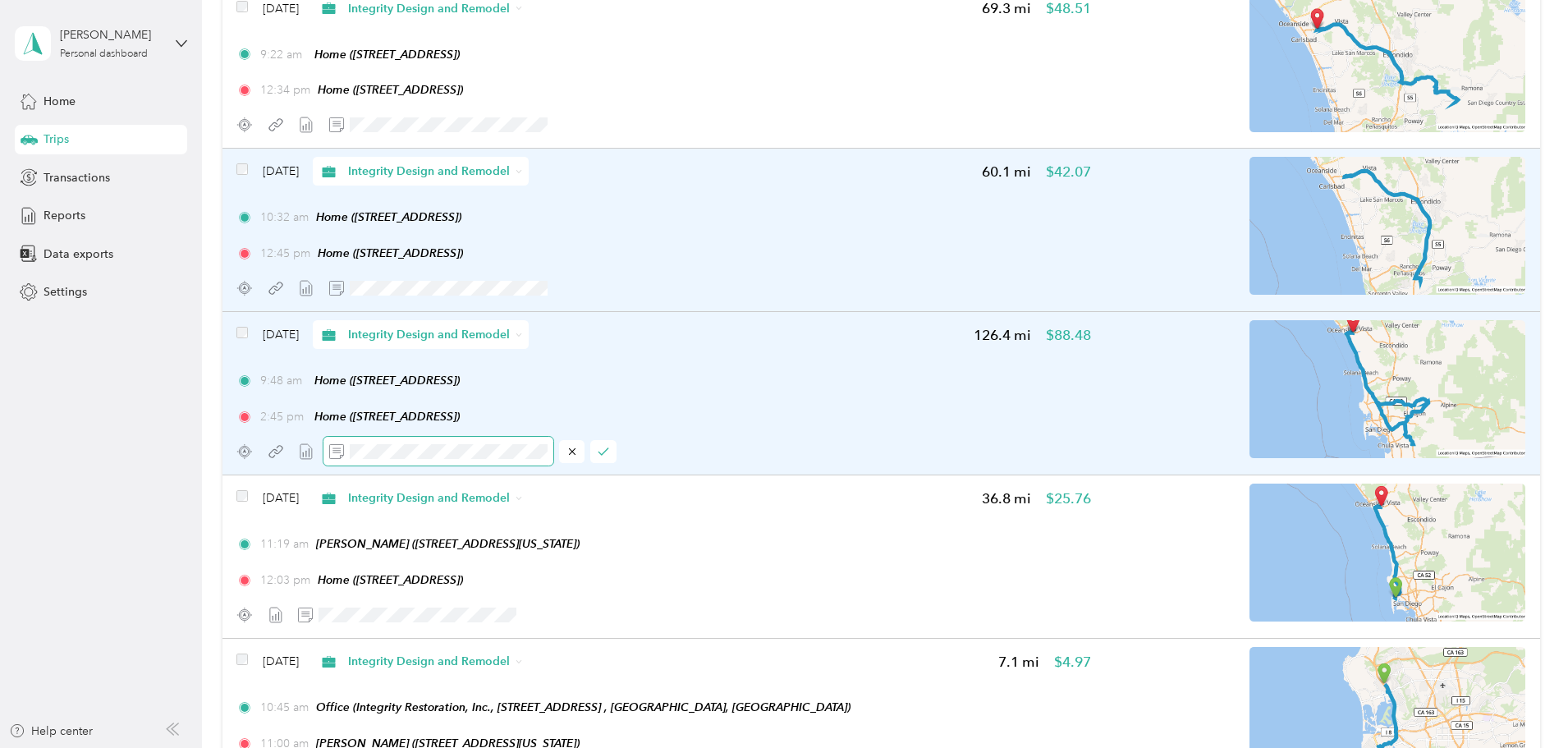
scroll to position [0, 530]
click at [609, 456] on icon "button" at bounding box center [604, 452] width 12 height 12
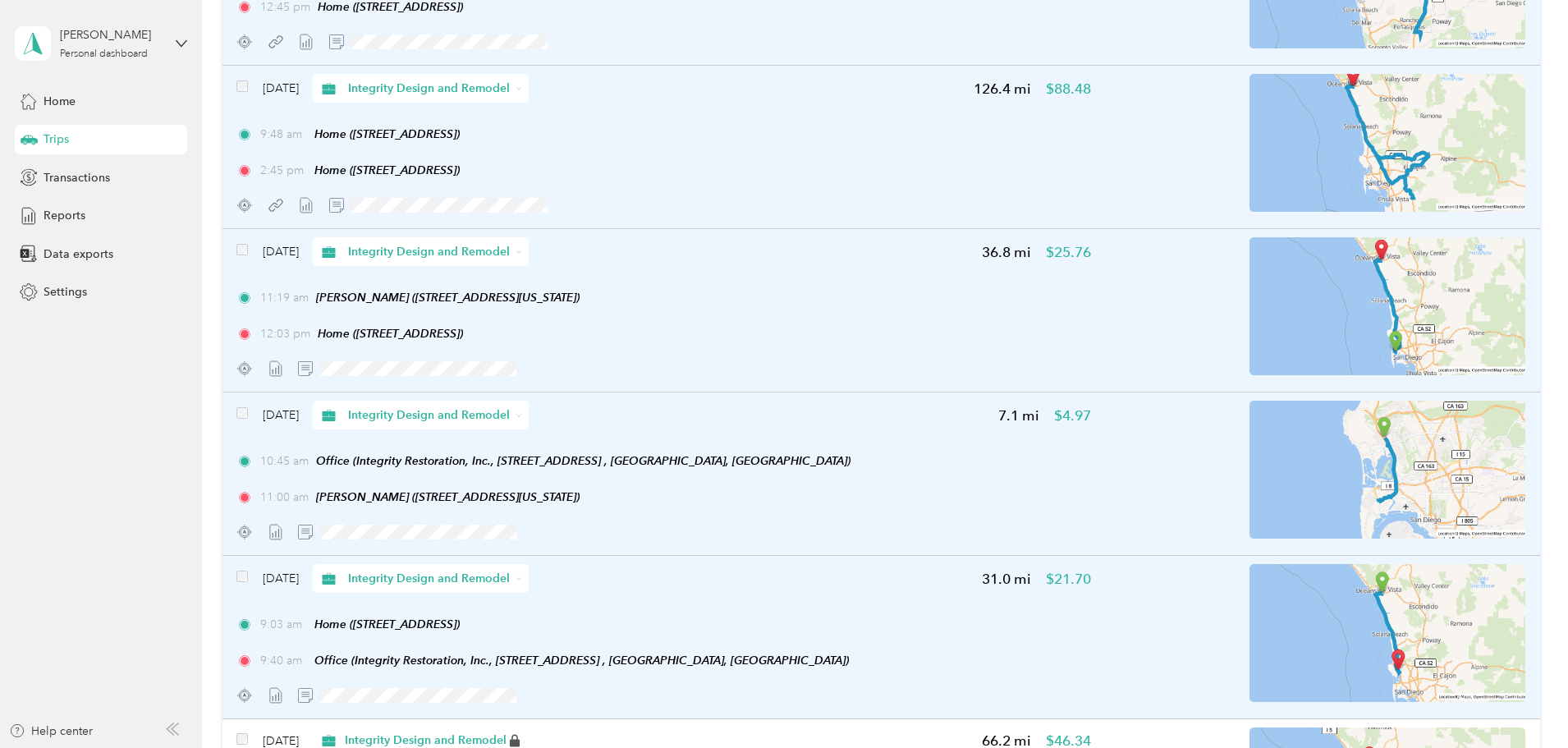
scroll to position [0, 0]
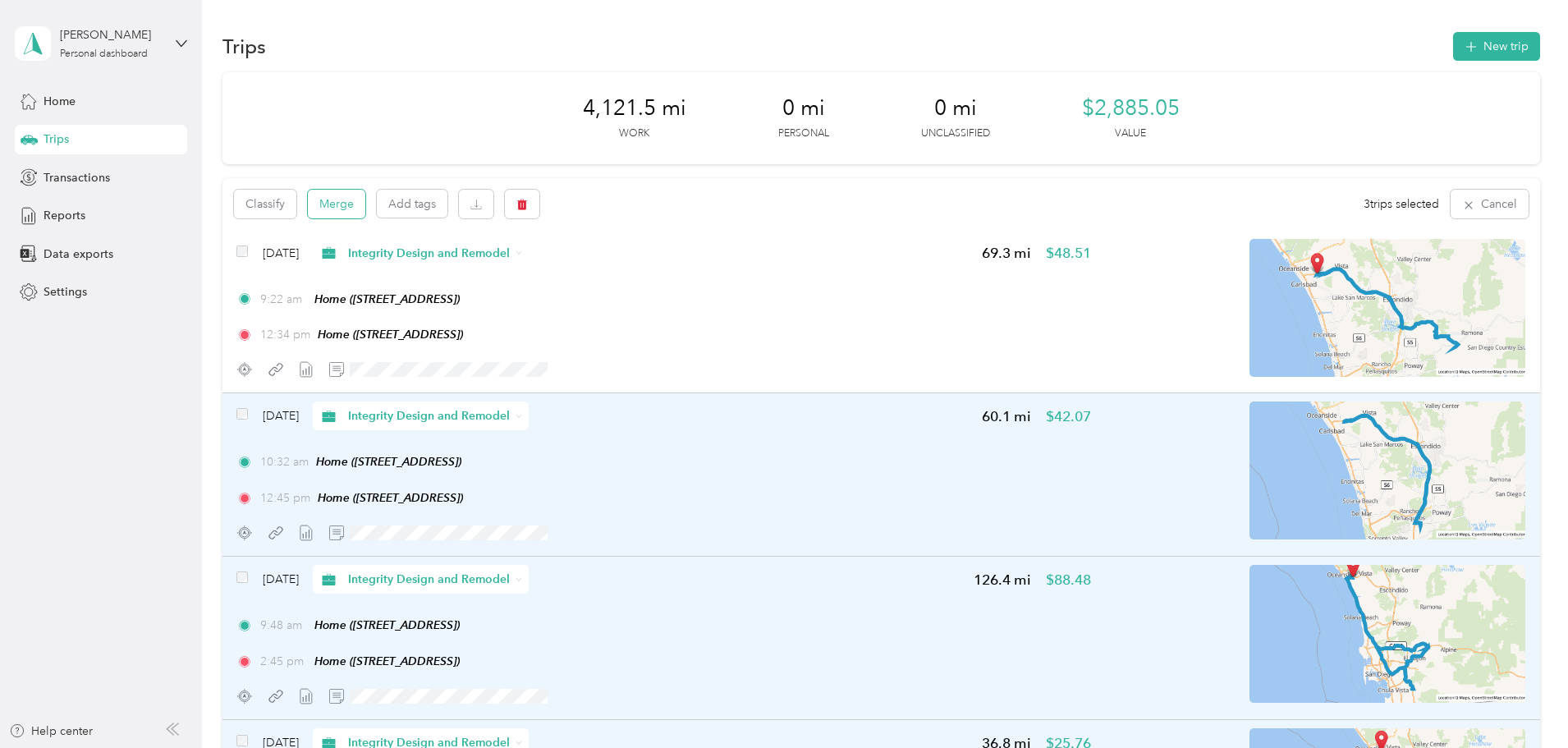
click at [365, 209] on button "Merge" at bounding box center [336, 204] width 58 height 29
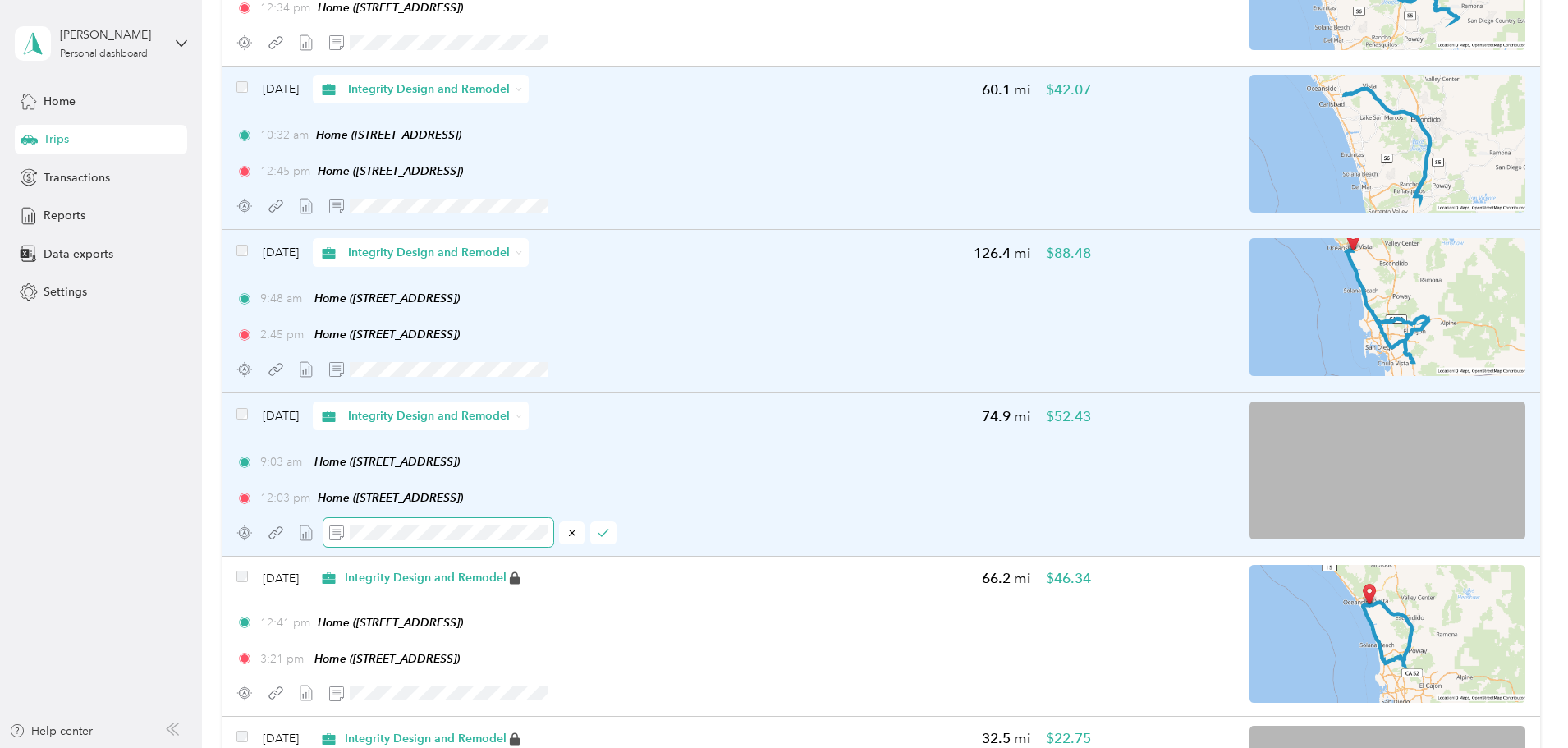
scroll to position [0, 181]
click at [617, 523] on button "button" at bounding box center [603, 532] width 26 height 23
click at [92, 176] on span "Transactions" at bounding box center [77, 177] width 67 height 17
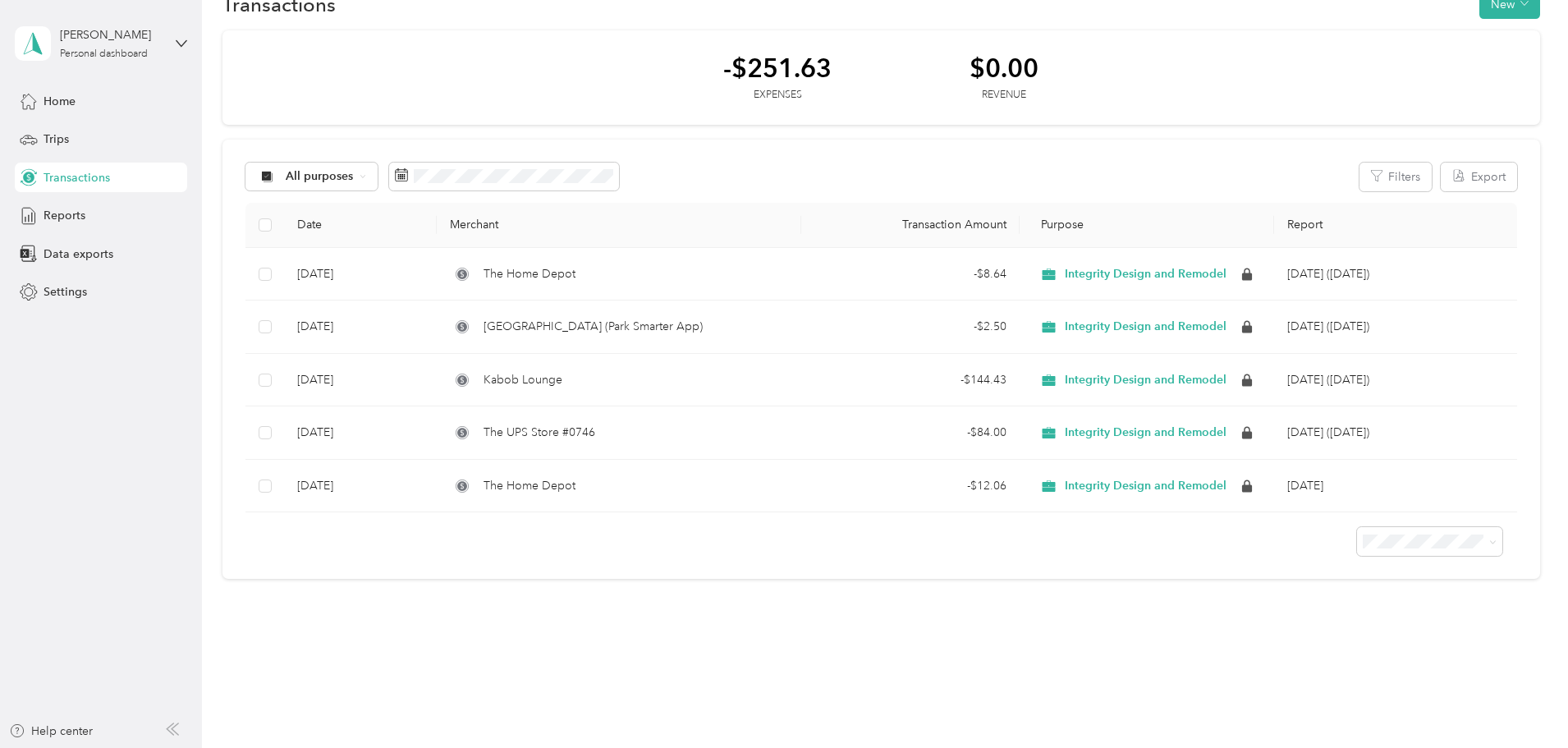
scroll to position [114, 0]
click at [66, 153] on div "Home Trips Transactions Reports Data exports Settings" at bounding box center [100, 197] width 172 height 221
click at [68, 127] on div "Trips" at bounding box center [100, 139] width 172 height 30
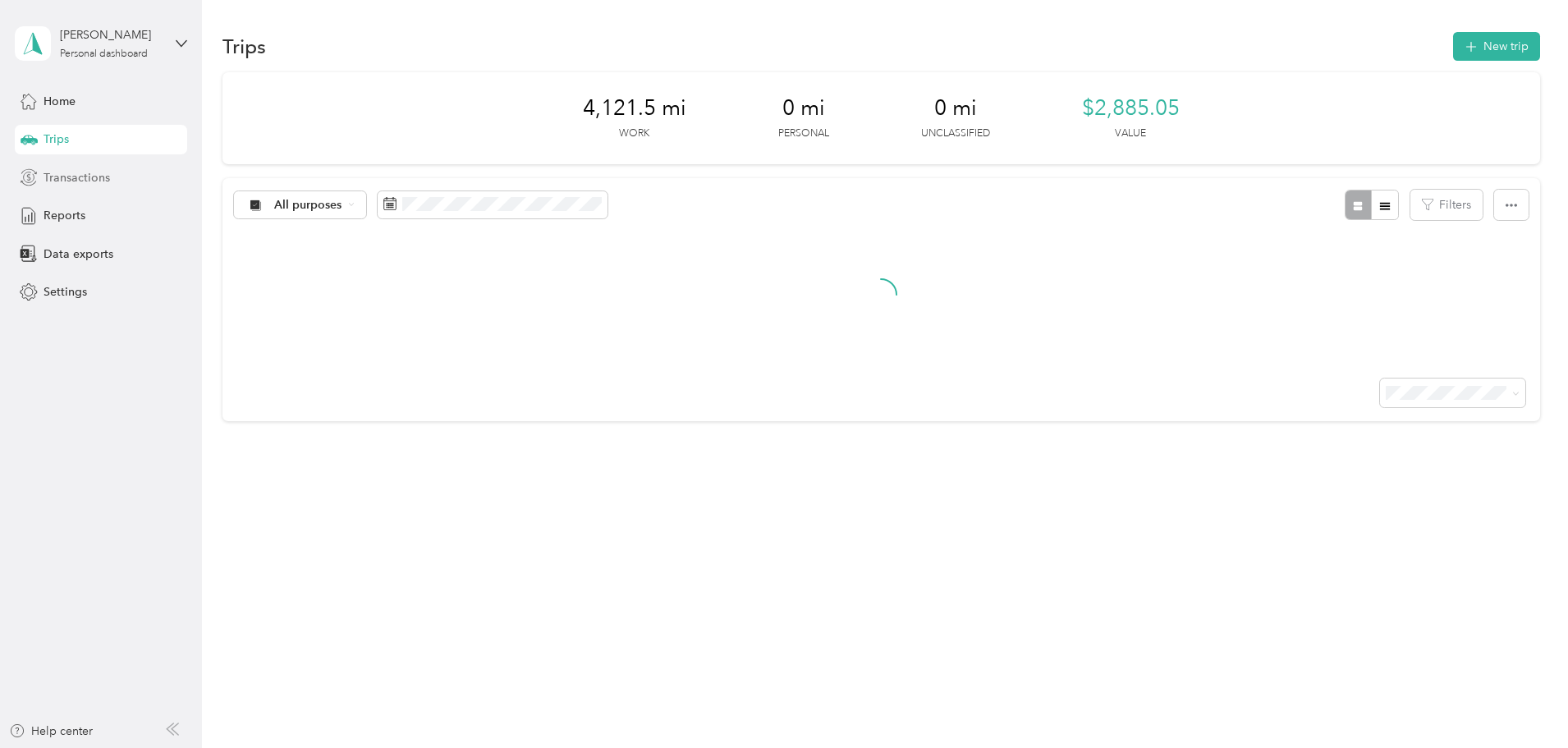
click at [62, 166] on div "Transactions" at bounding box center [100, 177] width 172 height 30
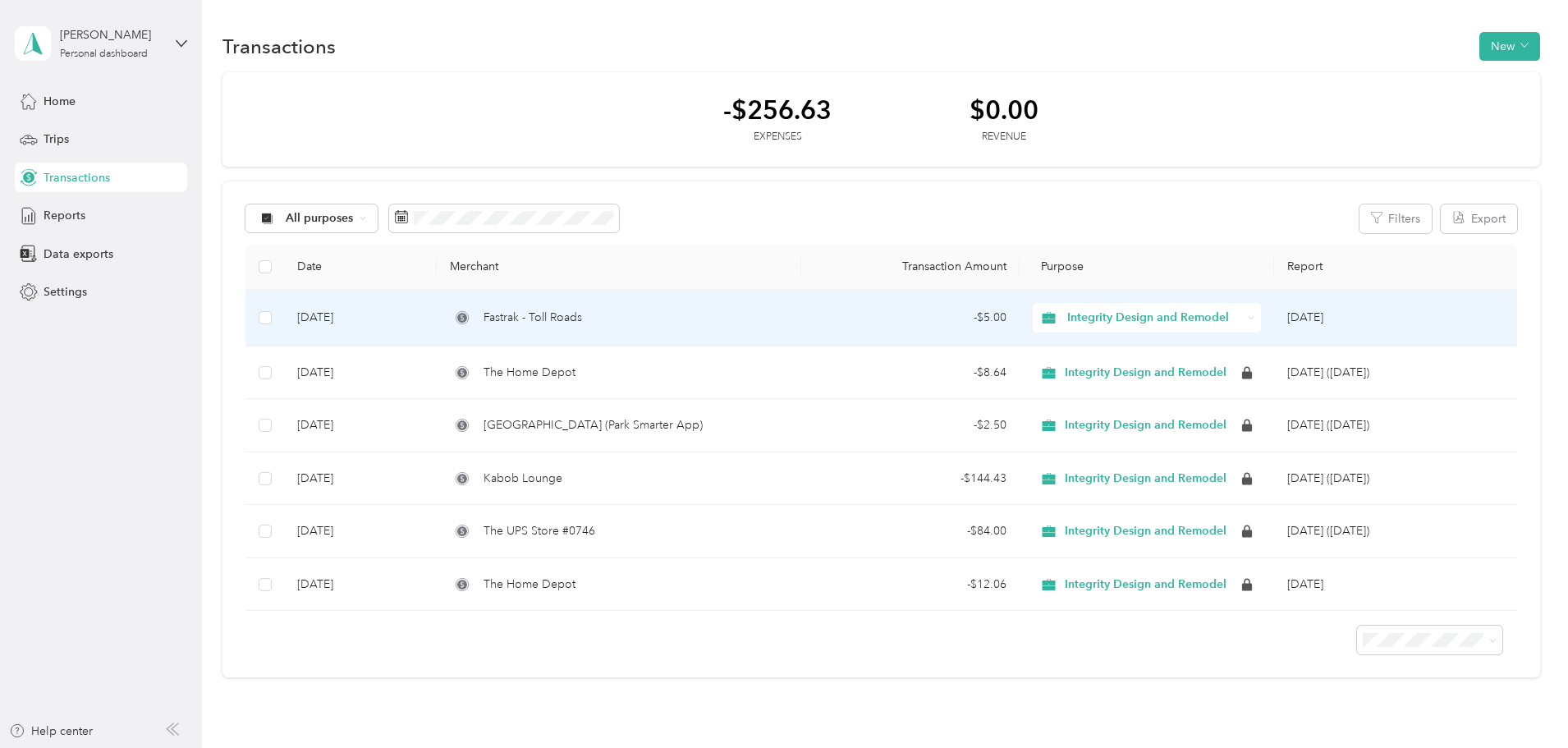
click at [721, 315] on div "Fastrak - Toll Roads" at bounding box center [618, 317] width 337 height 18
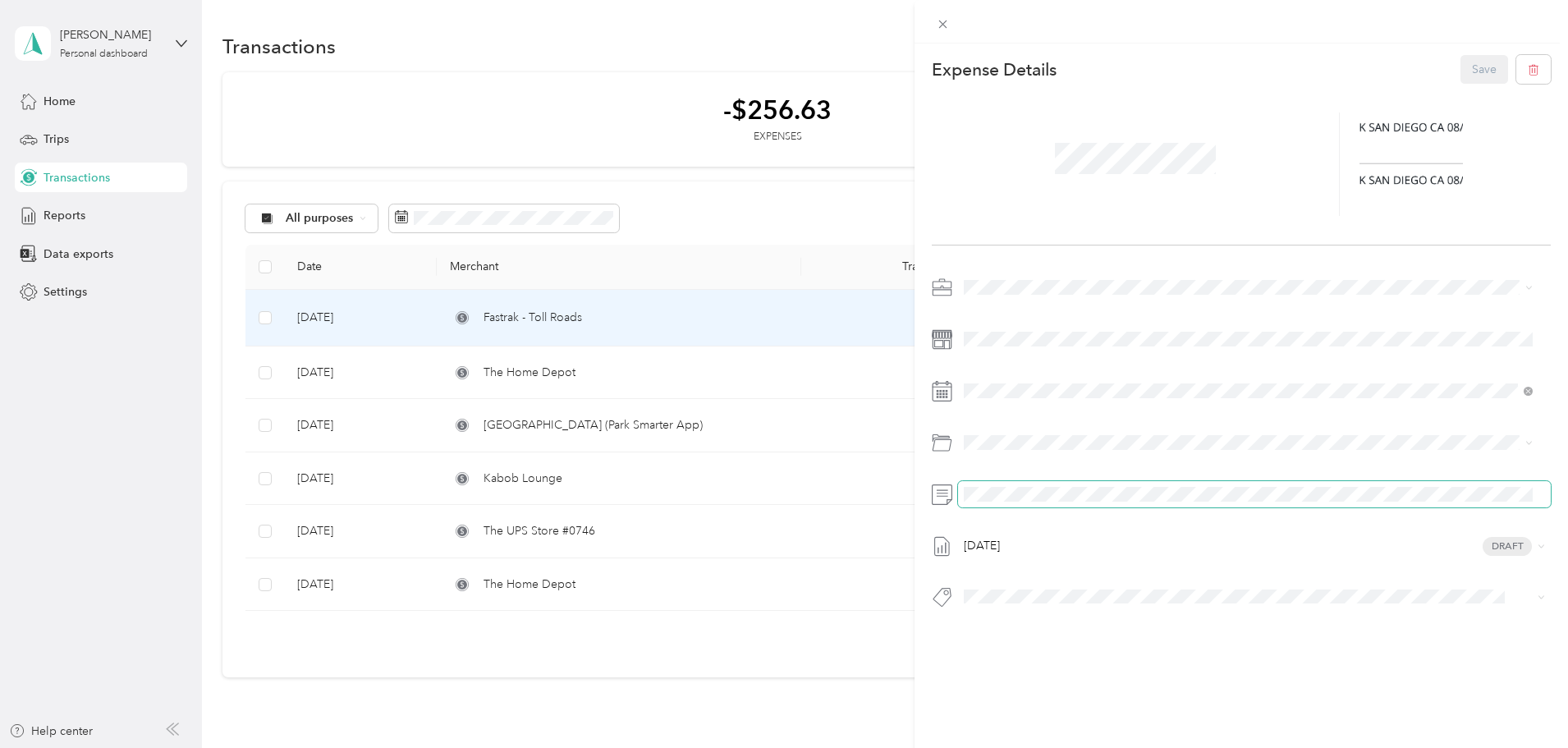
click at [997, 483] on span at bounding box center [1255, 493] width 593 height 26
click at [1465, 73] on button "Save" at bounding box center [1484, 69] width 48 height 29
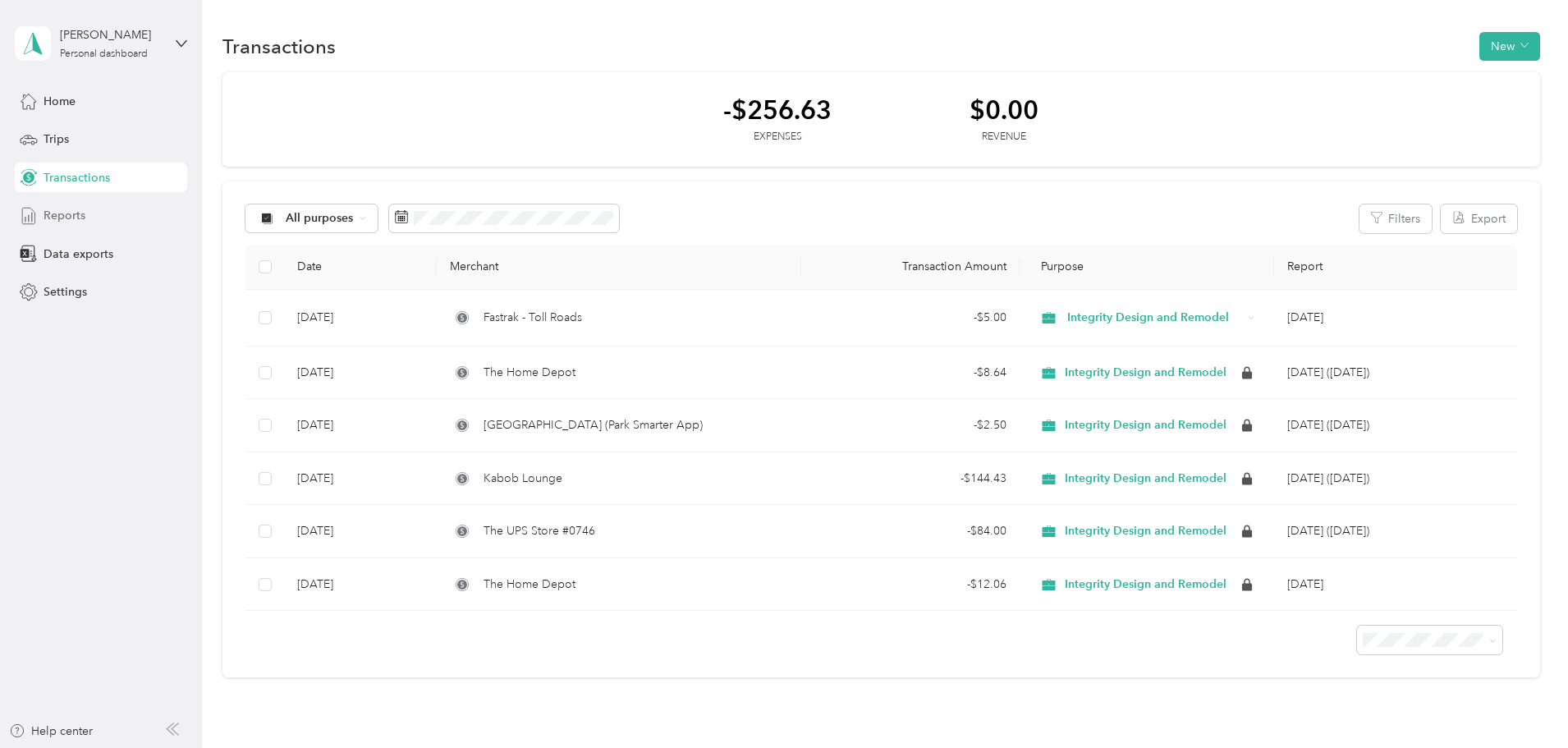
click at [72, 209] on span "Reports" at bounding box center [65, 215] width 42 height 17
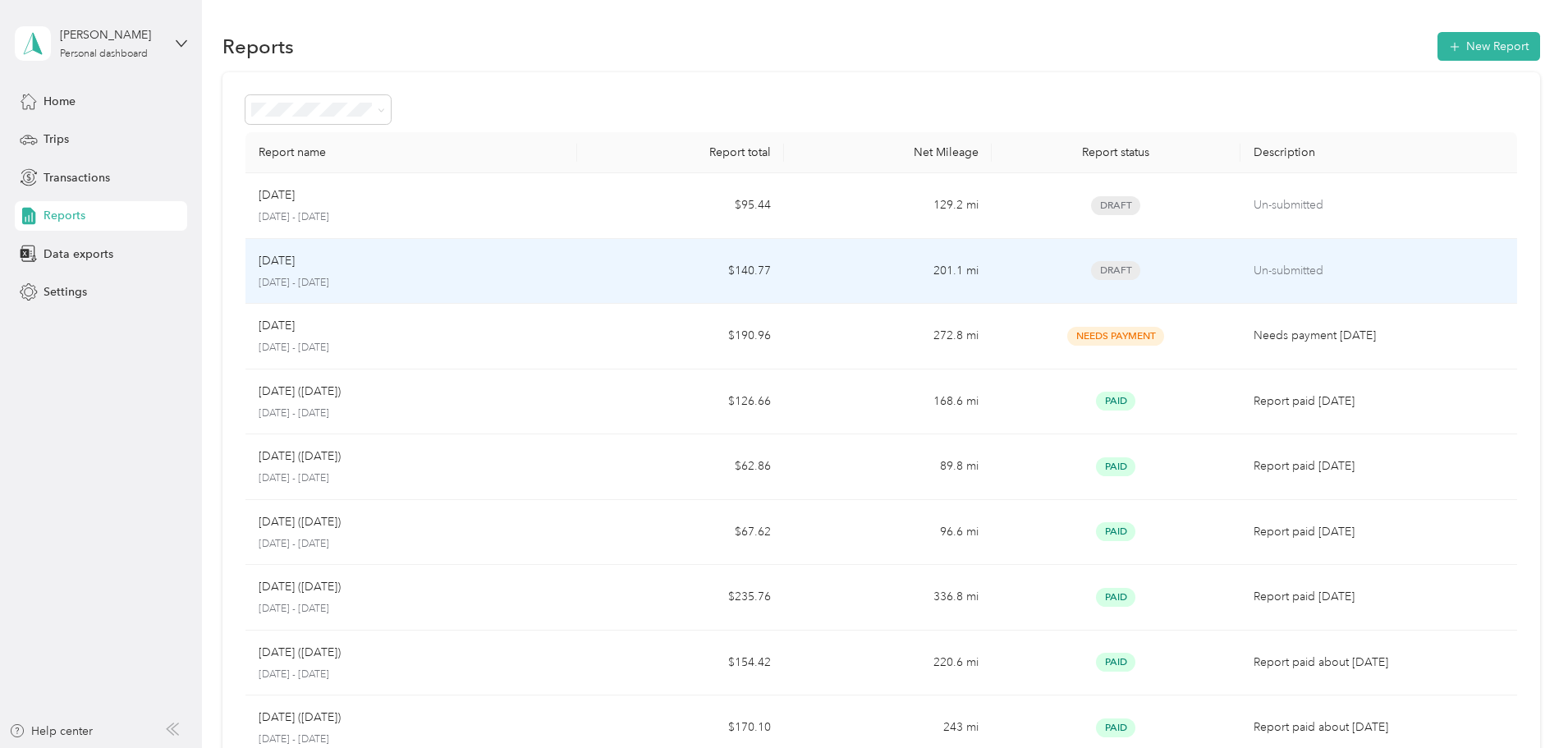
click at [630, 248] on td "$140.77" at bounding box center [681, 272] width 207 height 66
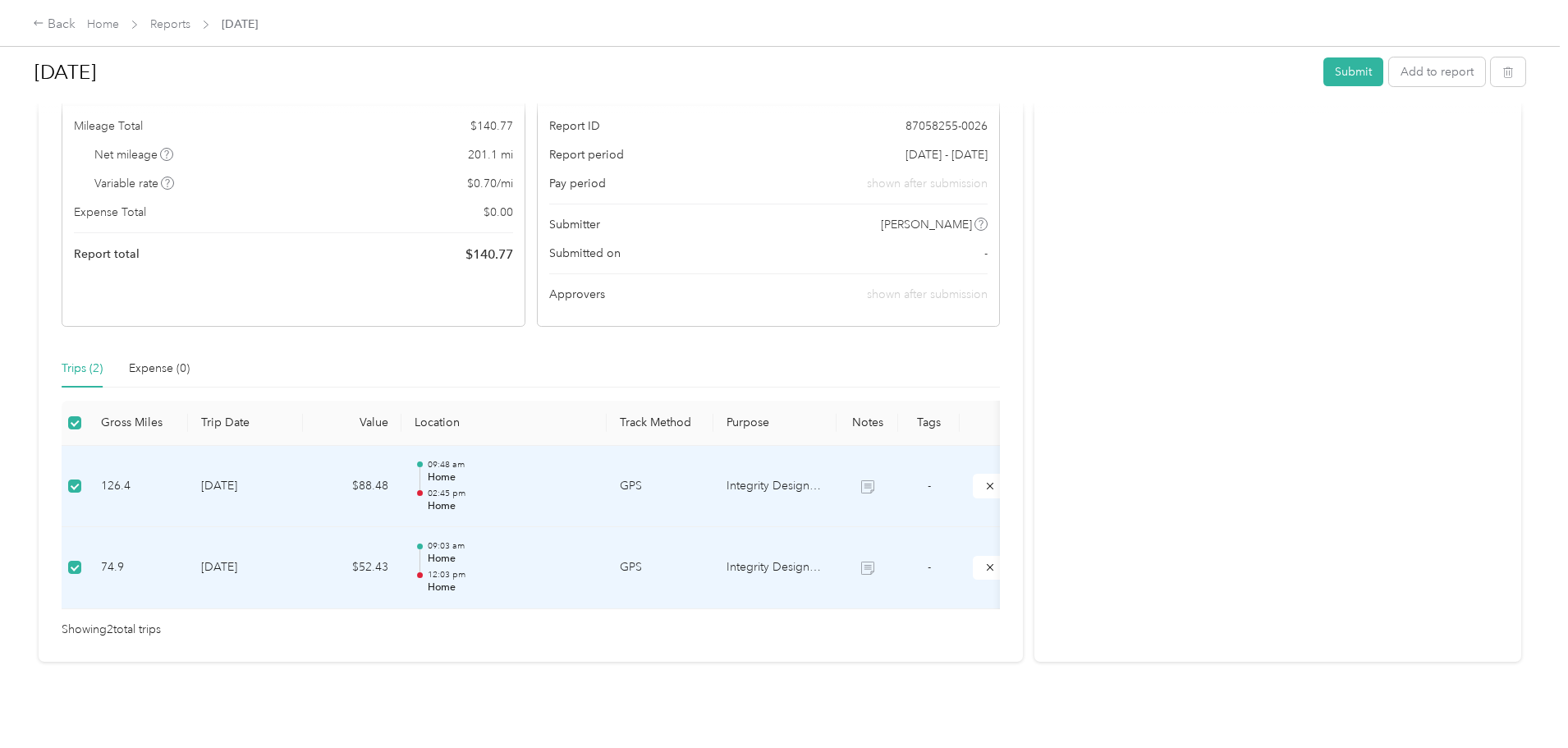
scroll to position [162, 0]
click at [1389, 74] on button "Add to report" at bounding box center [1437, 72] width 97 height 29
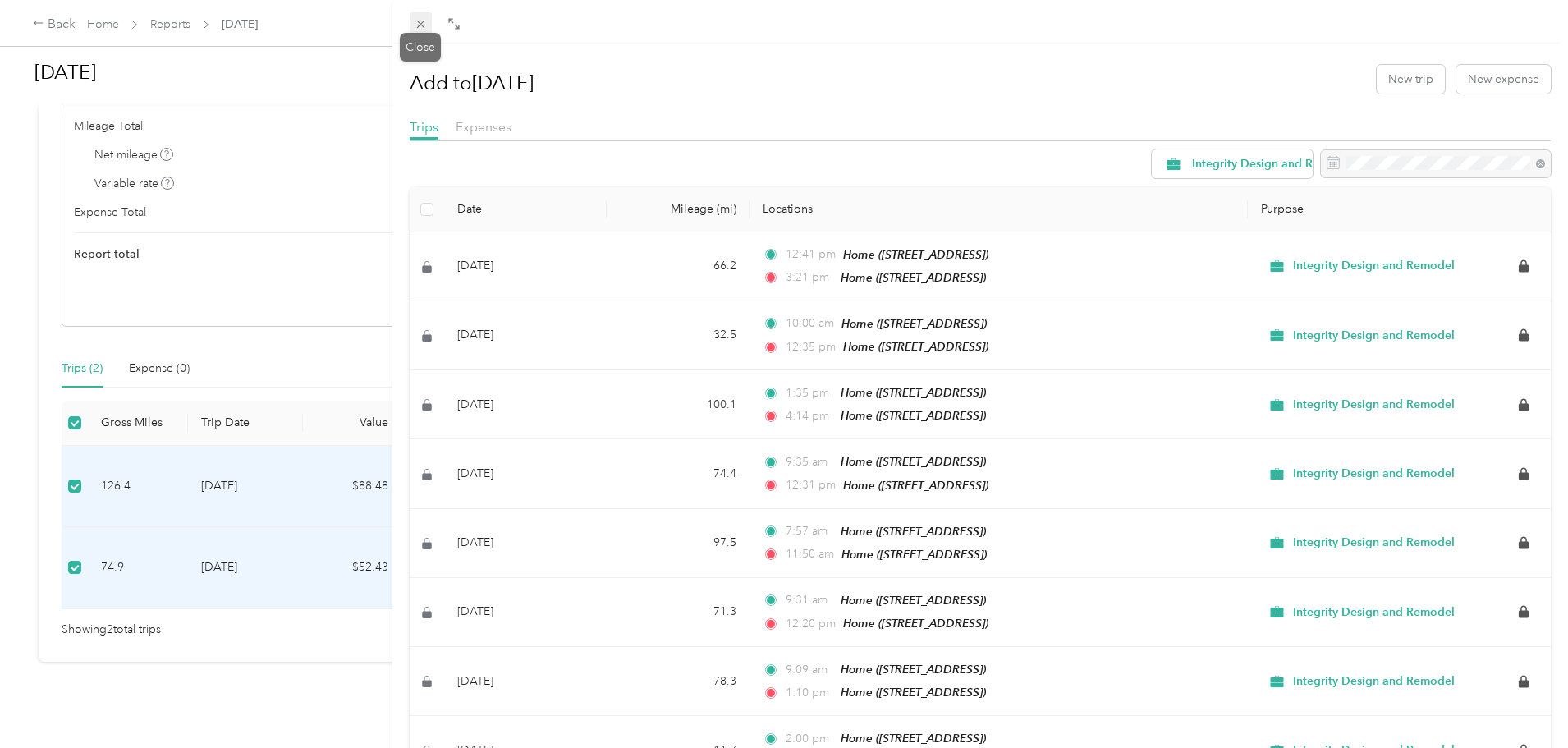
click at [421, 26] on icon at bounding box center [420, 25] width 8 height 8
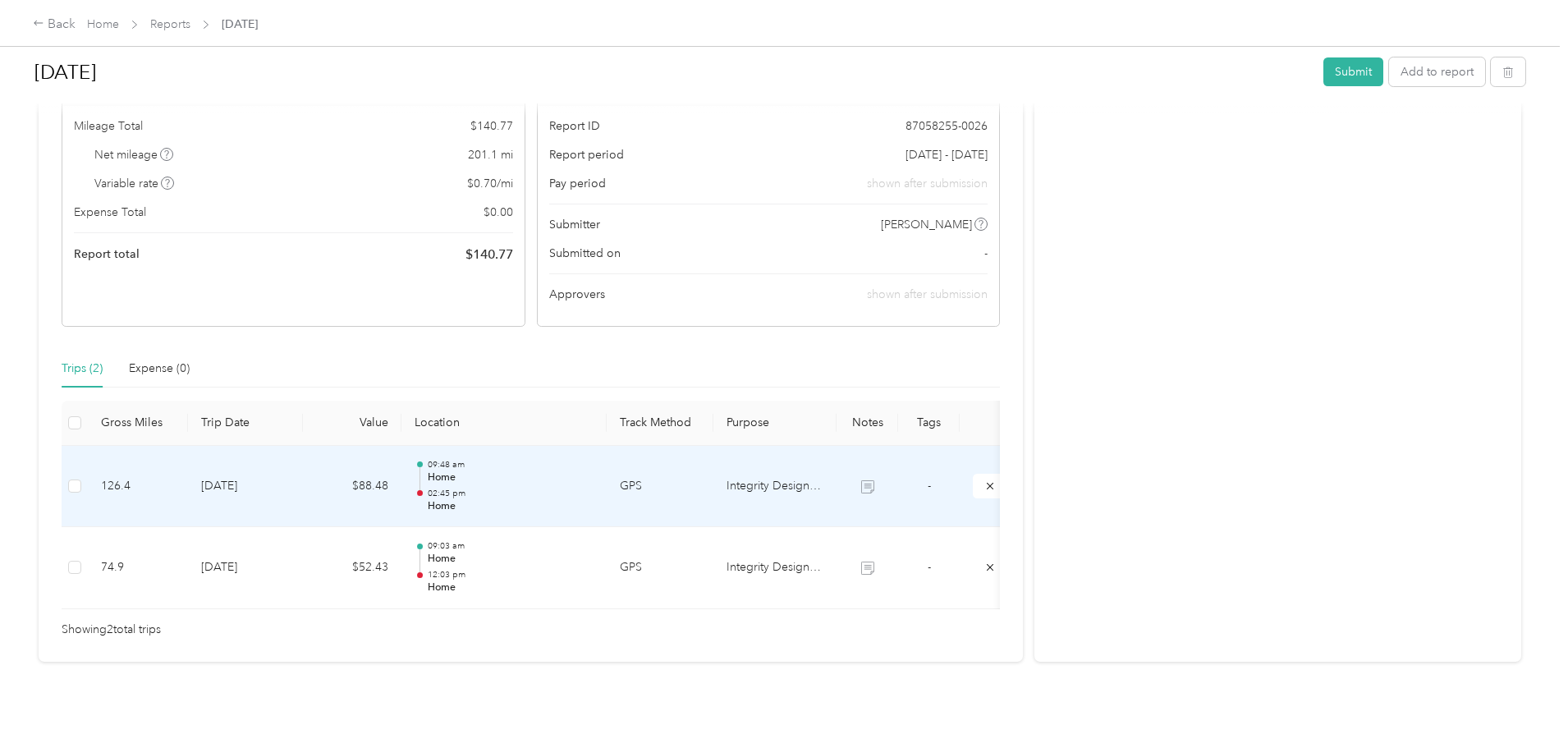
click at [302, 451] on td "[DATE]" at bounding box center [246, 486] width 115 height 83
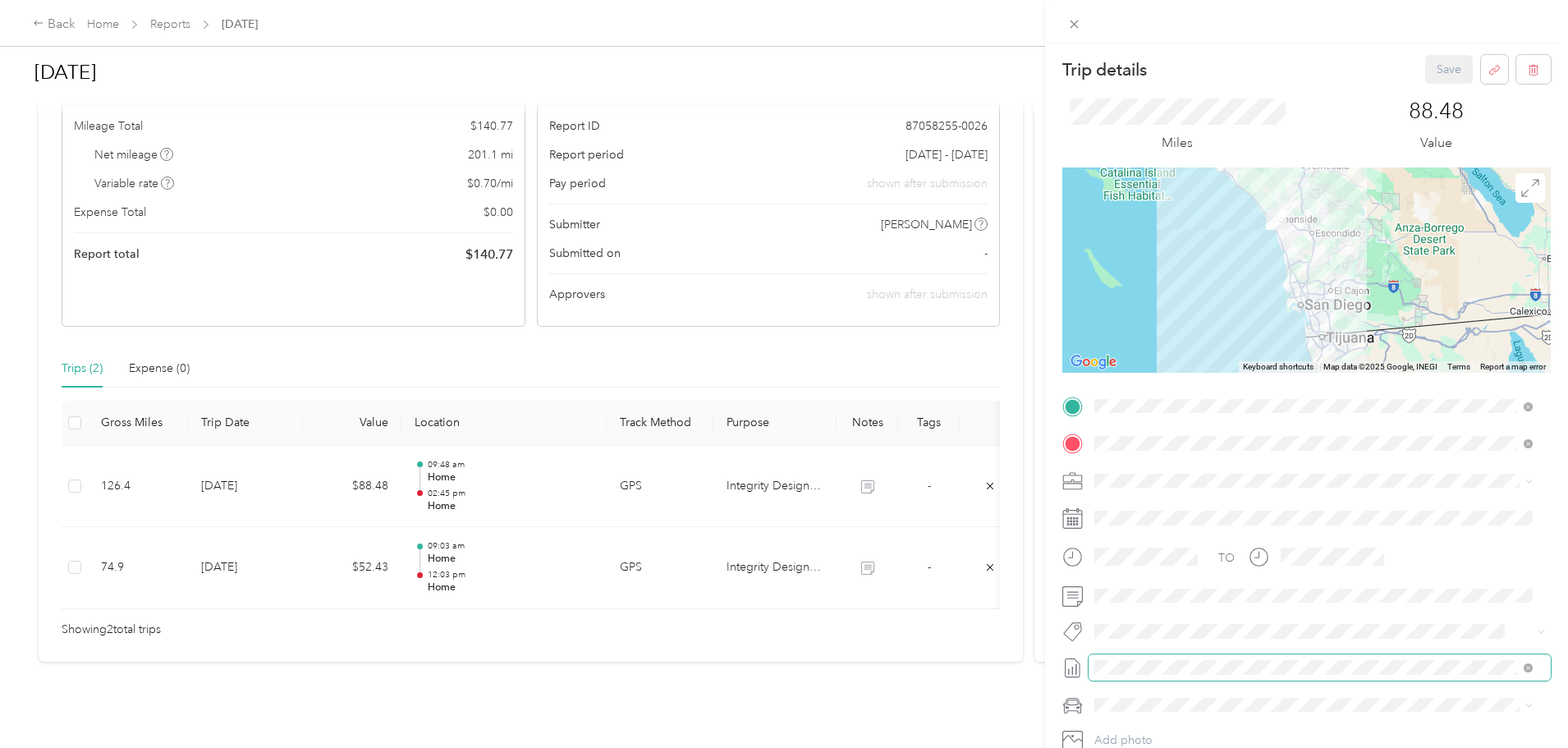
click at [1119, 657] on span at bounding box center [1319, 667] width 462 height 26
click at [1130, 635] on span "[DATE]" at bounding box center [1112, 639] width 36 height 17
click at [1440, 72] on button "Save" at bounding box center [1449, 69] width 48 height 29
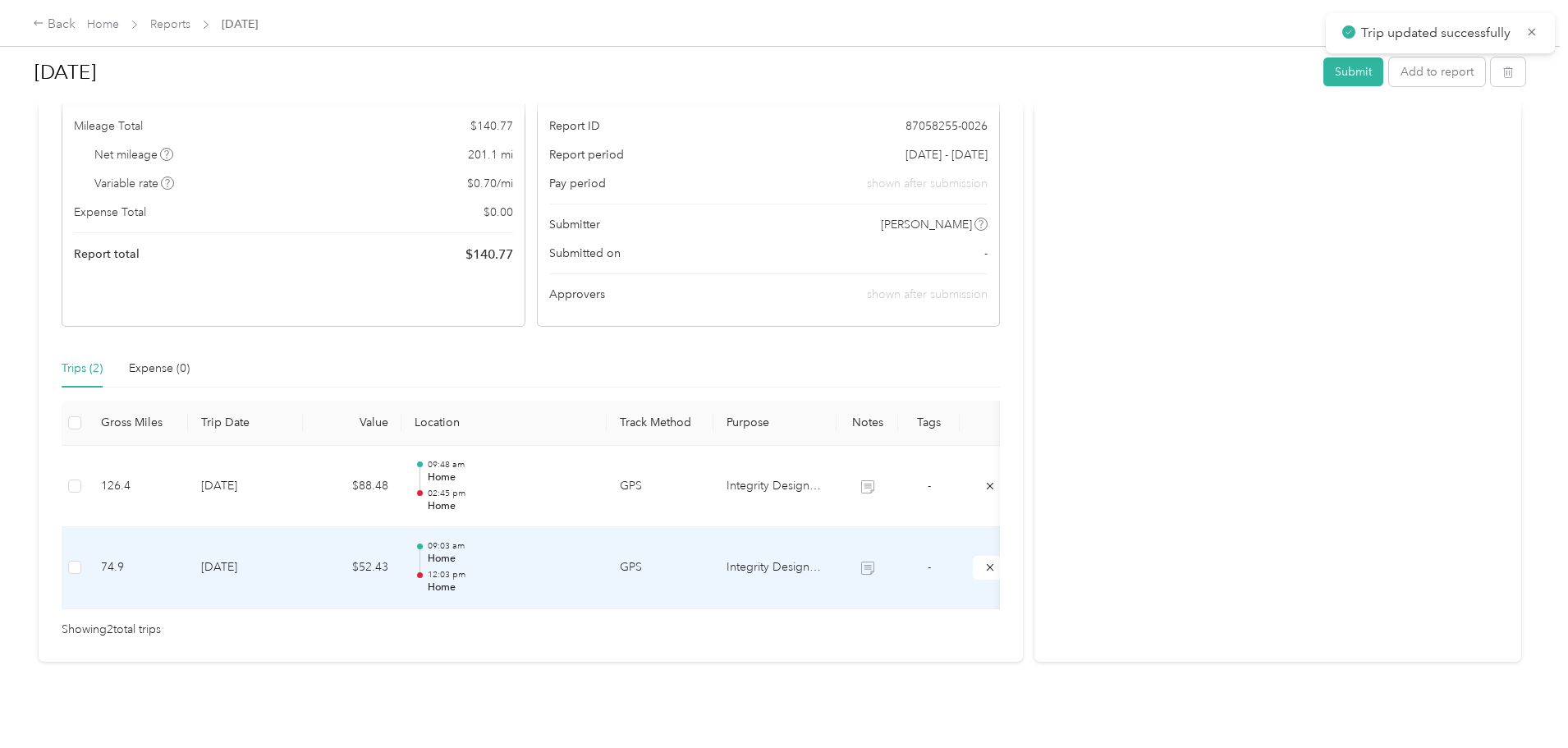
click at [302, 551] on td "[DATE]" at bounding box center [246, 568] width 115 height 83
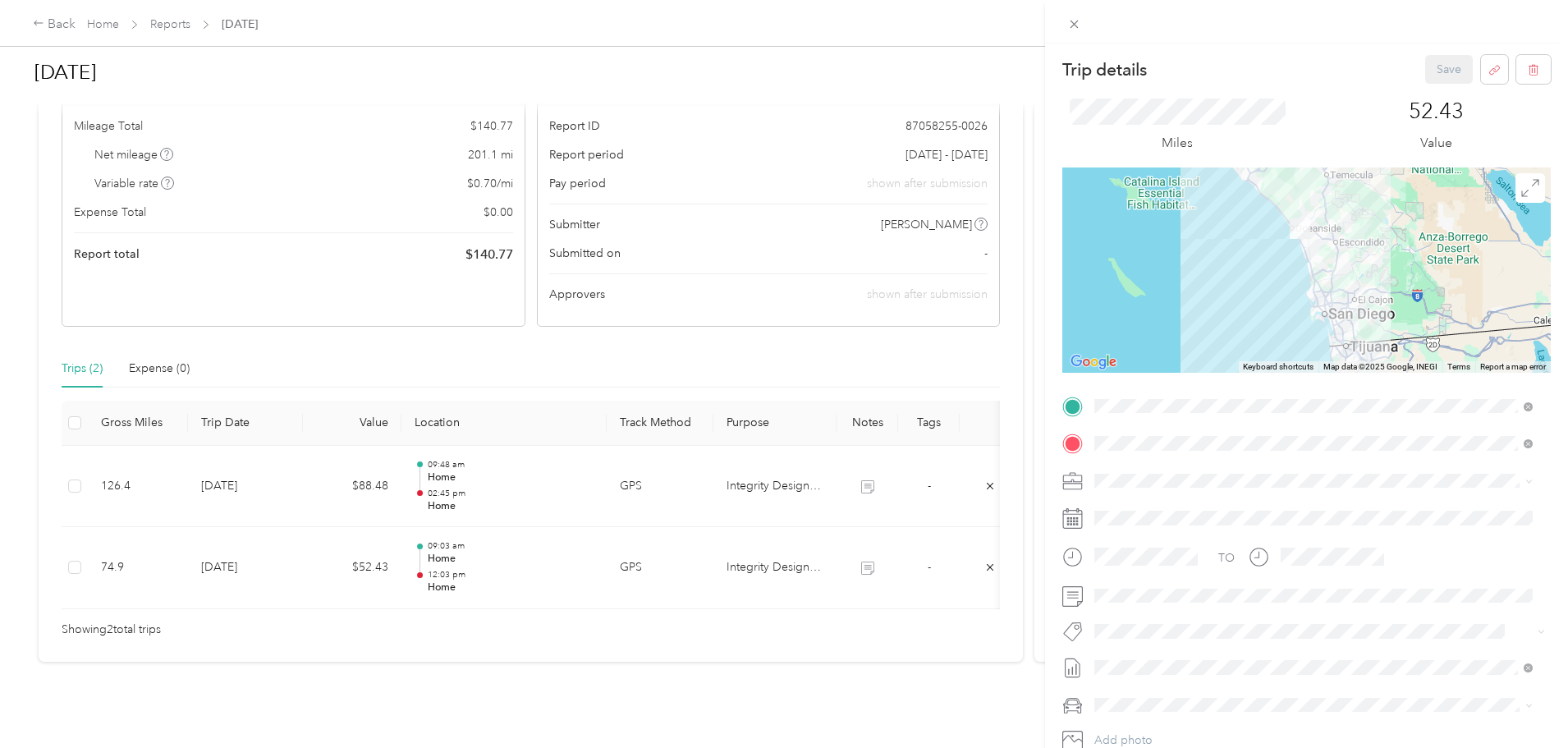
click at [1128, 641] on span "[DATE]" at bounding box center [1112, 639] width 36 height 17
click at [1429, 66] on button "Save" at bounding box center [1449, 69] width 48 height 29
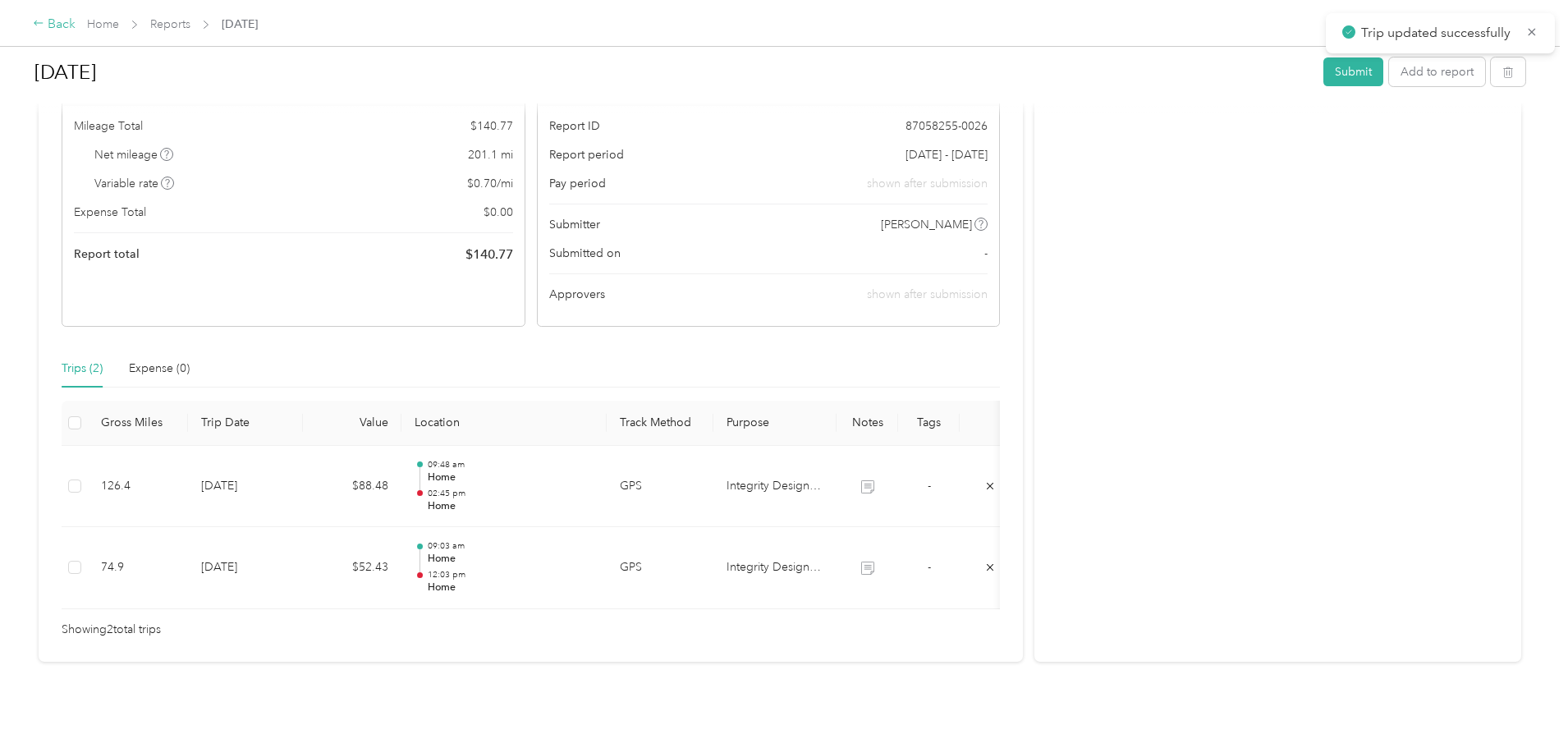
click at [76, 31] on div "Back" at bounding box center [54, 25] width 43 height 20
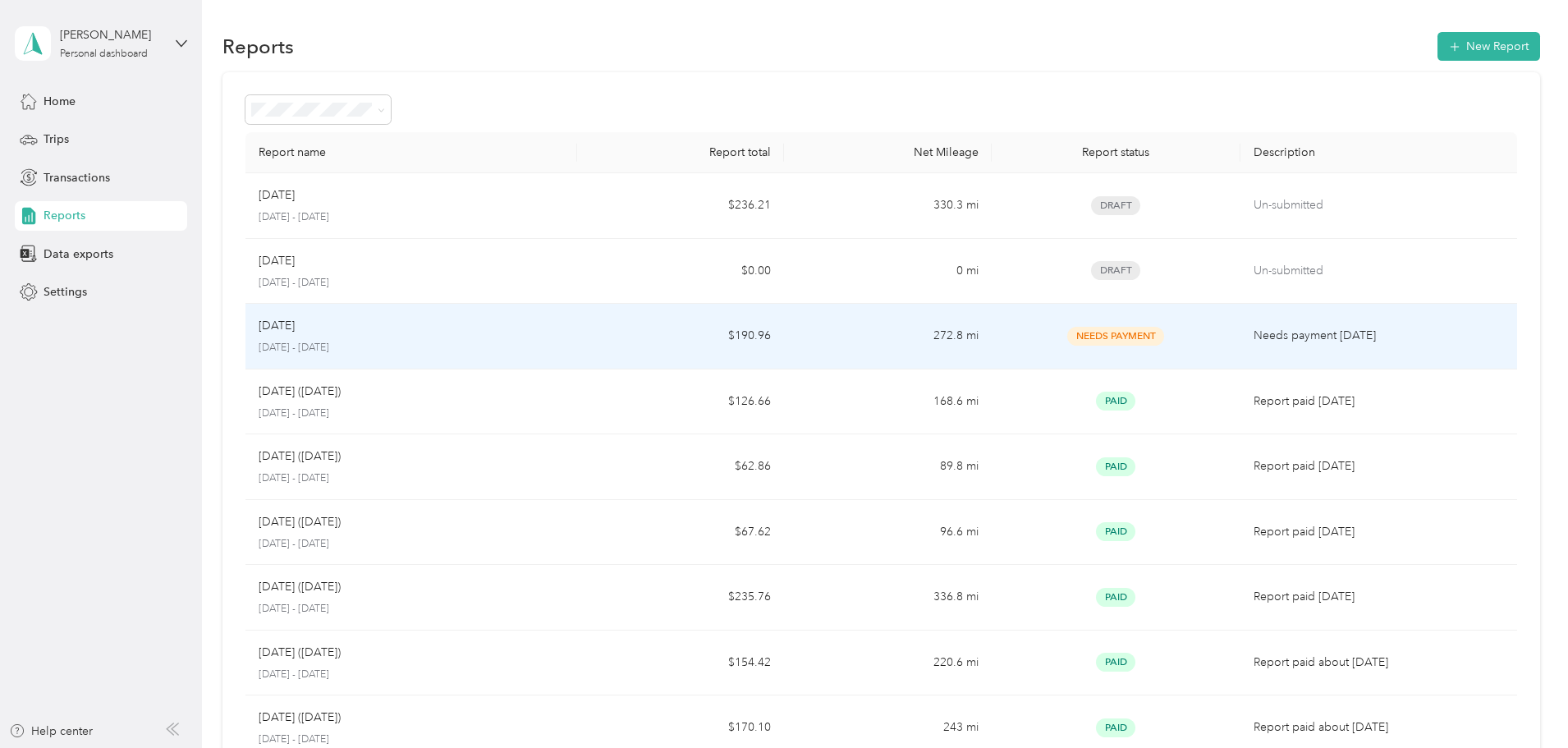
click at [534, 326] on div "[DATE]" at bounding box center [411, 325] width 305 height 18
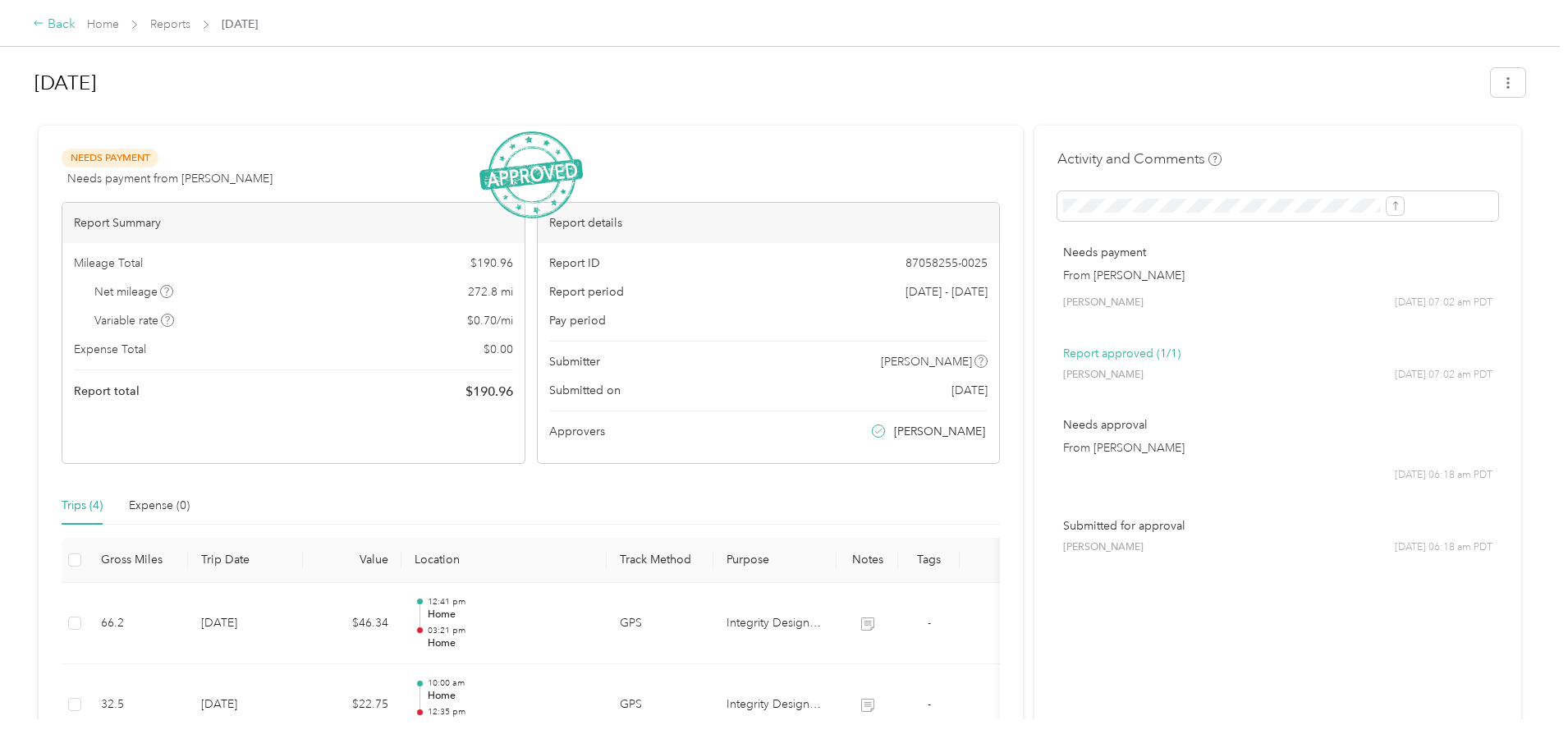
click at [76, 26] on div "Back" at bounding box center [54, 25] width 43 height 20
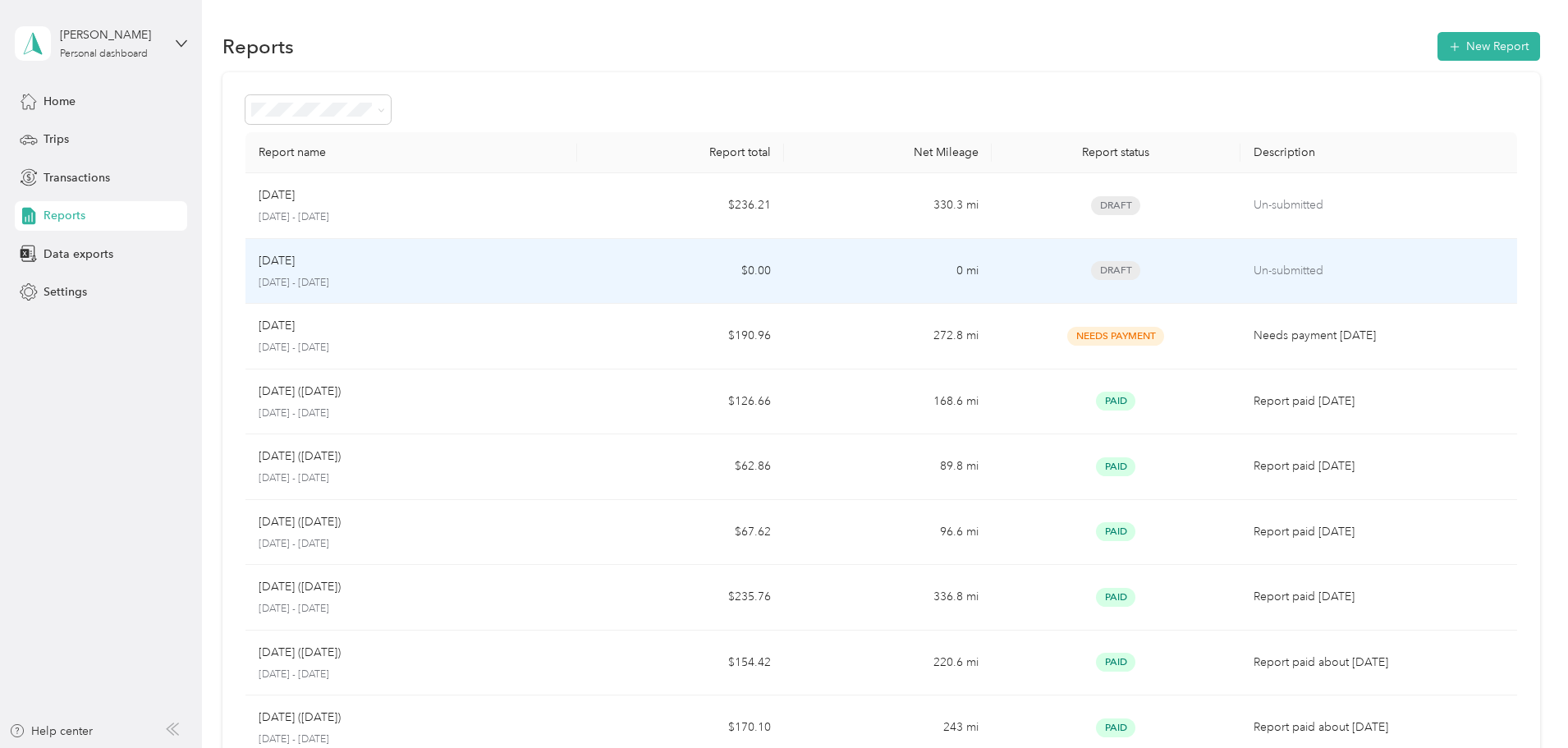
click at [833, 265] on td "0 mi" at bounding box center [887, 272] width 207 height 66
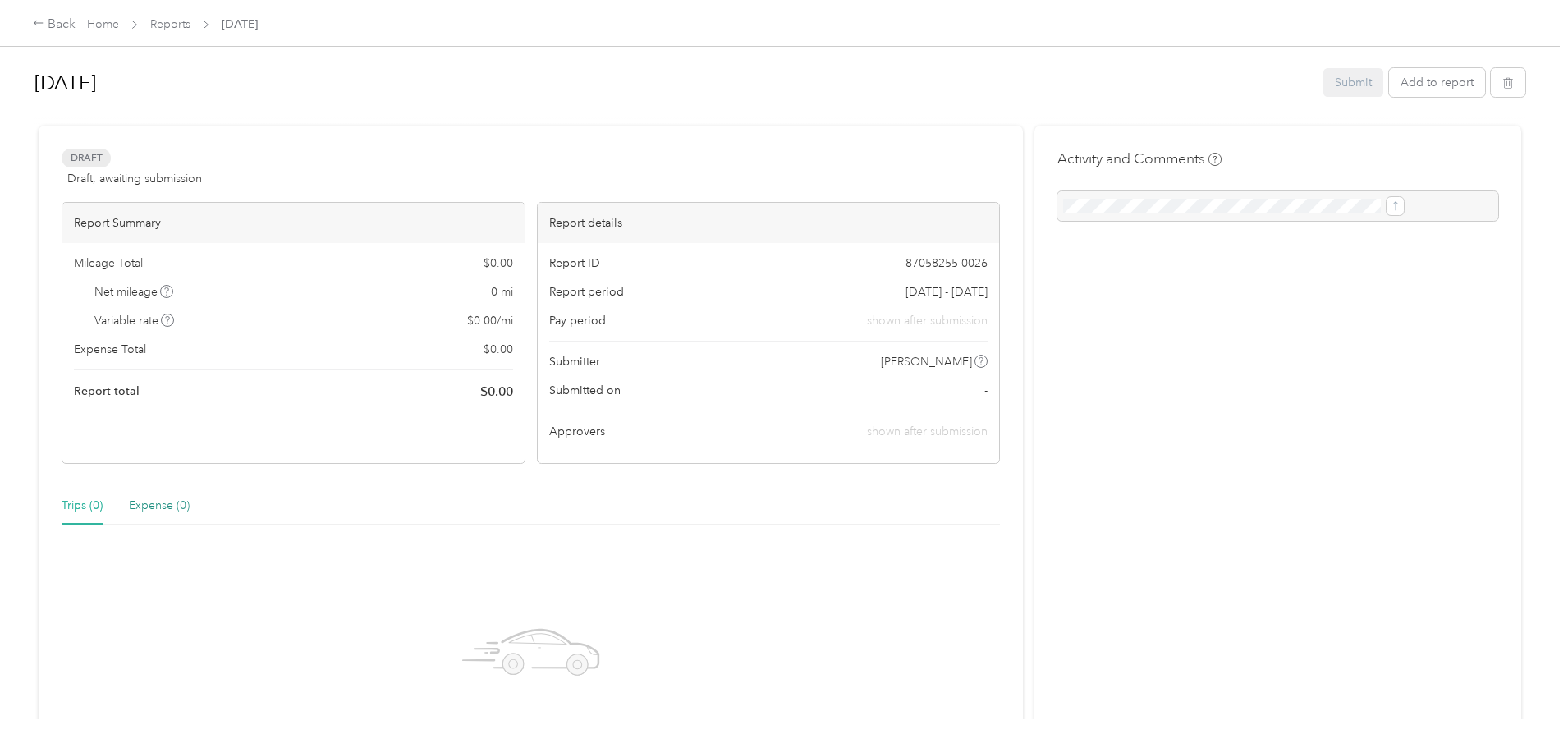
click at [190, 508] on div "Expense (0)" at bounding box center [159, 505] width 61 height 18
click at [102, 511] on div "Trips (0)" at bounding box center [82, 505] width 41 height 18
click at [1502, 79] on icon "button" at bounding box center [1508, 84] width 12 height 12
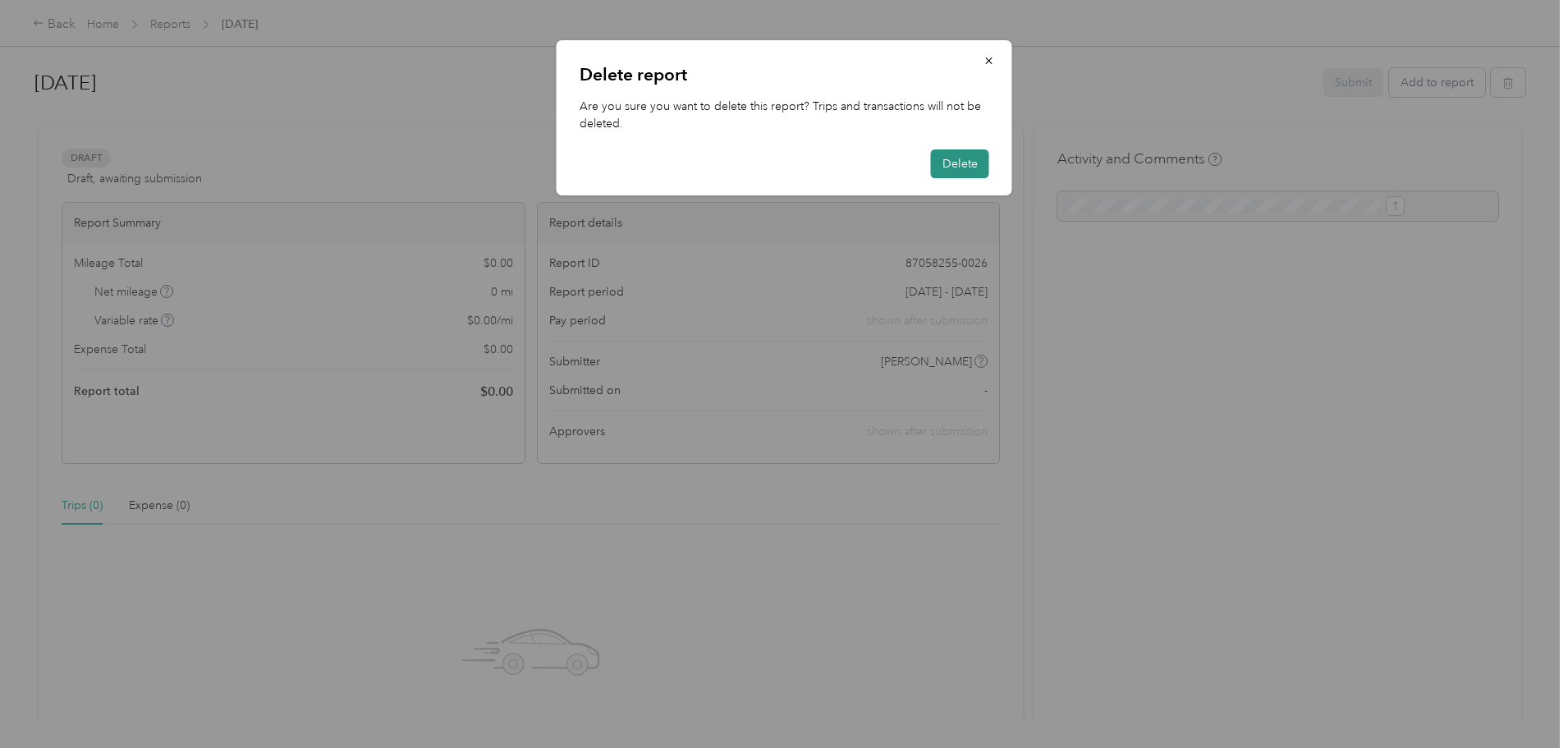
click at [969, 166] on button "Delete" at bounding box center [960, 163] width 59 height 29
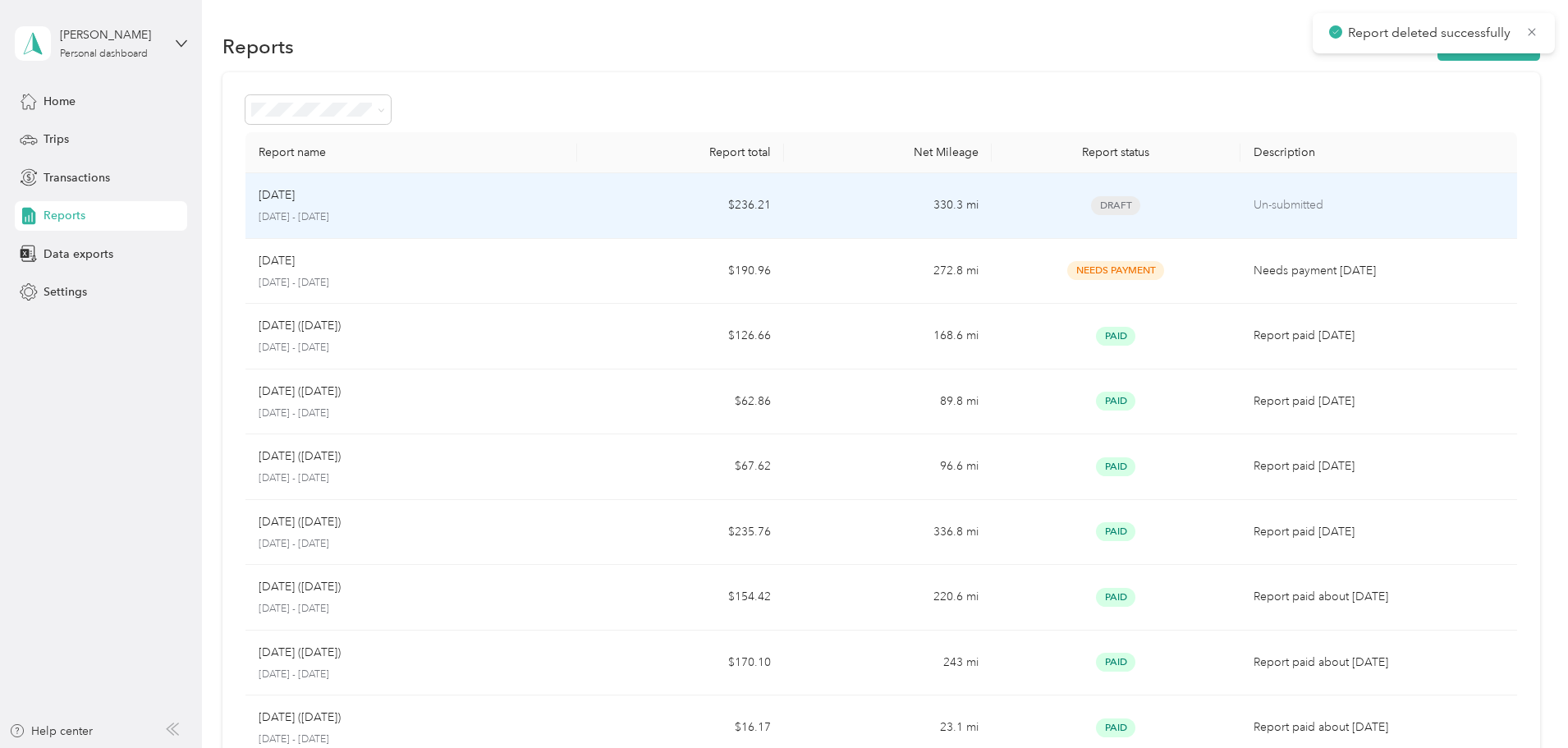
click at [544, 207] on div "Sep [DATE] - [DATE]" at bounding box center [411, 205] width 305 height 39
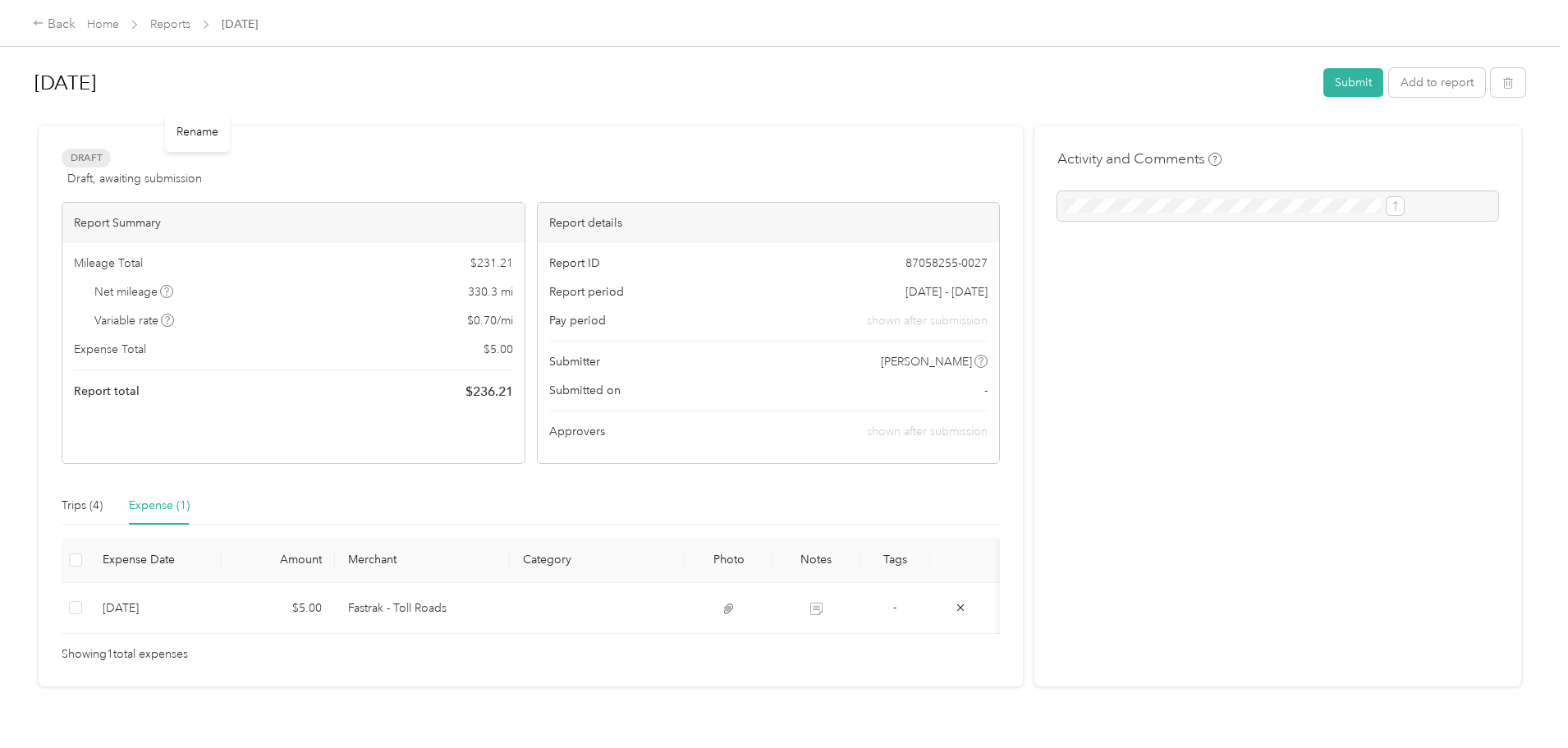
click at [307, 79] on h1 "[DATE]" at bounding box center [674, 84] width 1277 height 40
click at [1035, 147] on div "Activity and Comments" at bounding box center [1277, 406] width 487 height 561
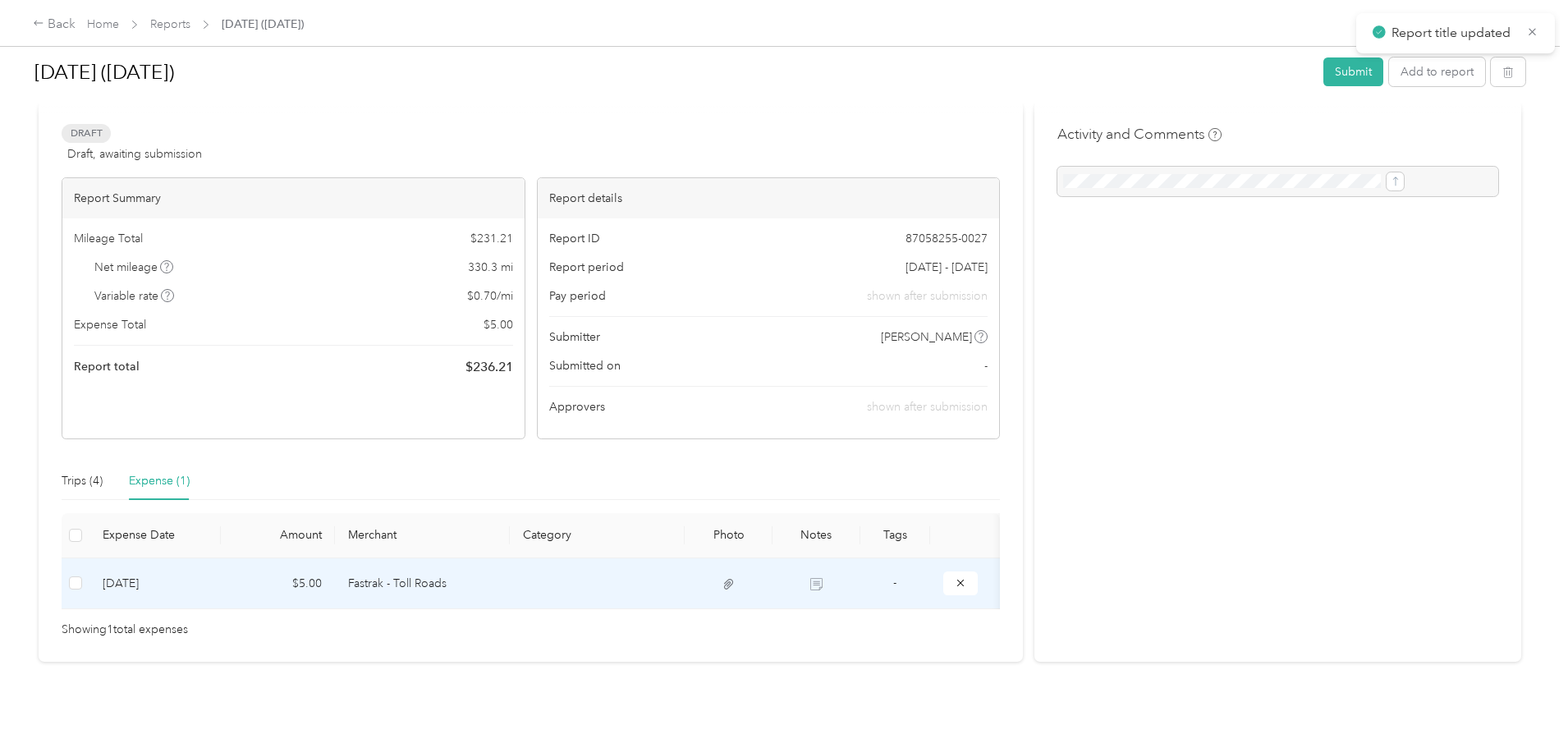
scroll to position [50, 0]
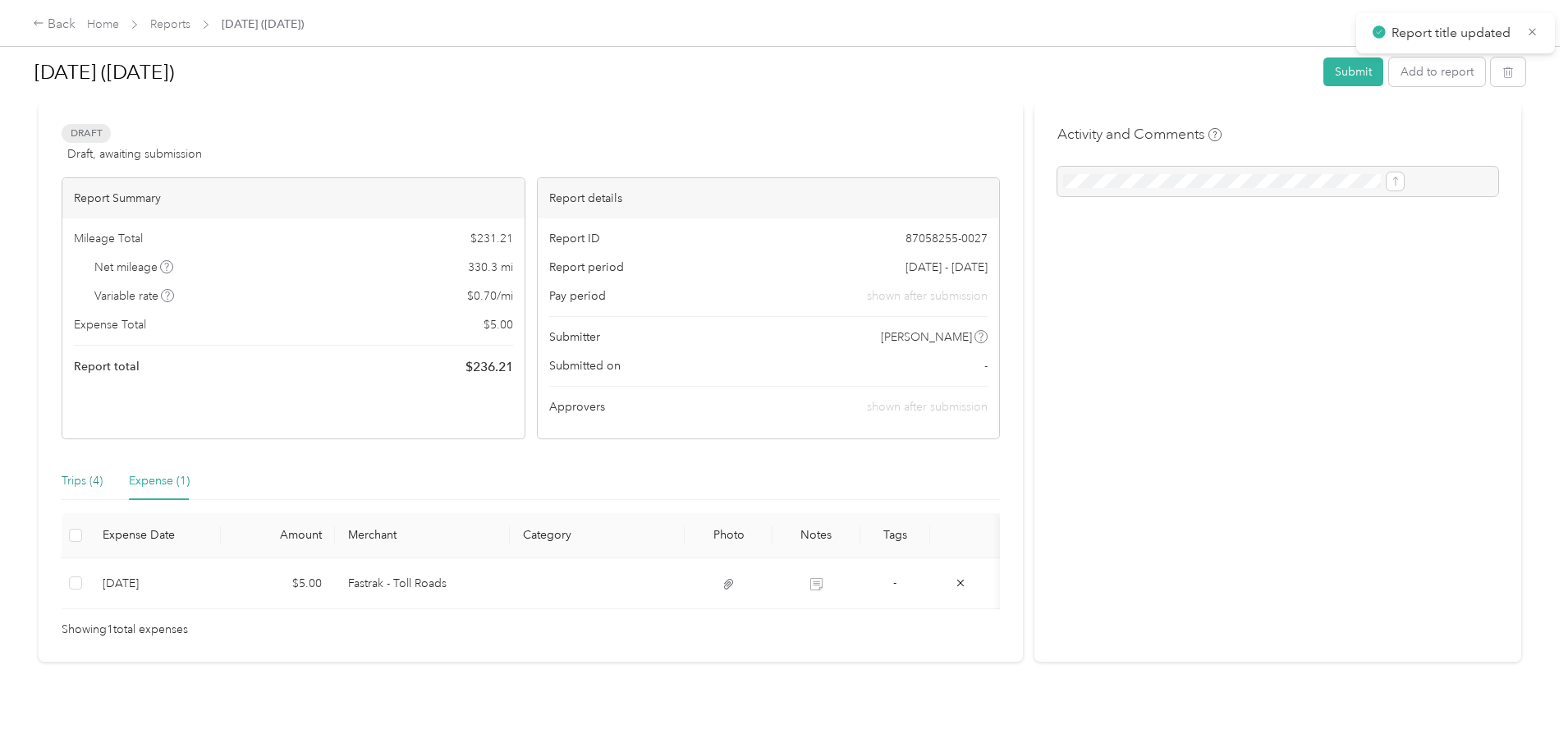
click at [102, 471] on div "Trips (4)" at bounding box center [82, 480] width 41 height 18
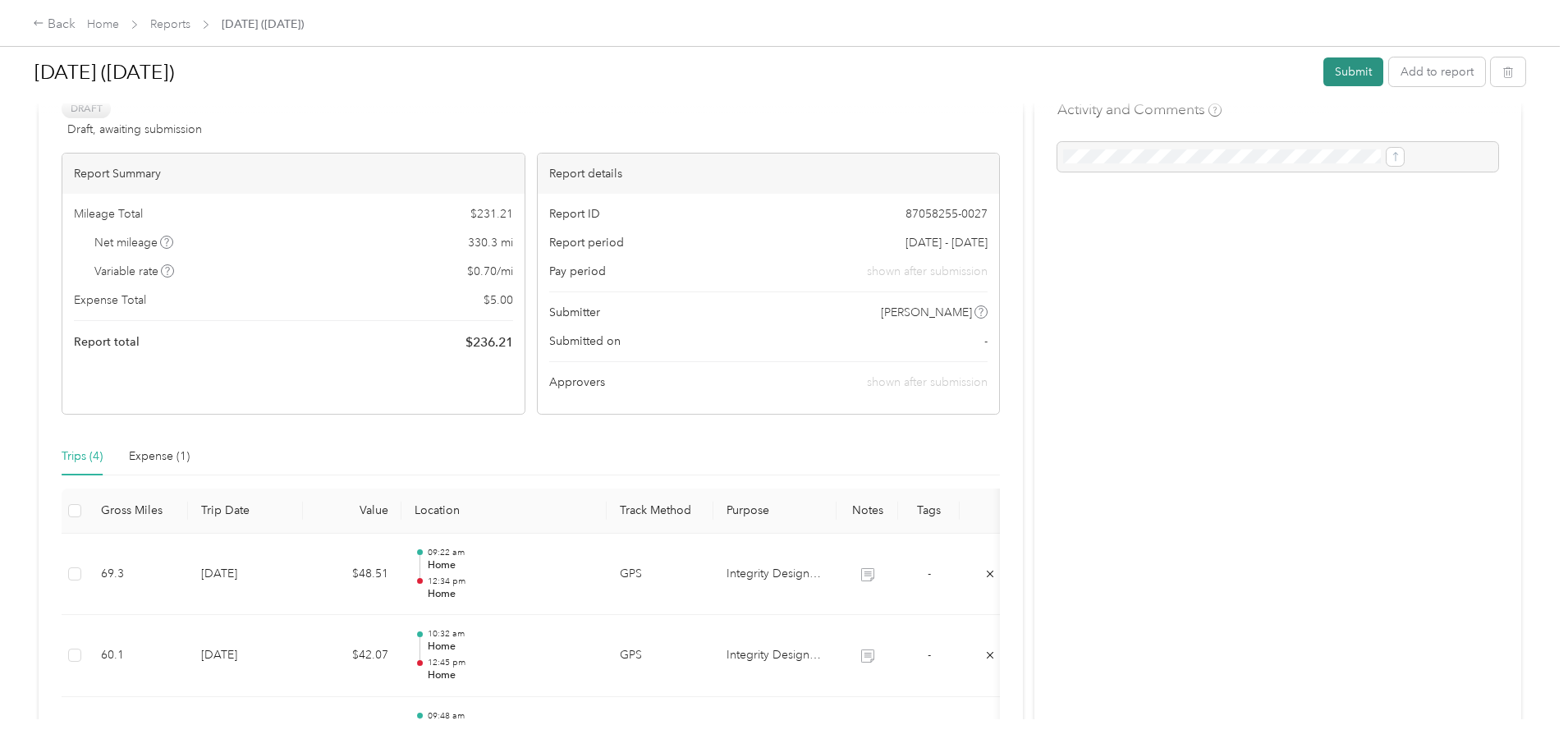
click at [1323, 64] on button "Submit" at bounding box center [1353, 72] width 60 height 29
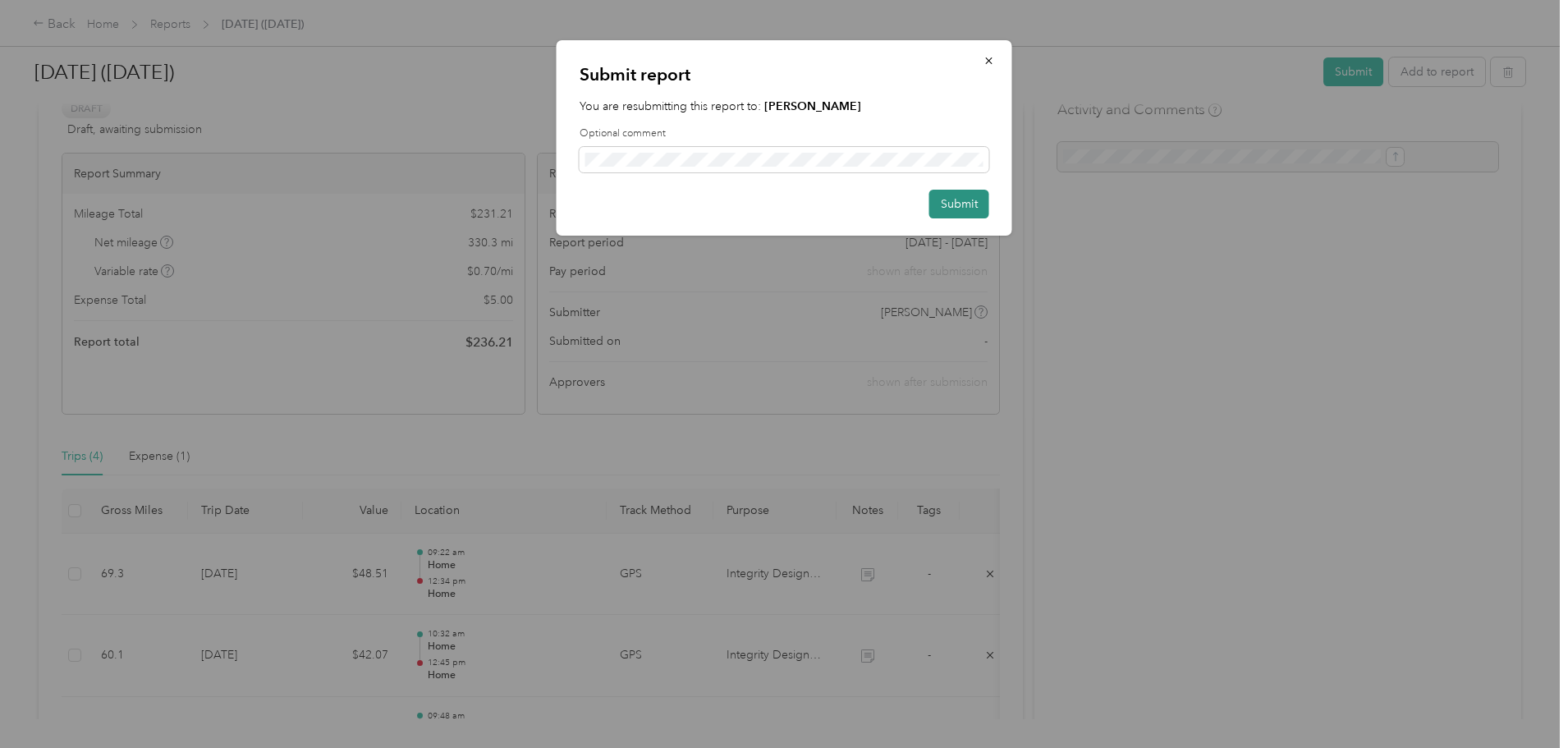
click at [959, 213] on button "Submit" at bounding box center [959, 204] width 60 height 29
